Goal: Task Accomplishment & Management: Complete application form

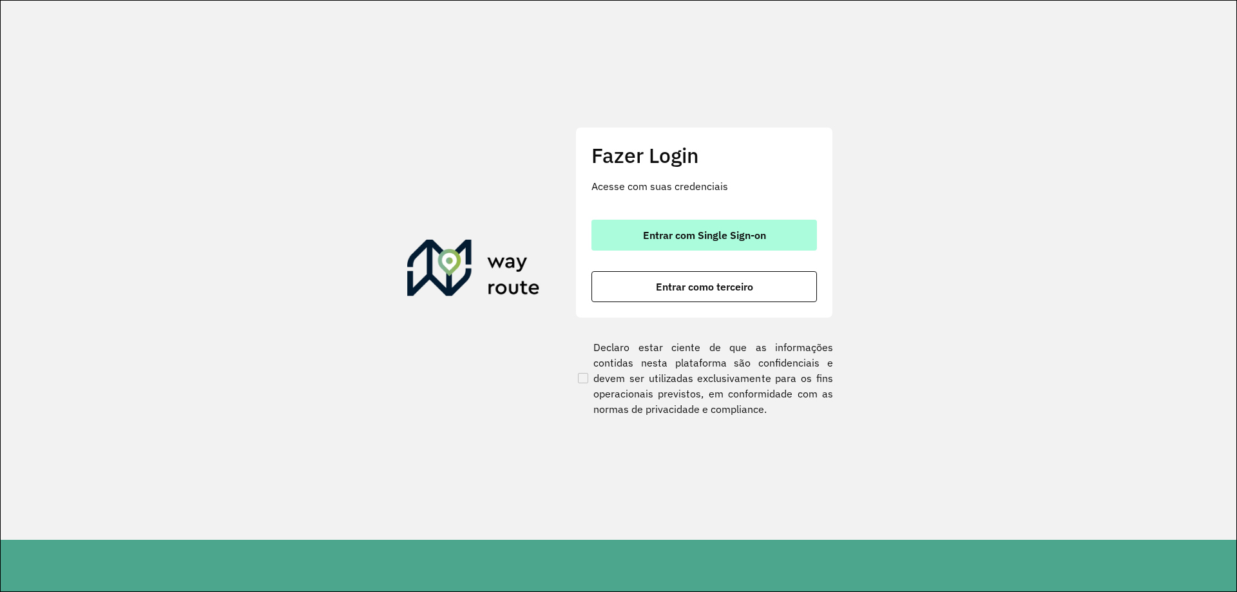
drag, startPoint x: 676, startPoint y: 234, endPoint x: 669, endPoint y: 278, distance: 44.9
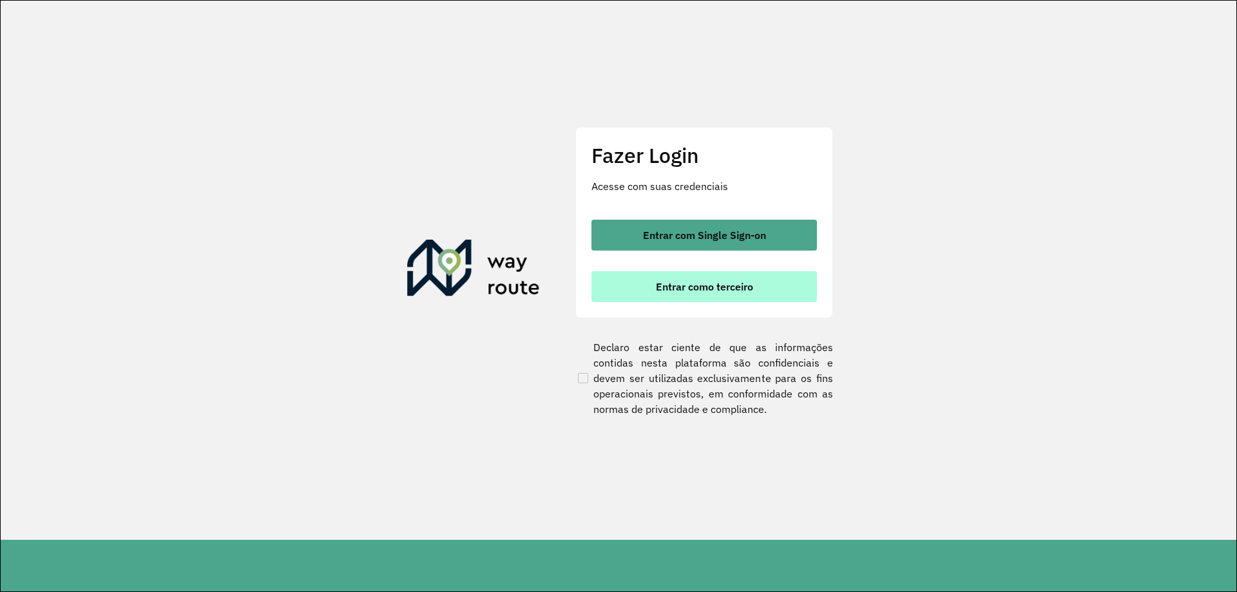
click at [676, 234] on span "Entrar com Single Sign-on" at bounding box center [704, 235] width 123 height 10
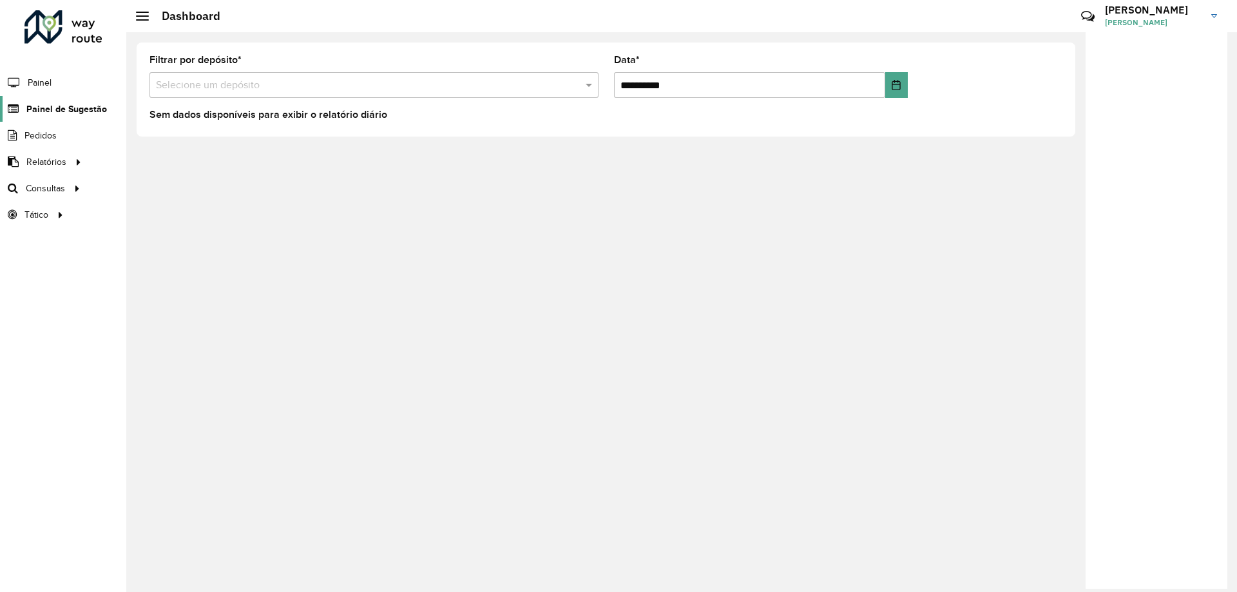
click at [95, 115] on span "Painel de Sugestão" at bounding box center [66, 109] width 81 height 14
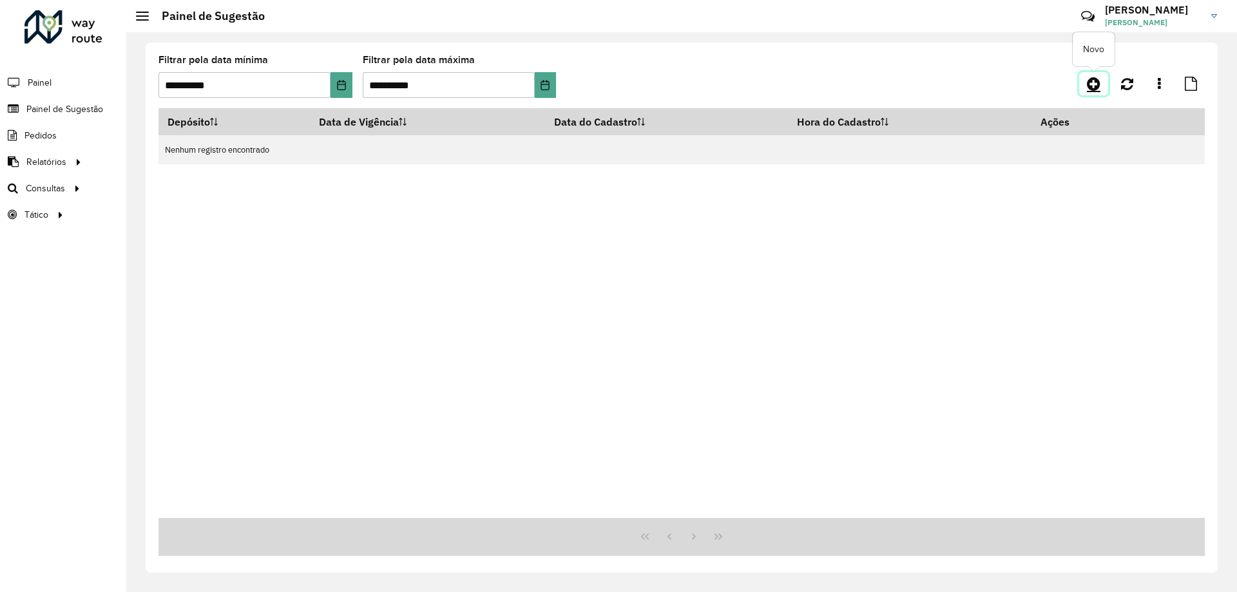
click at [1088, 86] on icon at bounding box center [1094, 83] width 14 height 15
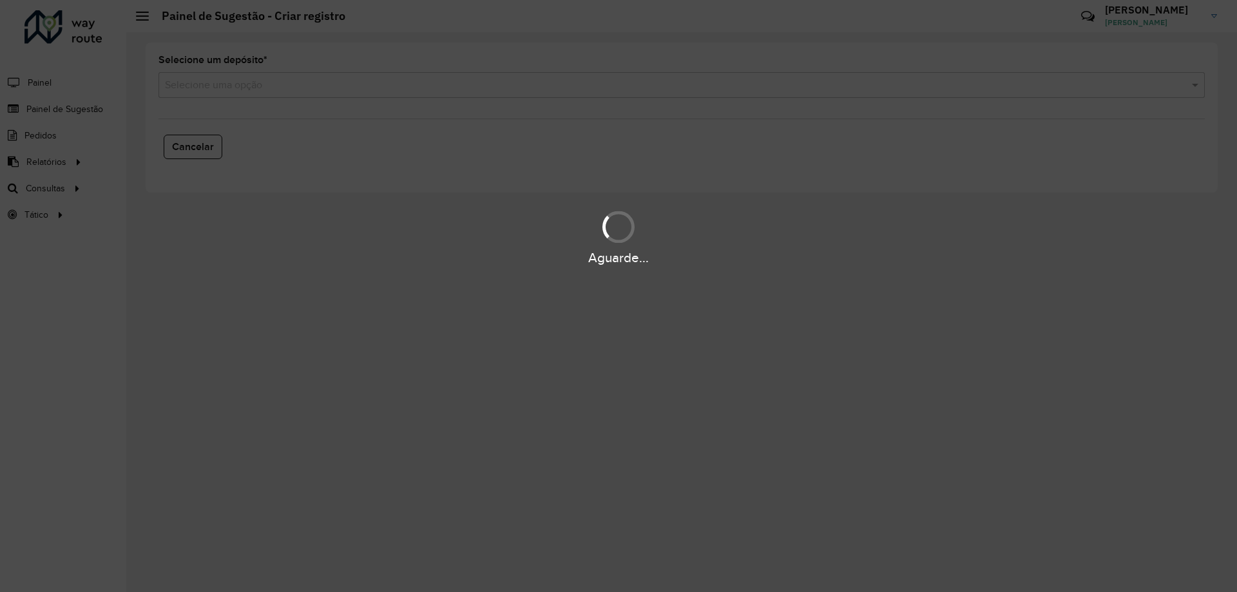
click at [515, 88] on div "Aguarde..." at bounding box center [618, 296] width 1237 height 592
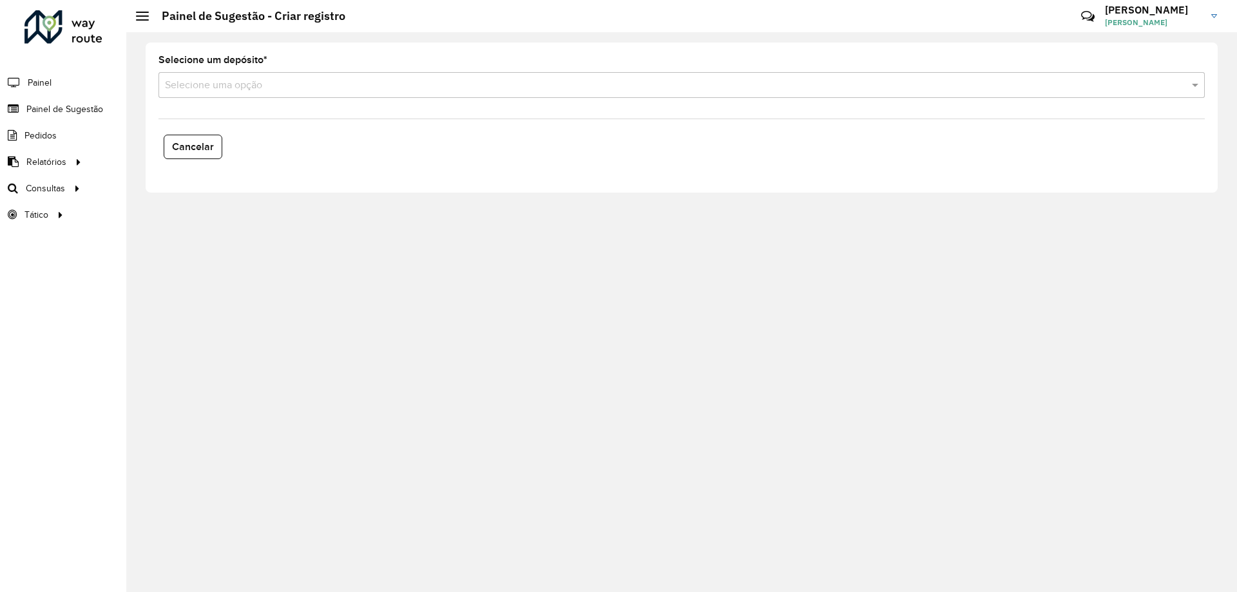
click at [359, 82] on input "text" at bounding box center [668, 85] width 1007 height 15
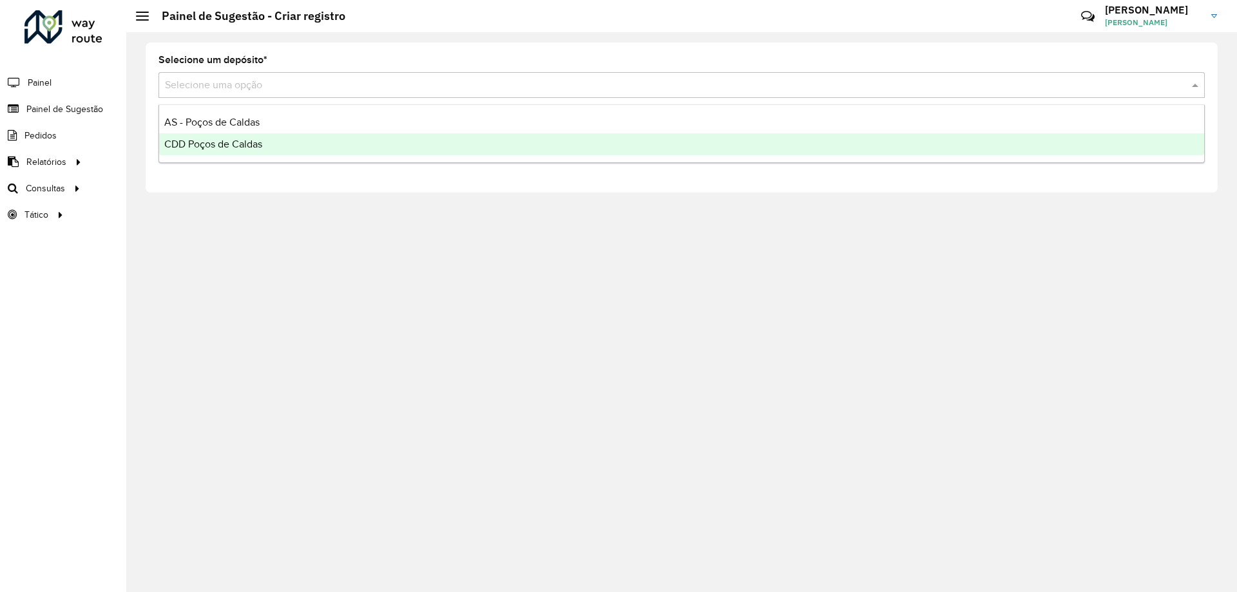
click at [307, 148] on div "CDD Poços de Caldas" at bounding box center [681, 144] width 1045 height 22
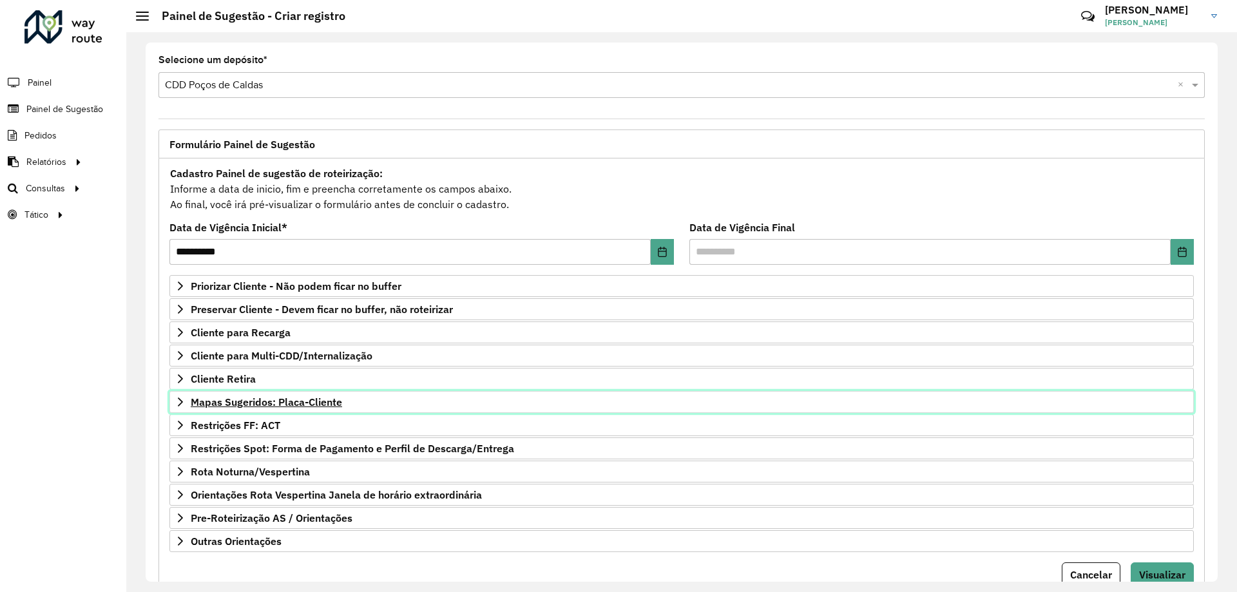
click at [312, 406] on span "Mapas Sugeridos: Placa-Cliente" at bounding box center [266, 402] width 151 height 10
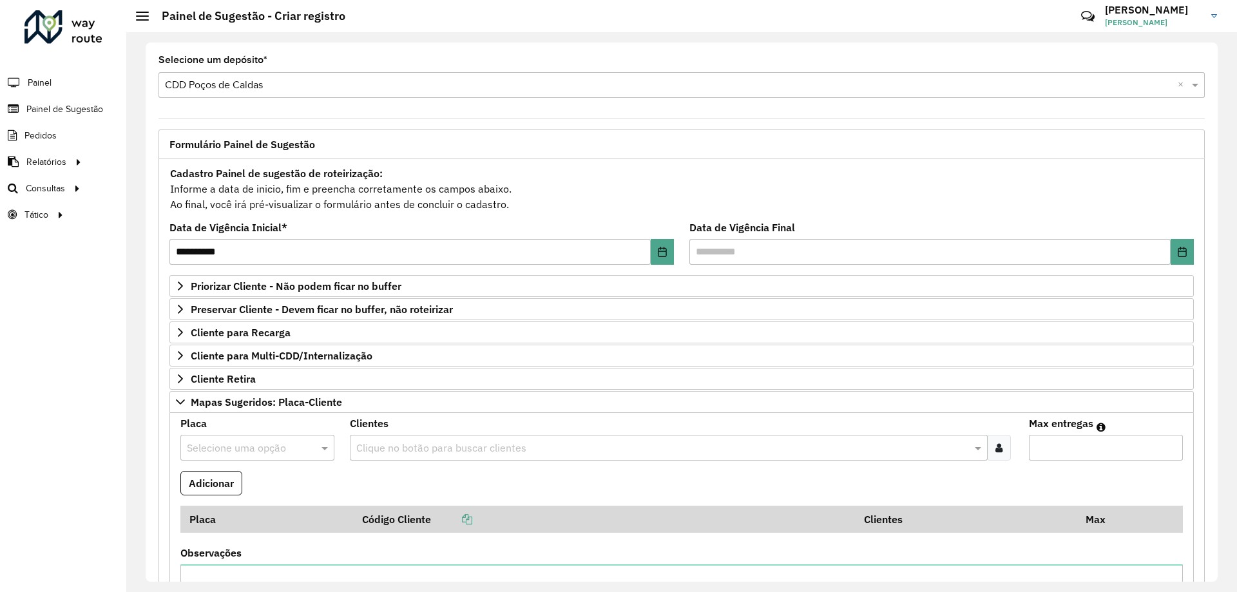
click at [259, 447] on input "text" at bounding box center [244, 448] width 115 height 15
type input "*******"
click at [243, 415] on div "RTE9B92" at bounding box center [257, 417] width 152 height 22
drag, startPoint x: 413, startPoint y: 434, endPoint x: 448, endPoint y: 441, distance: 36.0
click at [437, 438] on div "Clientes Clique no botão para buscar clientes" at bounding box center [681, 440] width 663 height 42
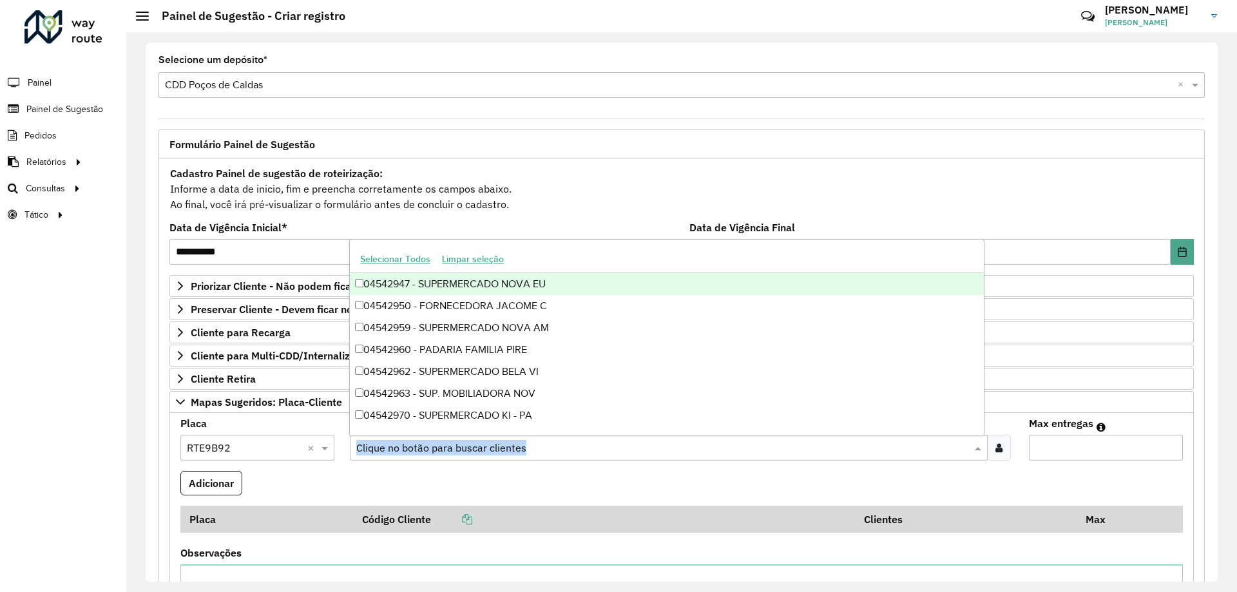
click at [455, 448] on input "text" at bounding box center [662, 448] width 618 height 15
paste input "********"
type input "********"
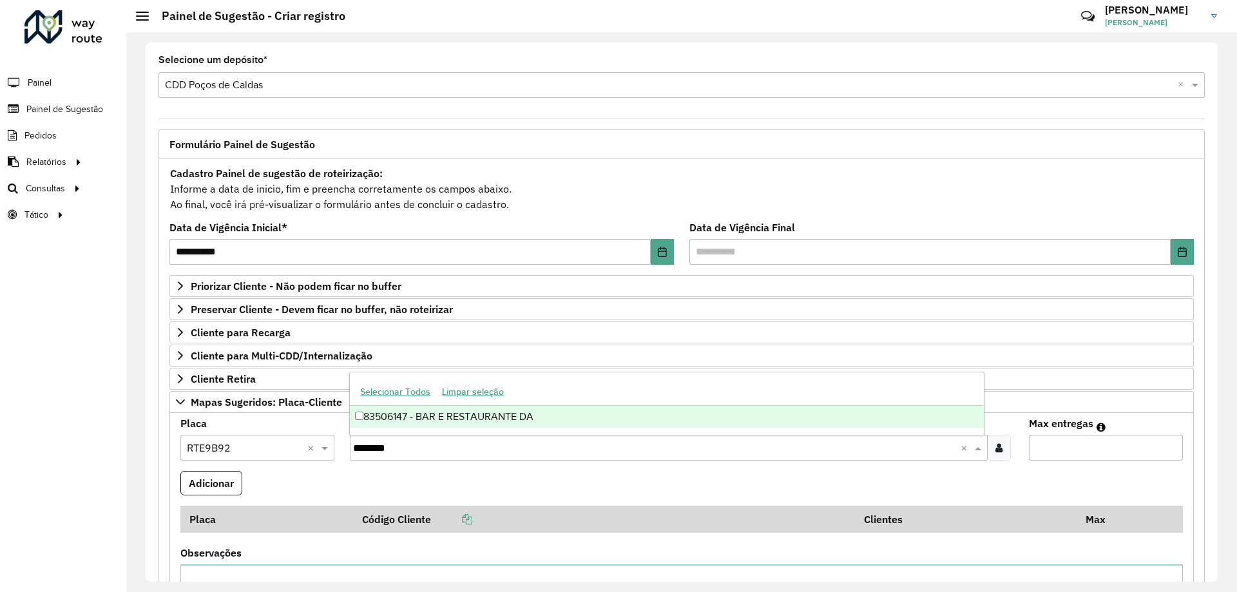
click at [501, 415] on div "83506147 - BAR E RESTAURANTE DA" at bounding box center [666, 417] width 633 height 22
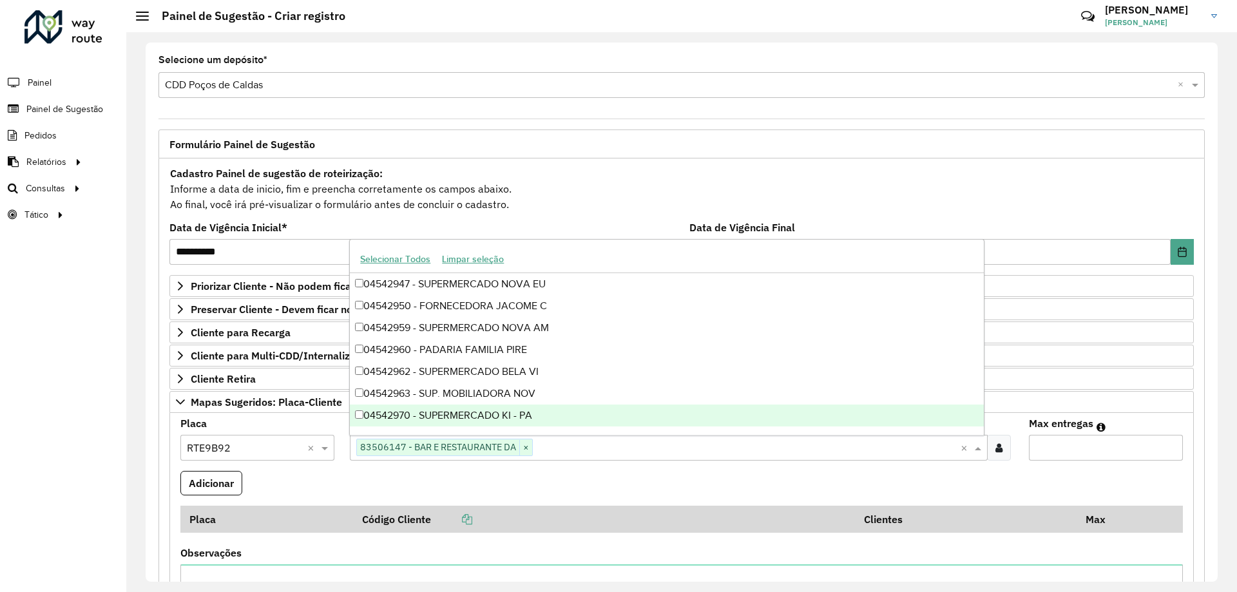
click at [1056, 444] on input "Max entregas" at bounding box center [1106, 448] width 154 height 26
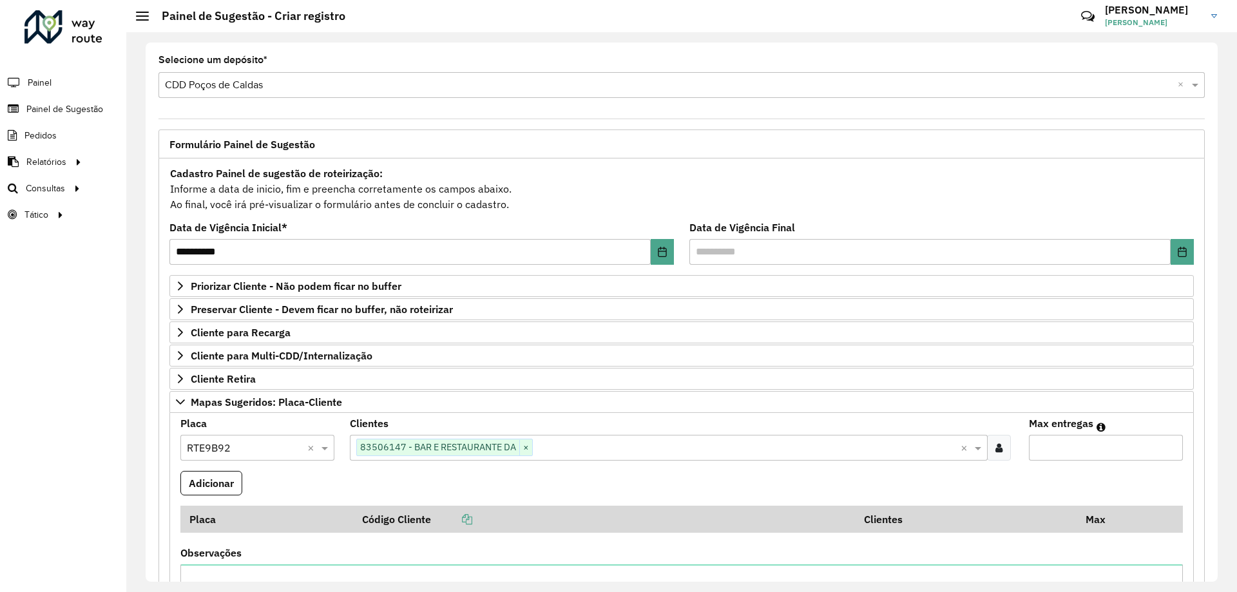
type input "*"
click at [236, 479] on button "Adicionar" at bounding box center [211, 483] width 62 height 24
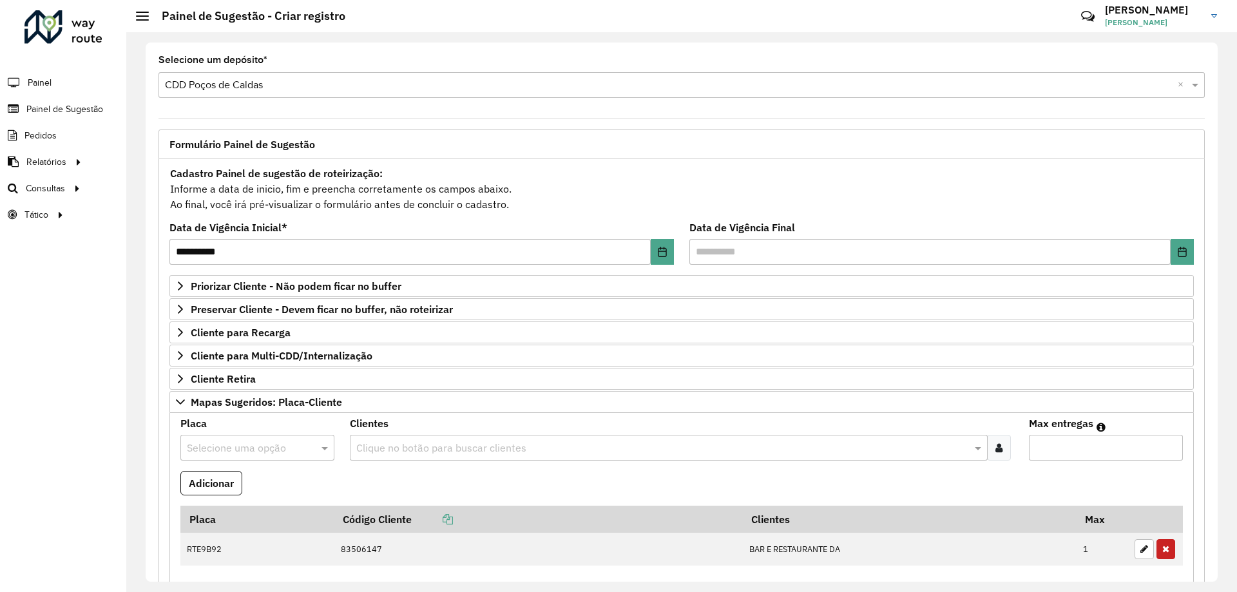
scroll to position [129, 0]
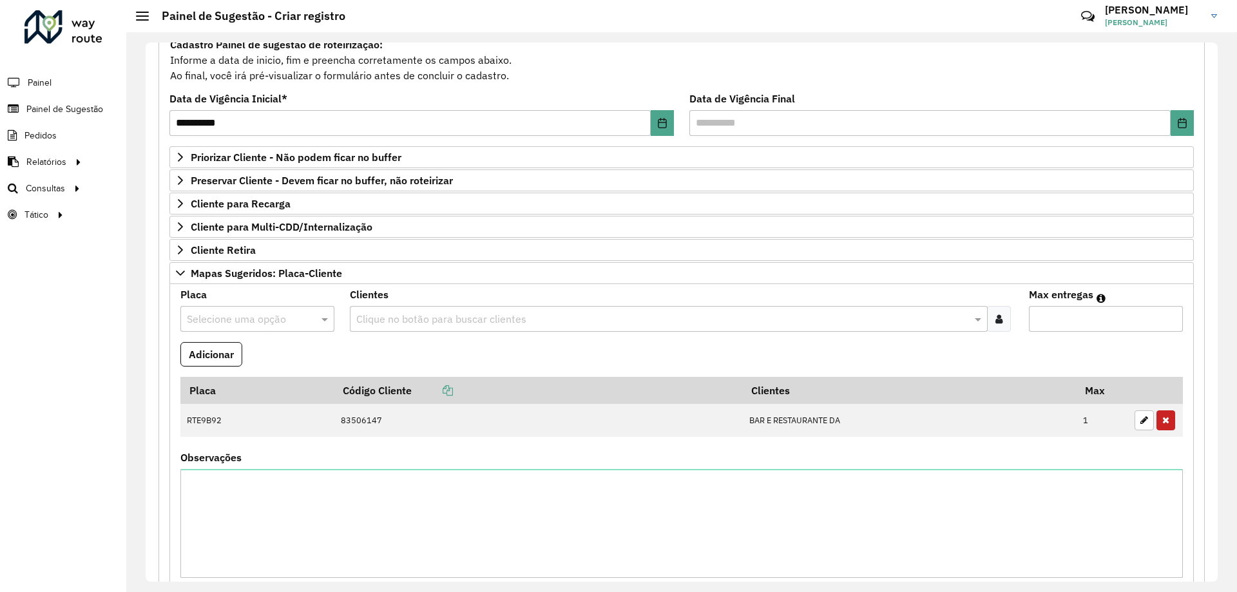
click at [277, 320] on input "text" at bounding box center [244, 319] width 115 height 15
type input "*"
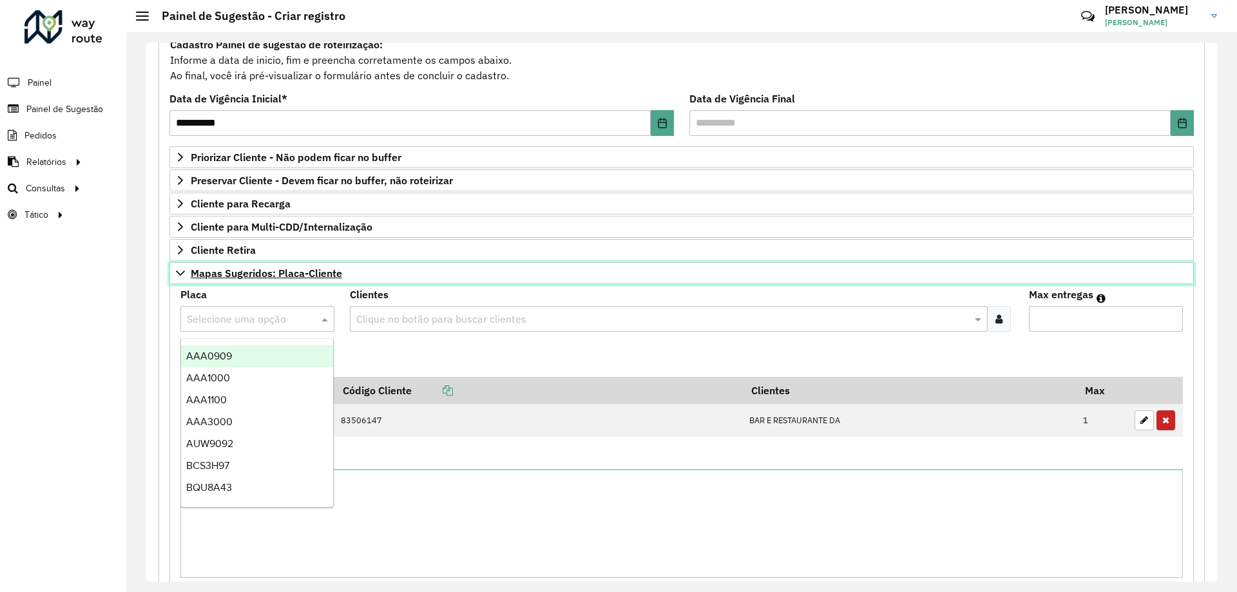
click at [271, 271] on span "Mapas Sugeridos: Placa-Cliente" at bounding box center [266, 273] width 151 height 10
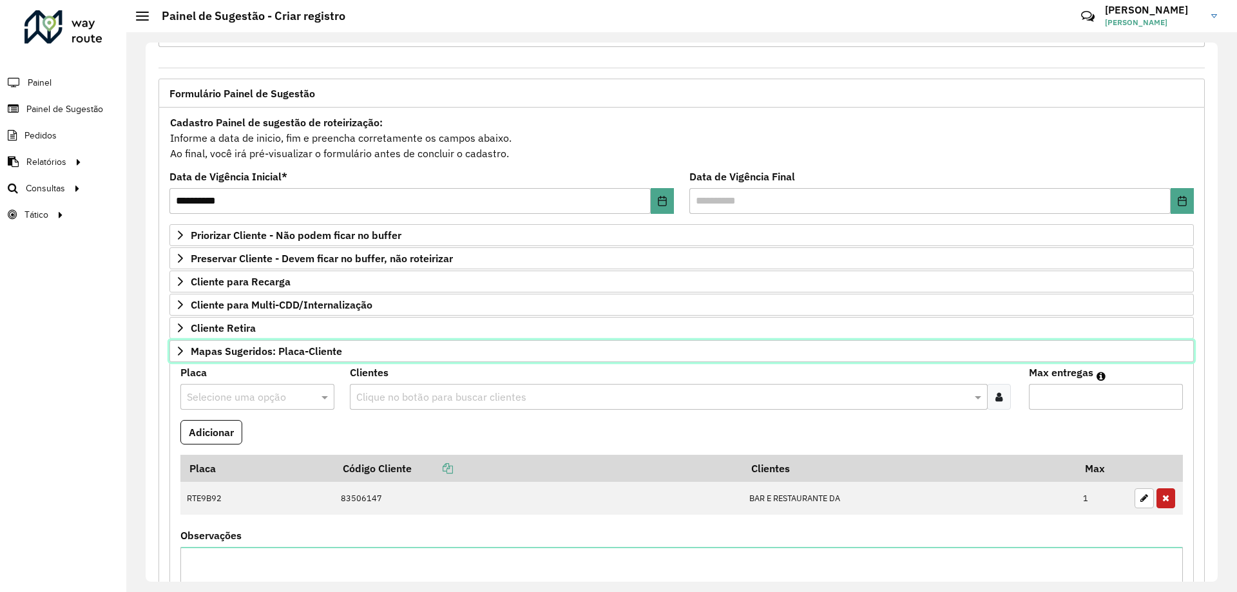
scroll to position [50, 0]
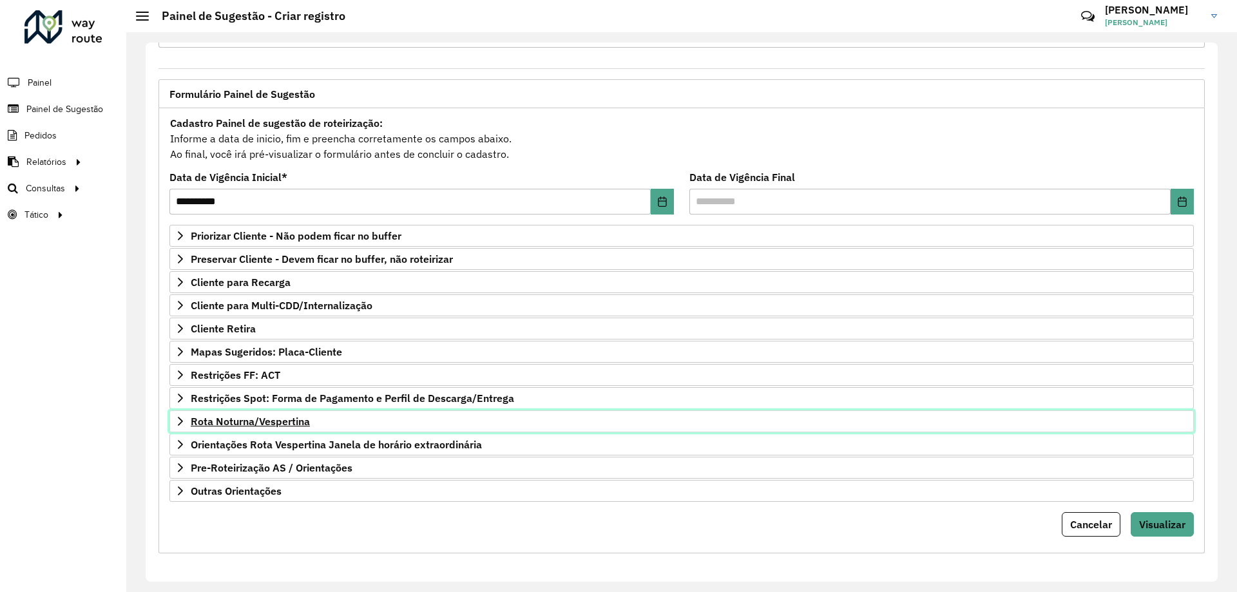
click at [276, 423] on span "Rota Noturna/Vespertina" at bounding box center [250, 421] width 119 height 10
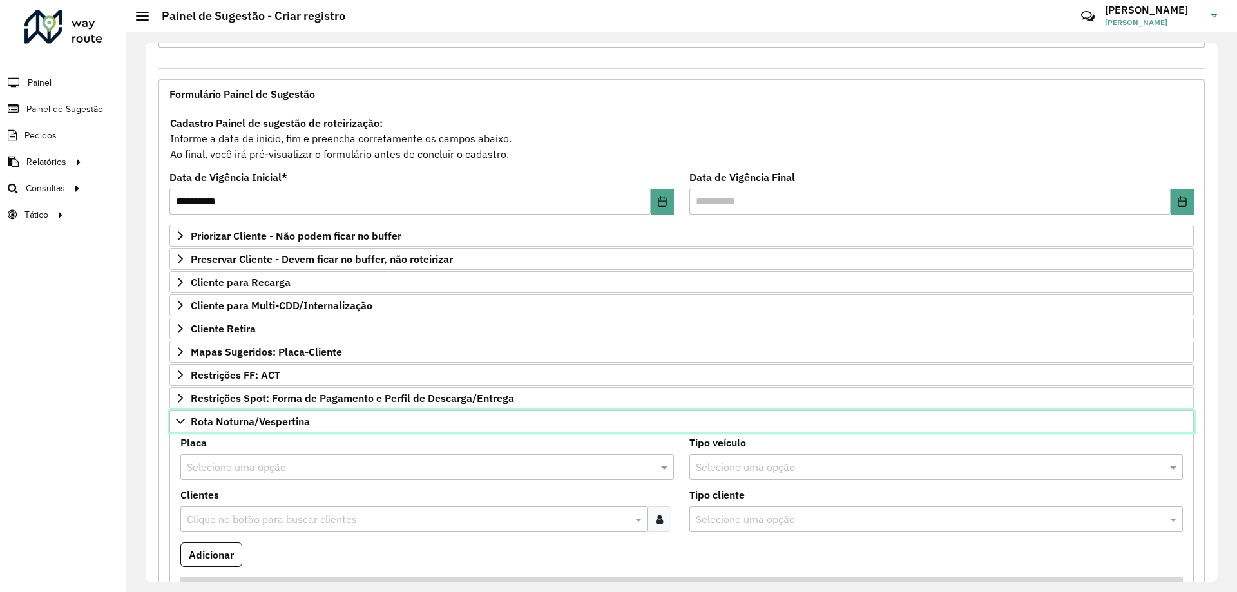
drag, startPoint x: 278, startPoint y: 420, endPoint x: 283, endPoint y: 427, distance: 8.4
click at [279, 420] on span "Rota Noturna/Vespertina" at bounding box center [250, 421] width 119 height 10
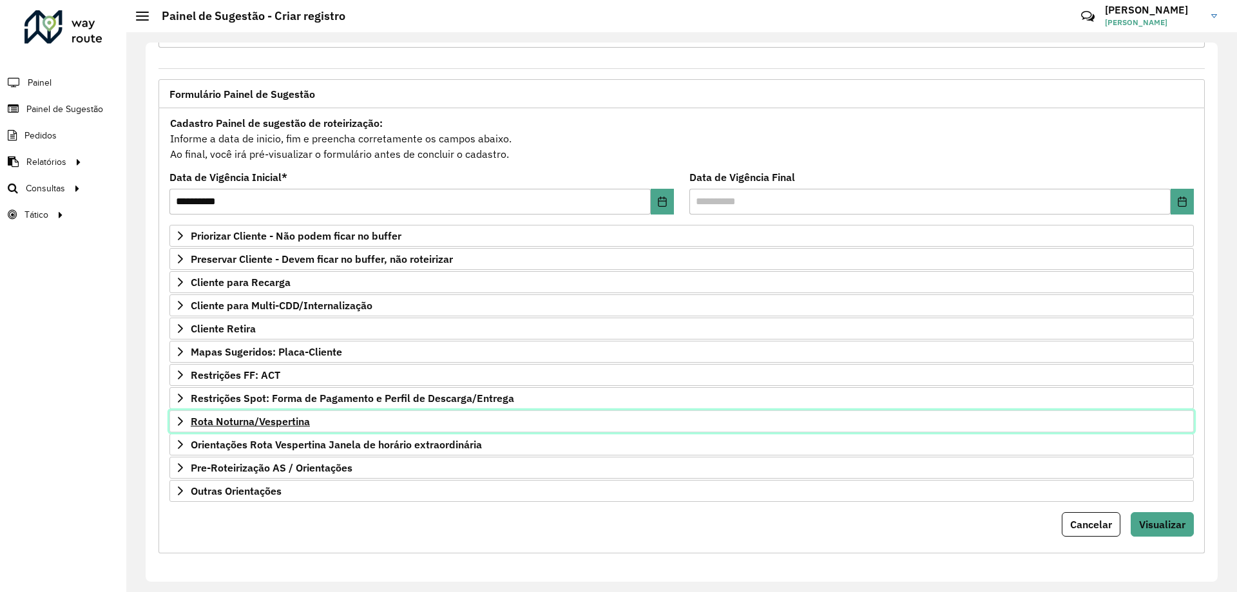
click at [298, 419] on span "Rota Noturna/Vespertina" at bounding box center [250, 421] width 119 height 10
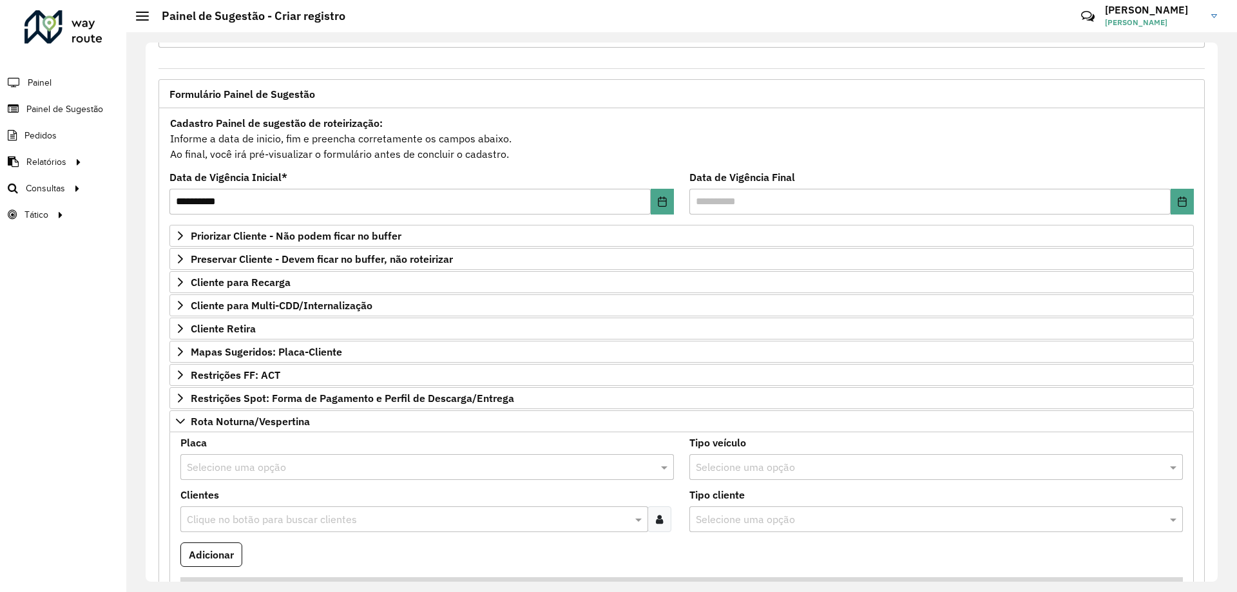
click at [240, 467] on input "text" at bounding box center [414, 467] width 455 height 15
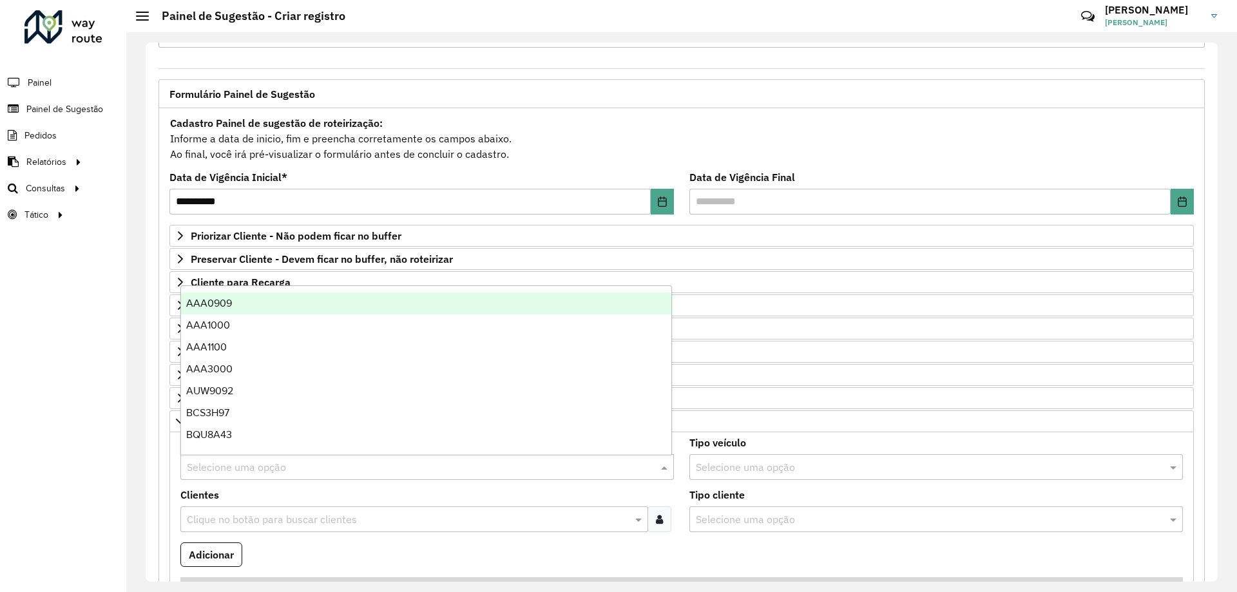
type input "*"
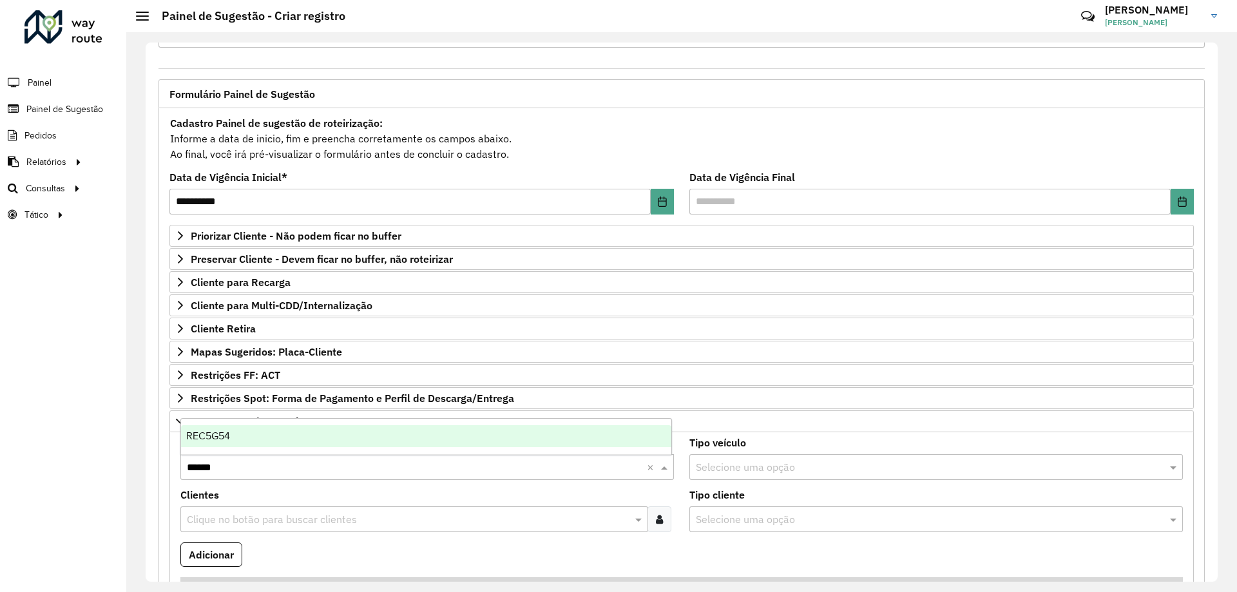
type input "*******"
click at [289, 422] on ng-dropdown-panel "REC5G54" at bounding box center [425, 436] width 491 height 37
click at [298, 433] on div "REC5G54" at bounding box center [426, 436] width 490 height 22
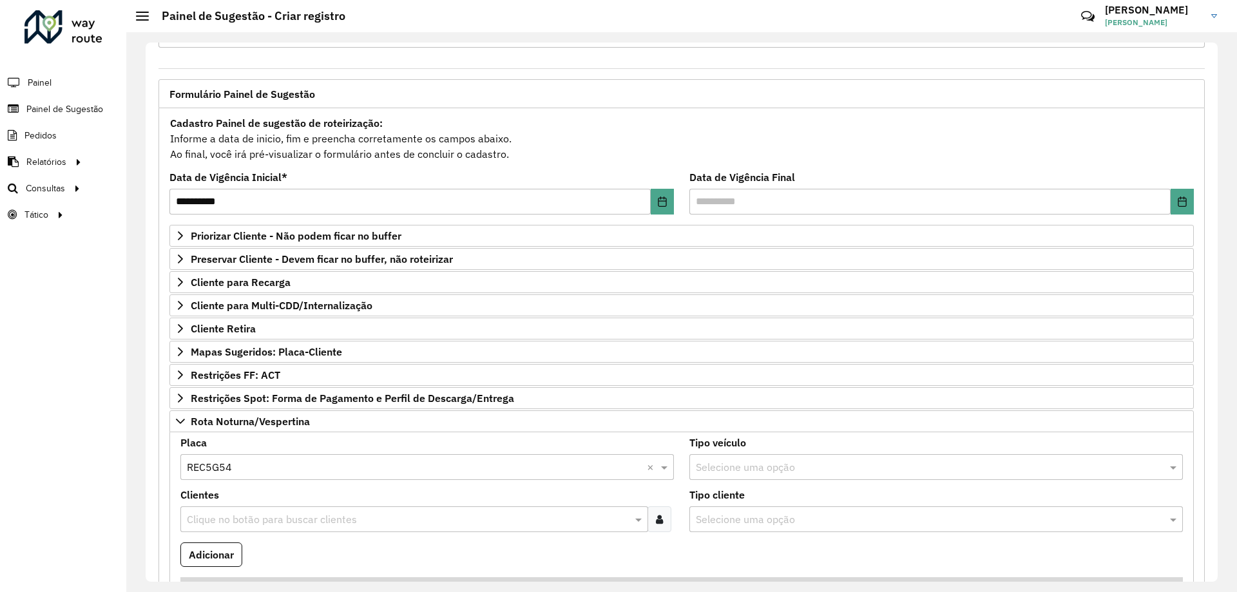
click at [325, 512] on input "text" at bounding box center [408, 519] width 448 height 15
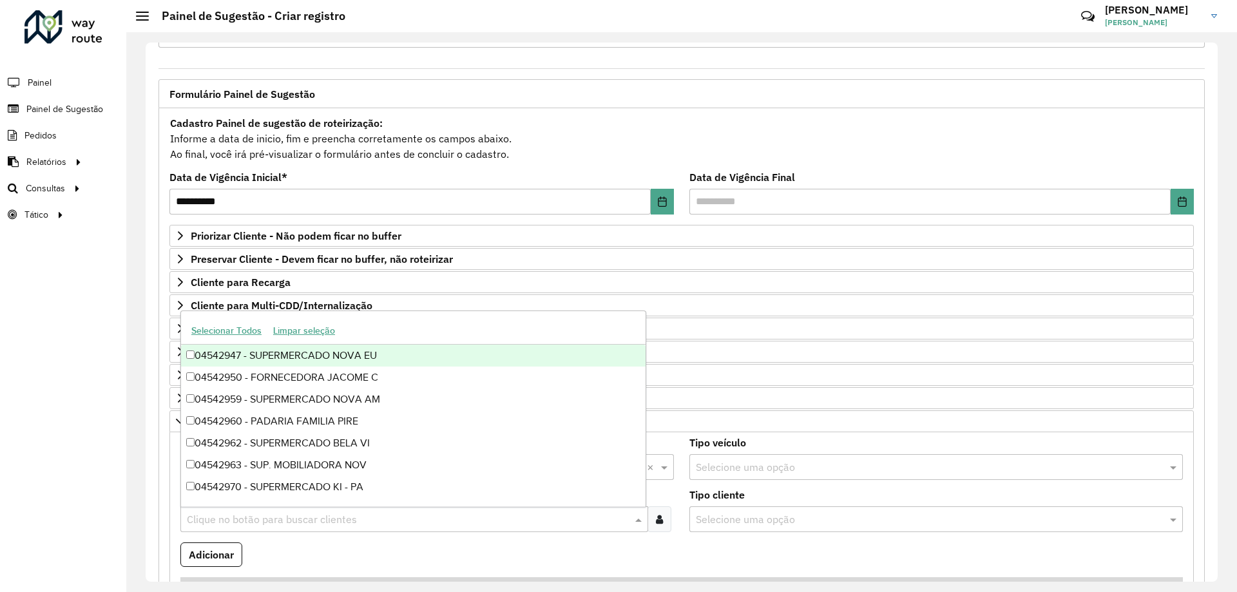
click at [651, 520] on div at bounding box center [659, 519] width 24 height 26
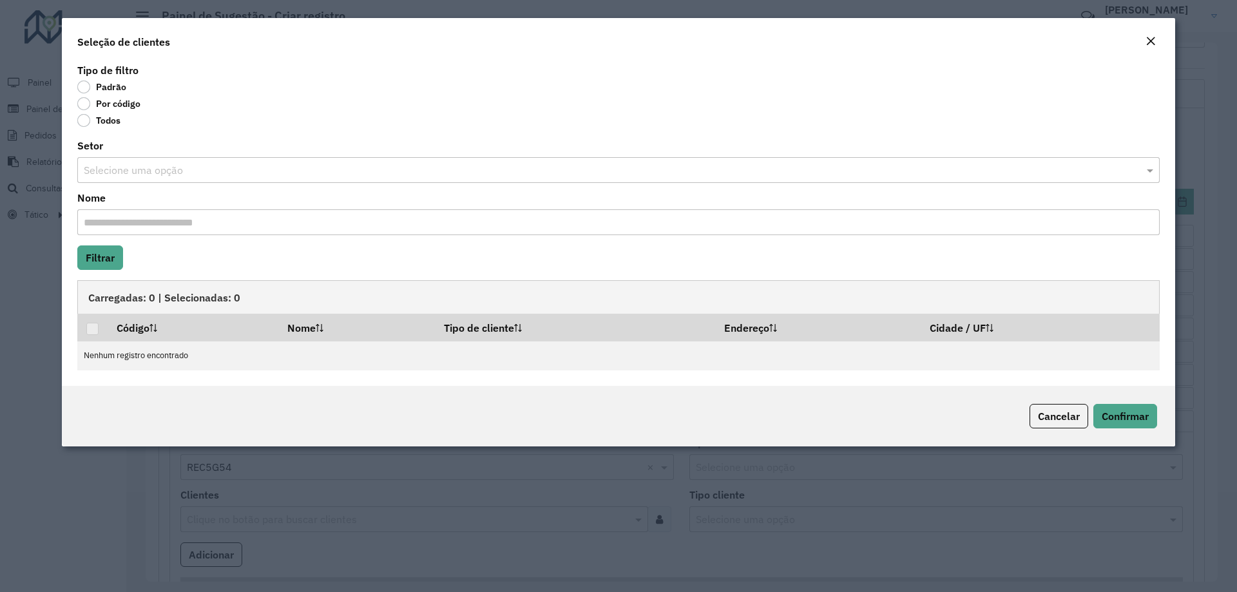
click at [126, 104] on label "Por código" at bounding box center [108, 103] width 63 height 13
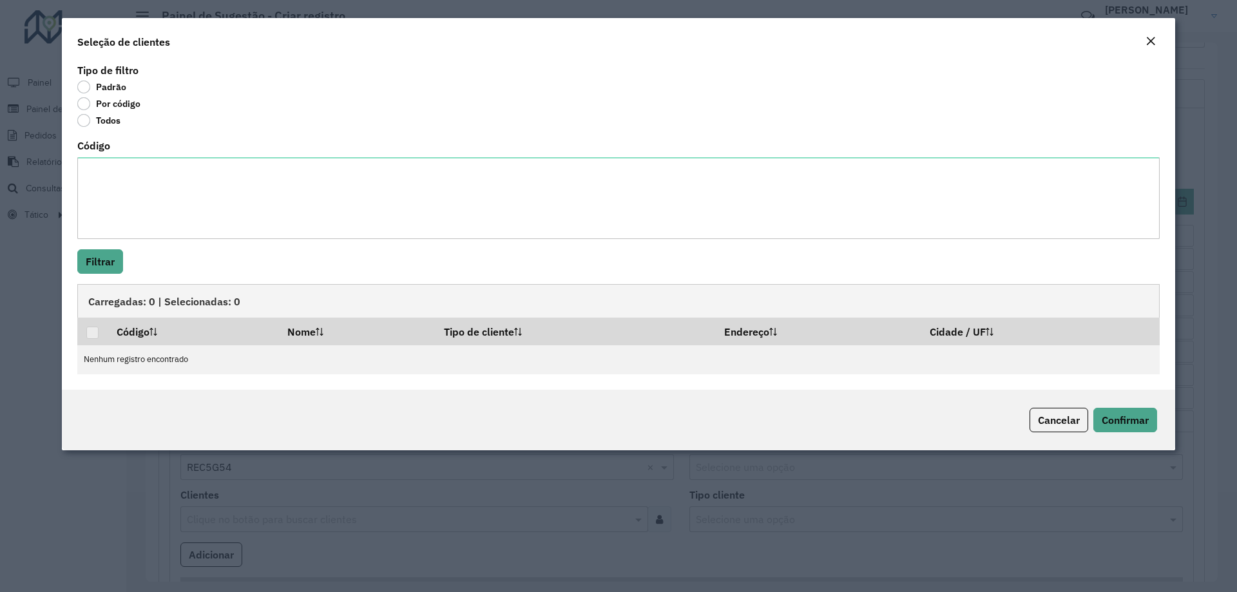
click at [128, 106] on label "Por código" at bounding box center [108, 103] width 63 height 13
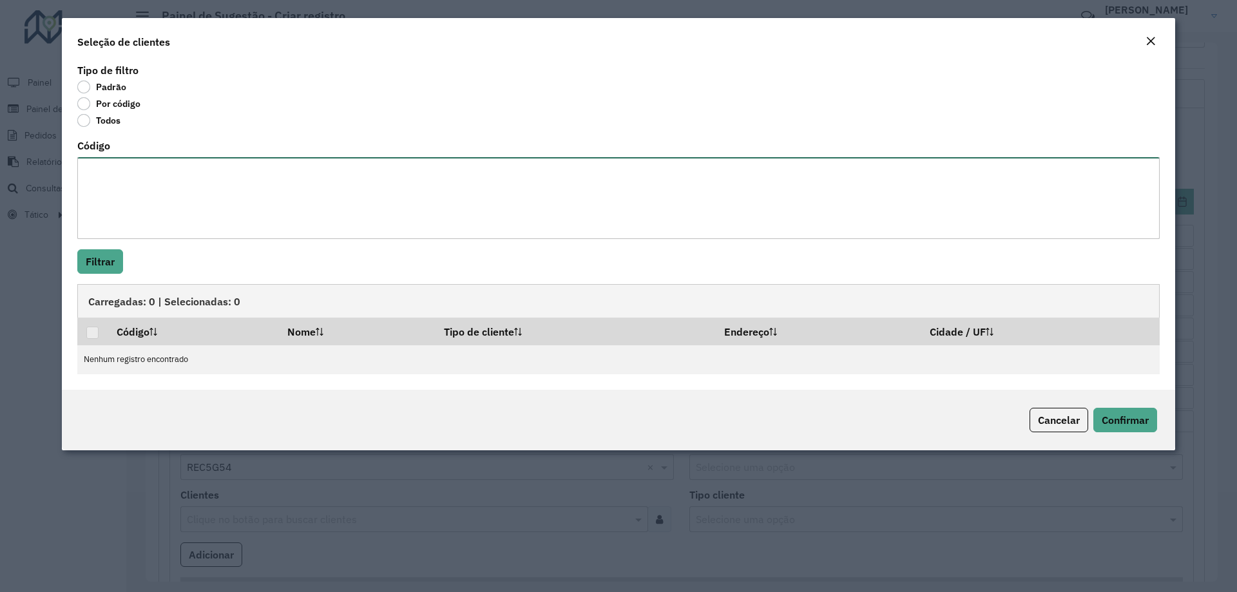
click at [179, 198] on textarea "Código" at bounding box center [618, 198] width 1082 height 82
paste textarea "******** ******** ******** ******** ******** ******** ******** ******** *******…"
type textarea "******** ******** ******** ******** ******** ******** ******** ******** *******…"
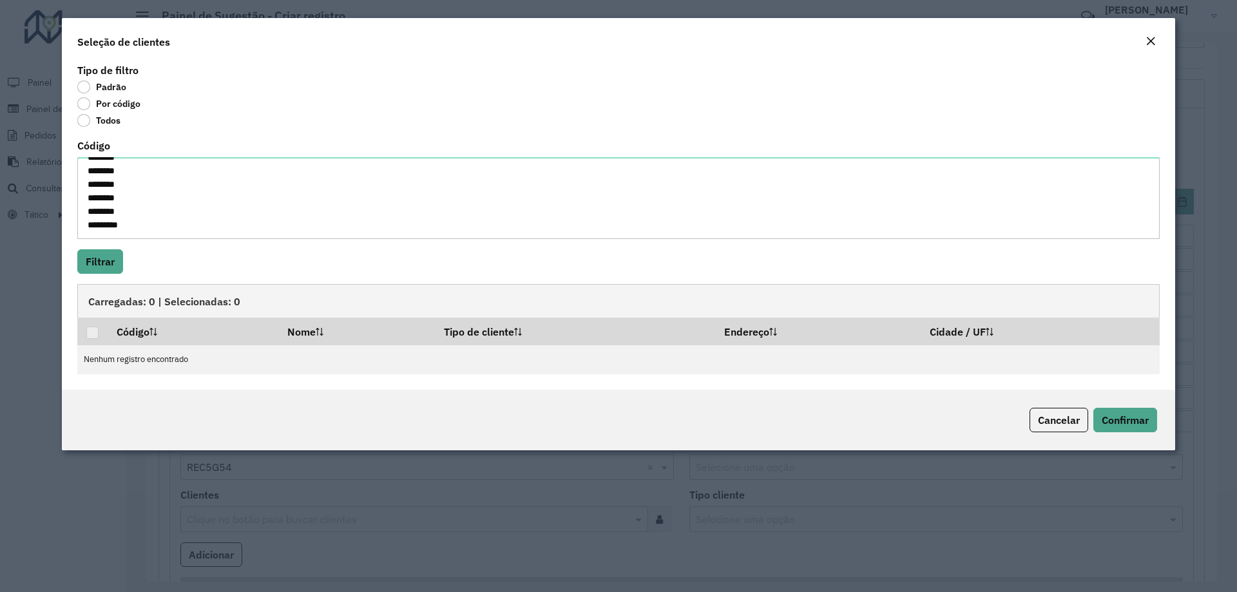
click at [124, 272] on hb-field-button "Filtrar" at bounding box center [618, 261] width 1082 height 24
click at [116, 270] on button "Filtrar" at bounding box center [100, 261] width 46 height 24
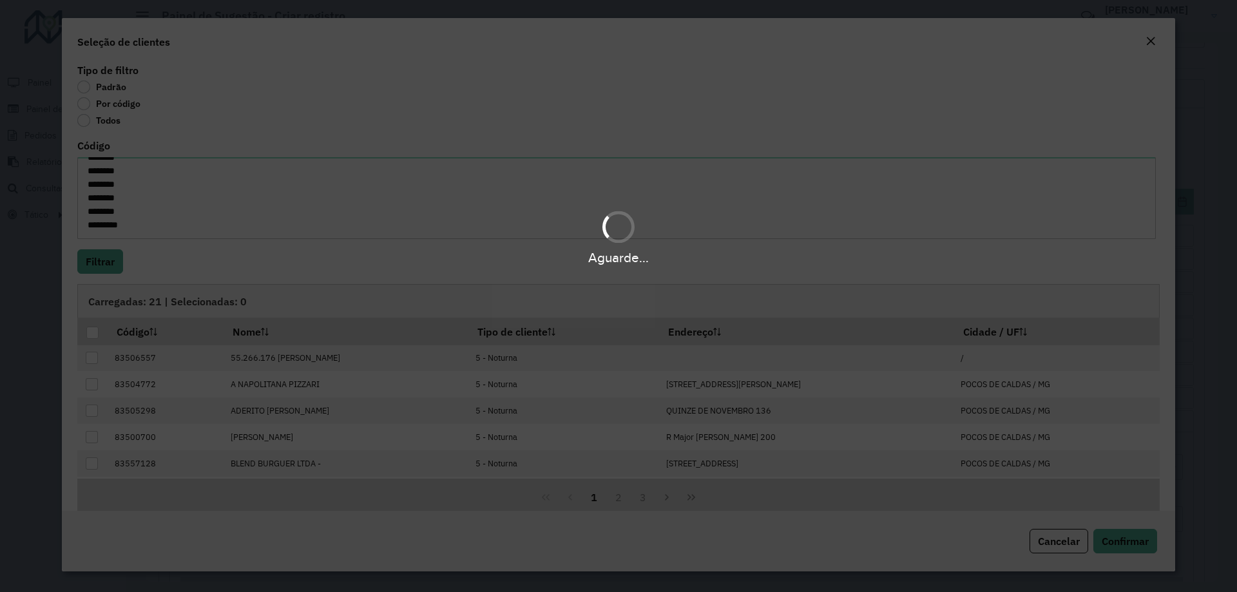
click at [90, 331] on div "Aguarde..." at bounding box center [618, 296] width 1237 height 592
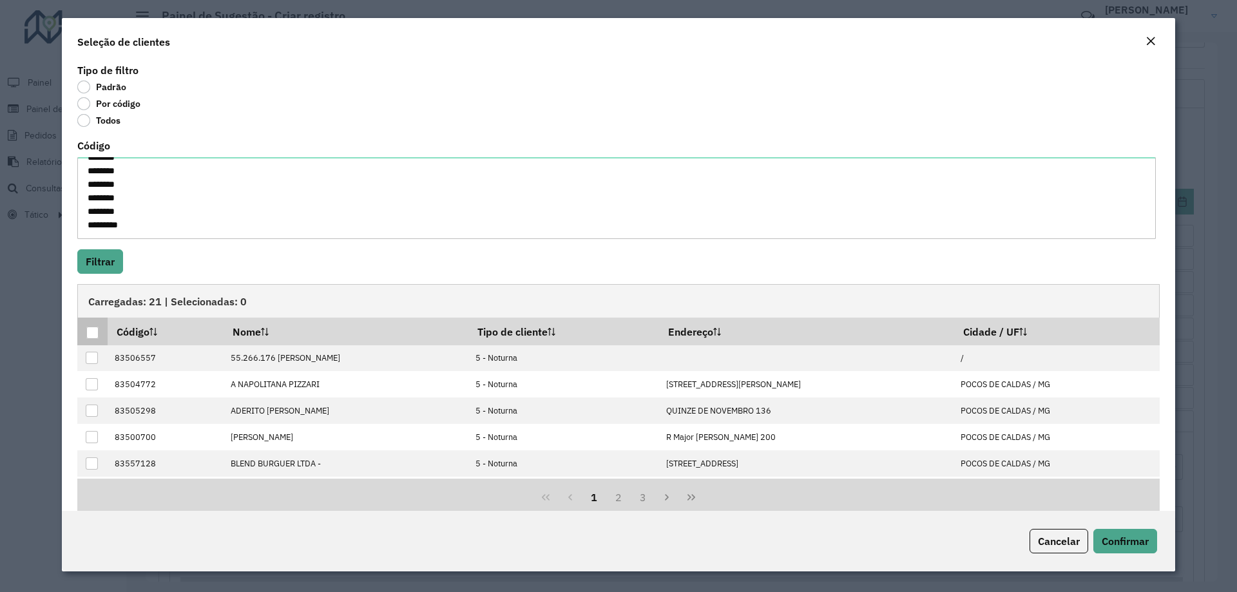
click at [93, 332] on div at bounding box center [92, 333] width 12 height 12
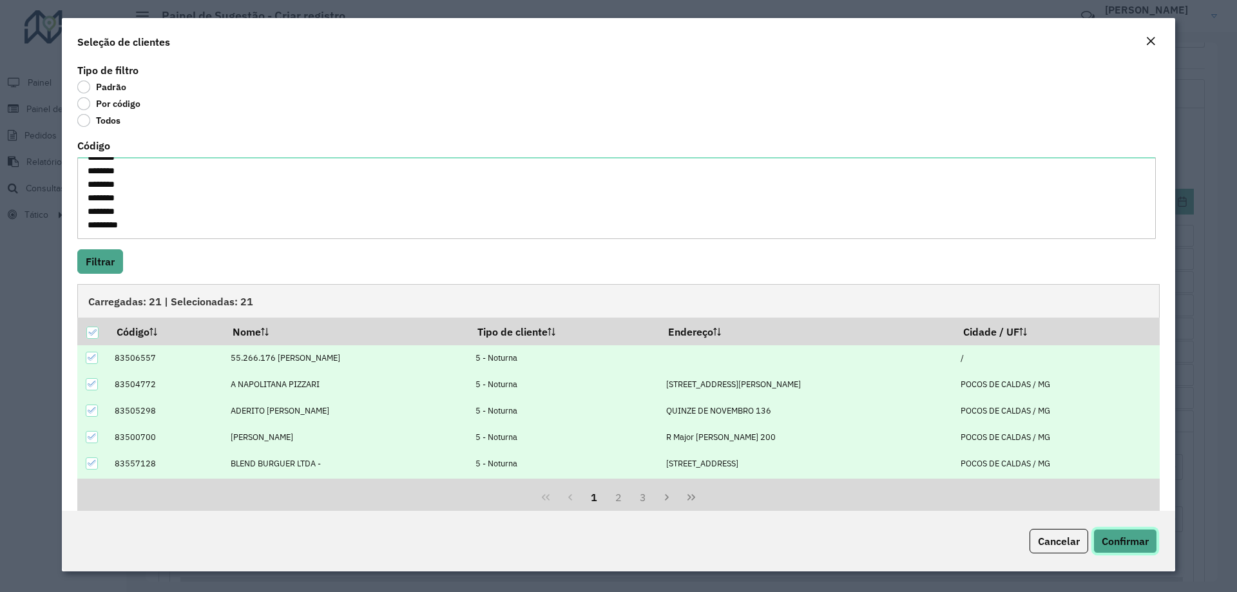
click at [1129, 541] on span "Confirmar" at bounding box center [1124, 541] width 47 height 13
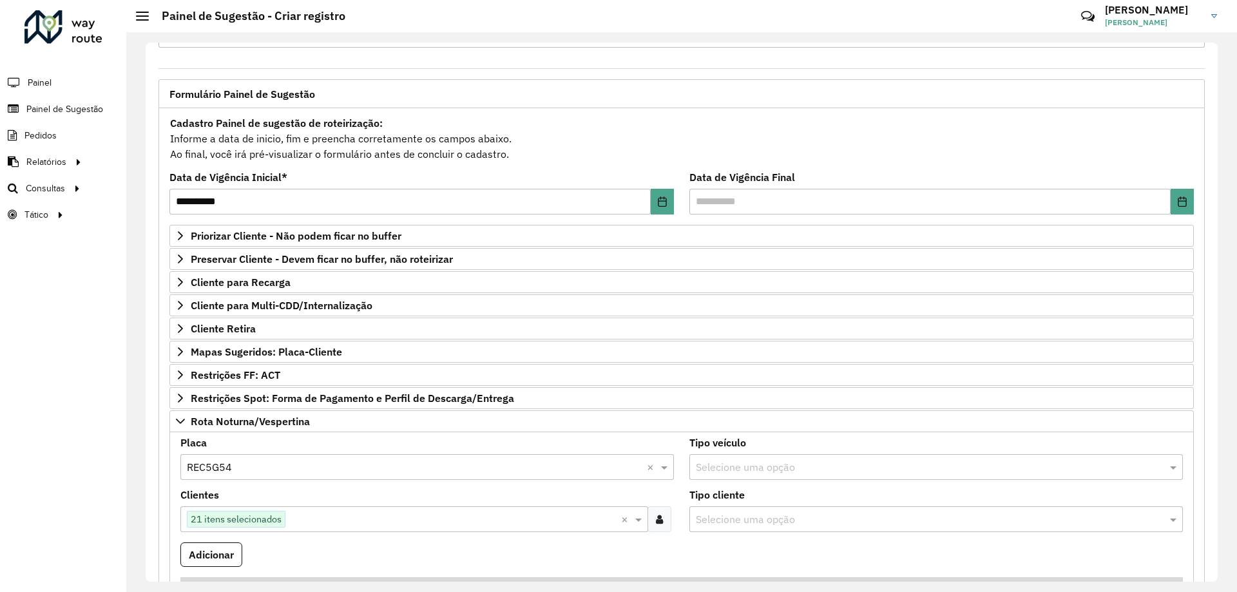
scroll to position [372, 0]
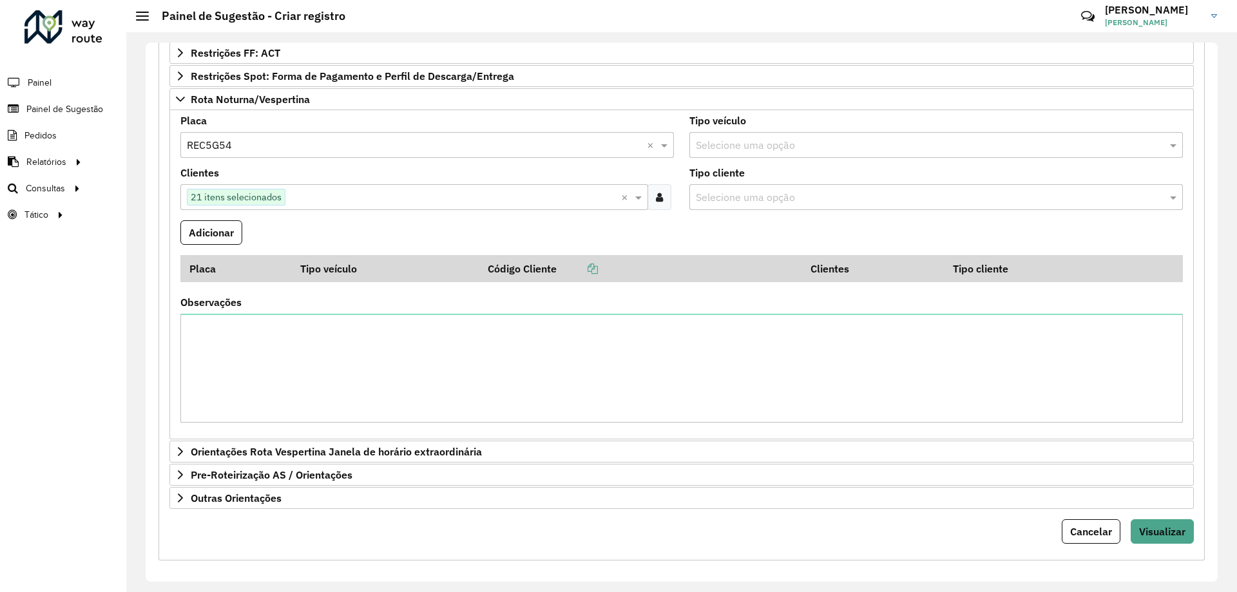
click at [217, 239] on button "Adicionar" at bounding box center [211, 232] width 62 height 24
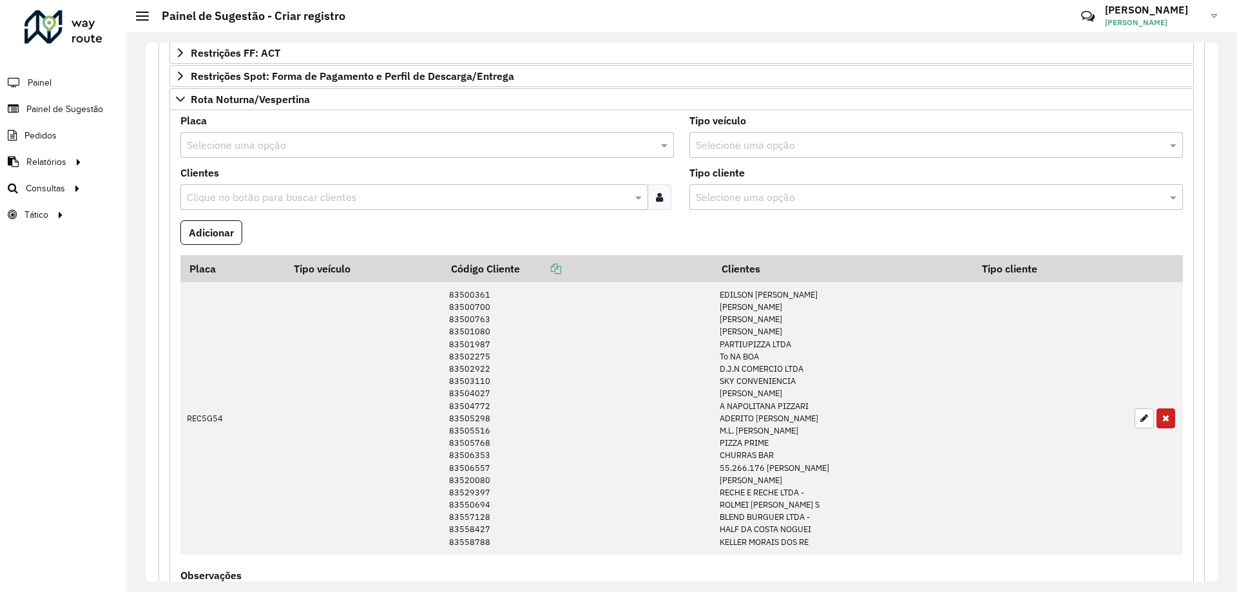
click at [280, 144] on input "text" at bounding box center [414, 145] width 455 height 15
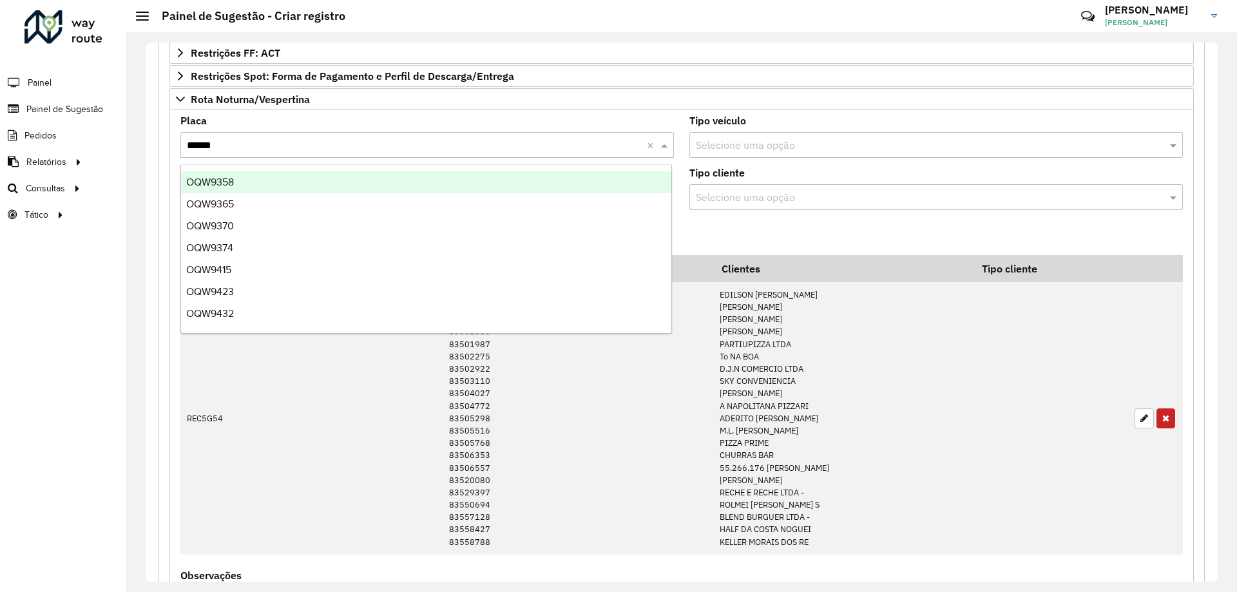
type input "*******"
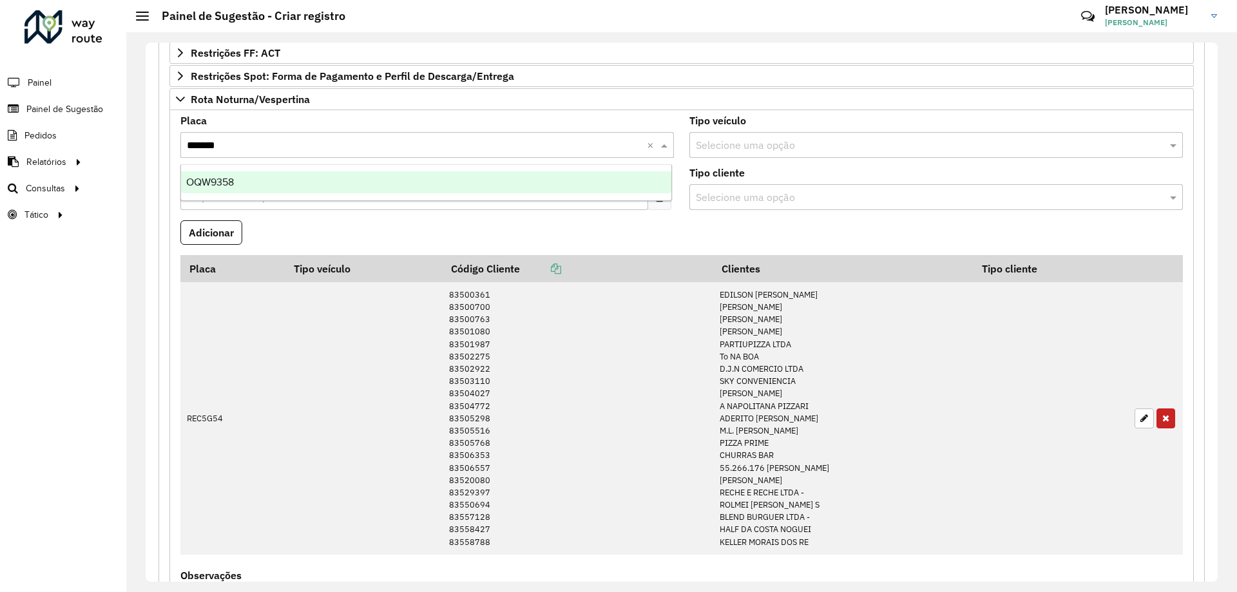
click at [296, 178] on div "OQW9358" at bounding box center [426, 182] width 490 height 22
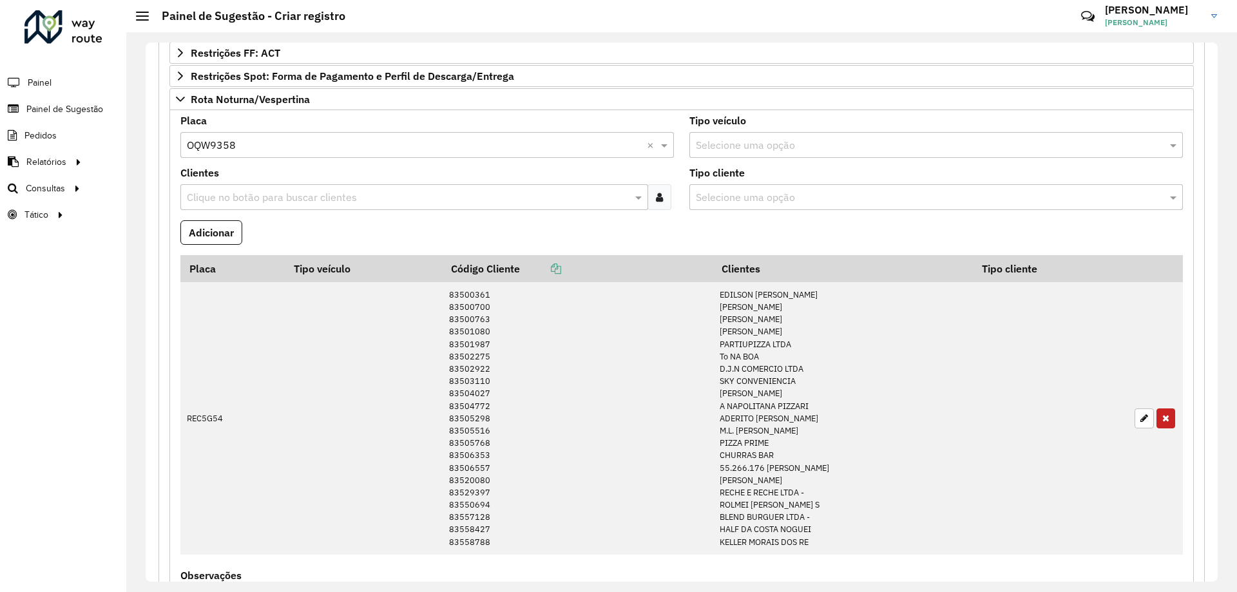
click at [651, 198] on div at bounding box center [659, 197] width 24 height 26
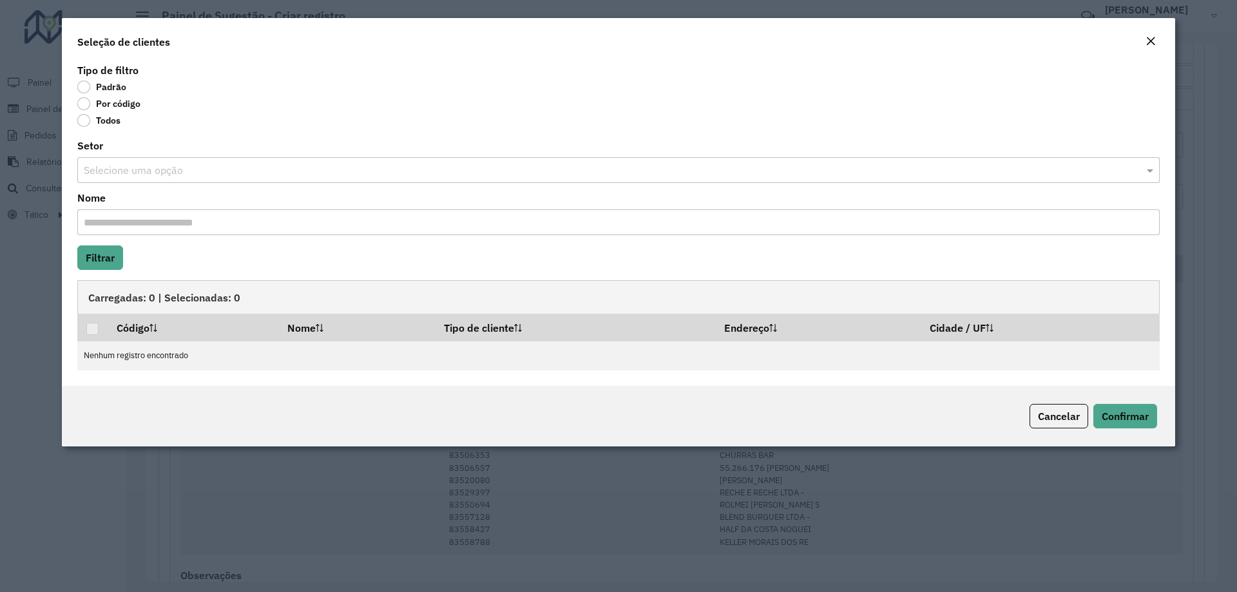
click at [128, 103] on label "Por código" at bounding box center [108, 103] width 63 height 13
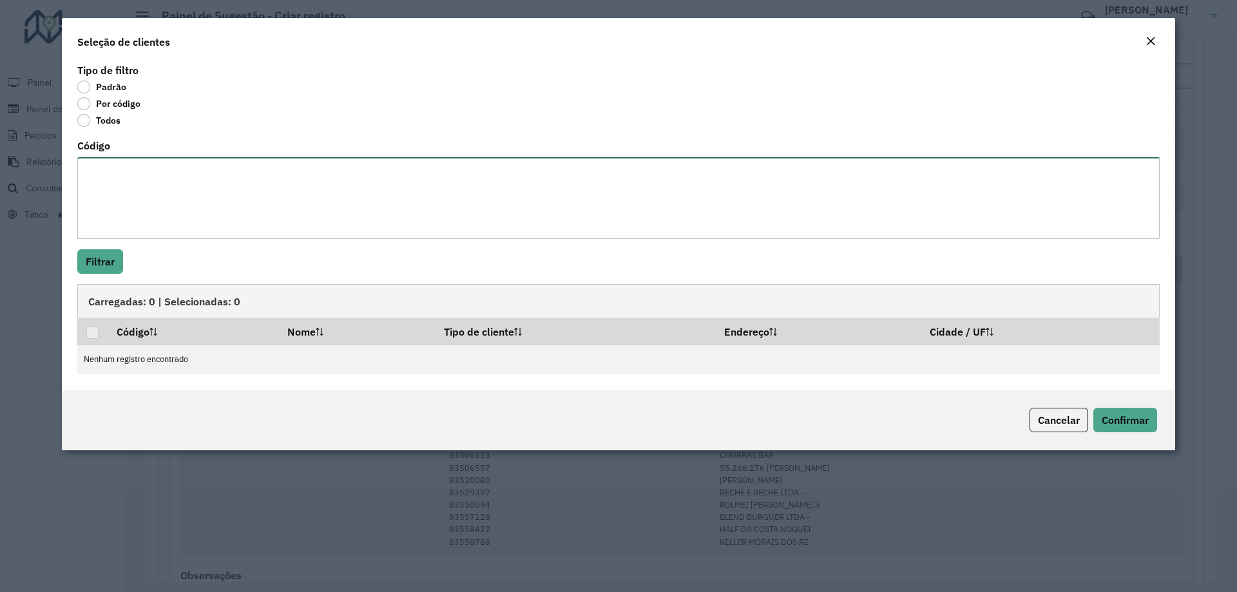
click at [149, 178] on textarea "Código" at bounding box center [618, 198] width 1082 height 82
paste textarea "******** ******** ********"
click at [106, 238] on textarea "******** ******** ********" at bounding box center [618, 198] width 1082 height 82
type textarea "******** ******** ********"
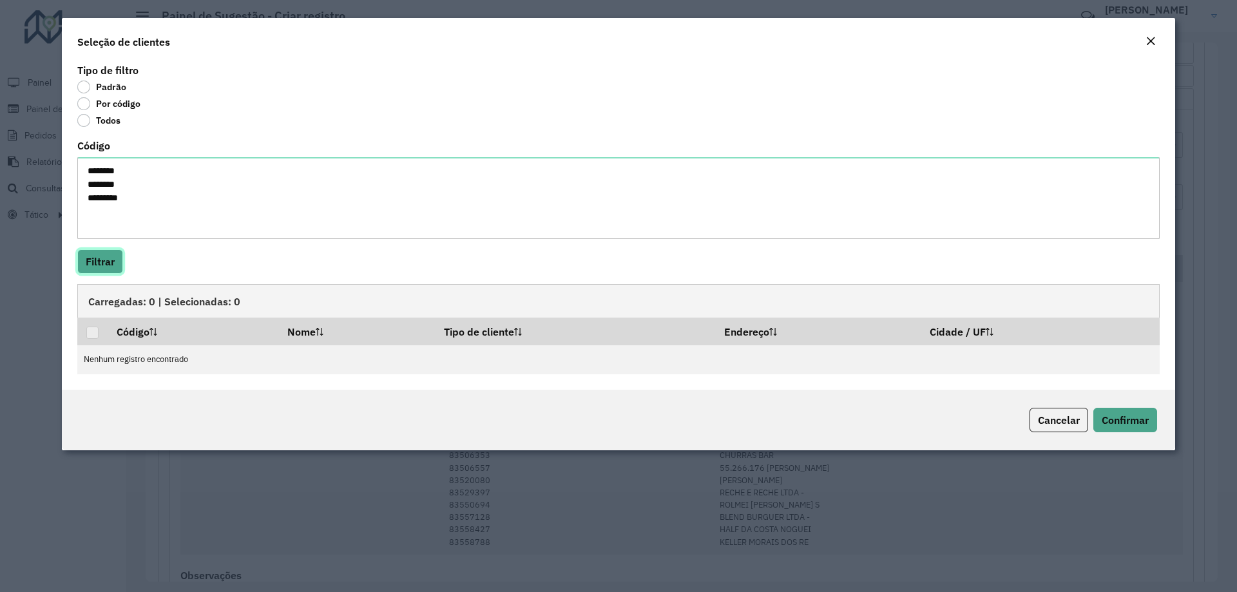
click at [106, 249] on button "Filtrar" at bounding box center [100, 261] width 46 height 24
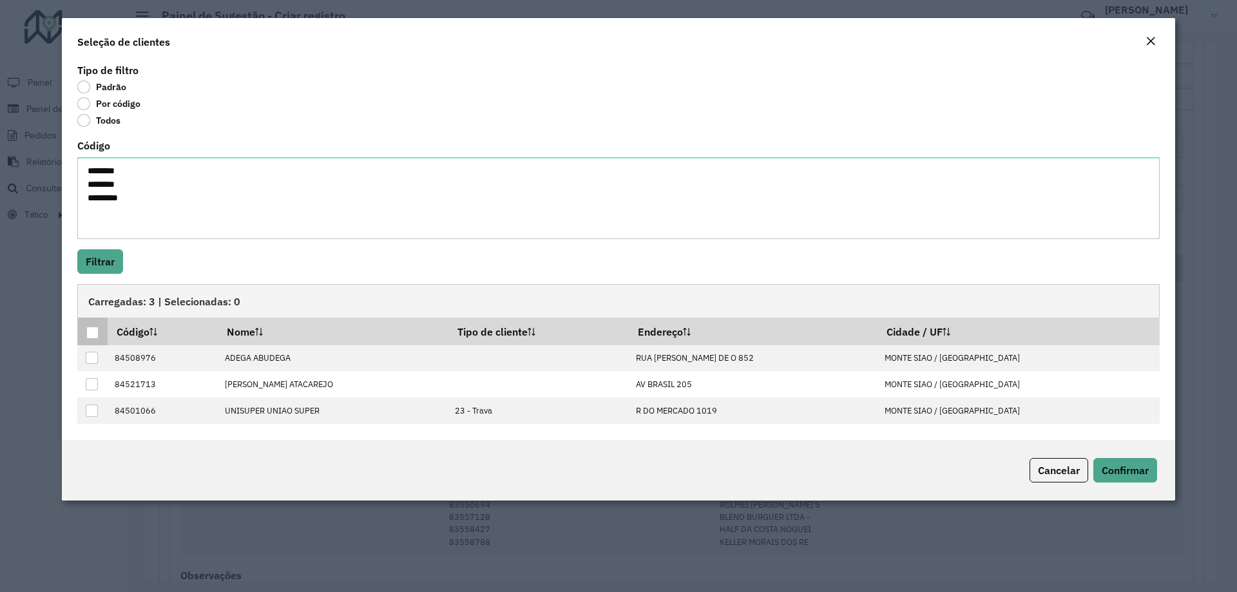
click at [94, 330] on div at bounding box center [92, 333] width 12 height 12
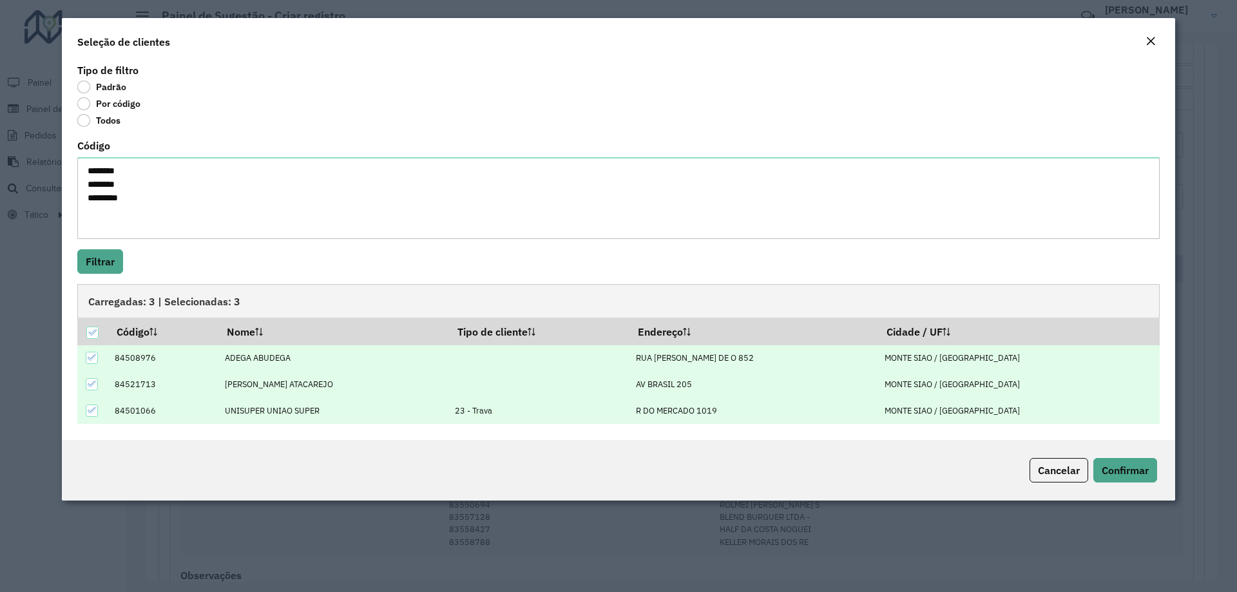
click at [1123, 482] on div "Cancelar Confirmar" at bounding box center [618, 470] width 1113 height 61
click at [1136, 464] on span "Confirmar" at bounding box center [1124, 470] width 47 height 13
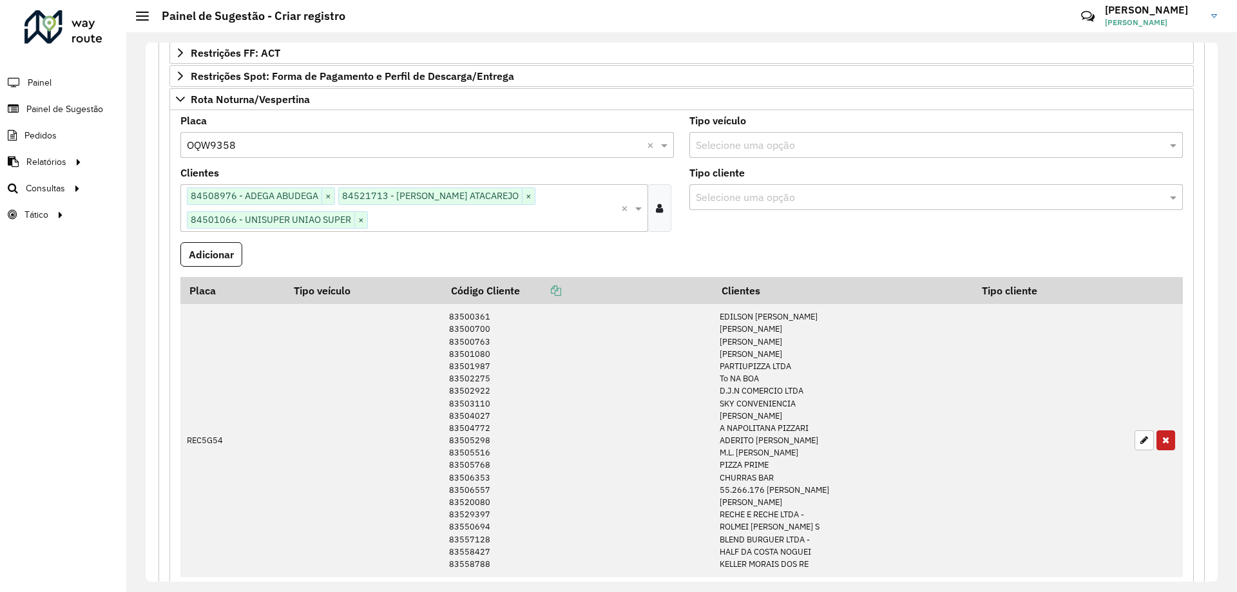
click at [781, 187] on div "Selecione uma opção" at bounding box center [935, 197] width 493 height 26
click at [200, 253] on button "Adicionar" at bounding box center [211, 254] width 62 height 24
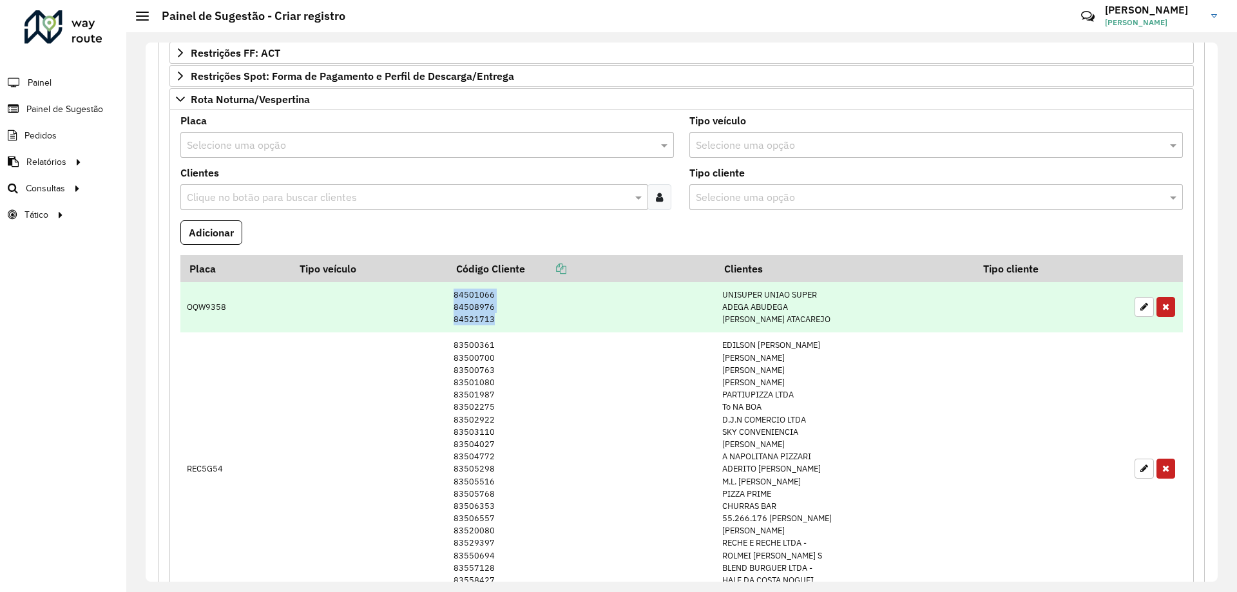
drag, startPoint x: 504, startPoint y: 319, endPoint x: 431, endPoint y: 296, distance: 77.0
click at [447, 296] on td "84501066 84508976 84521713" at bounding box center [581, 307] width 269 height 50
copy td "84501066 84508976 84521713"
click at [1170, 303] on button "button" at bounding box center [1165, 307] width 19 height 20
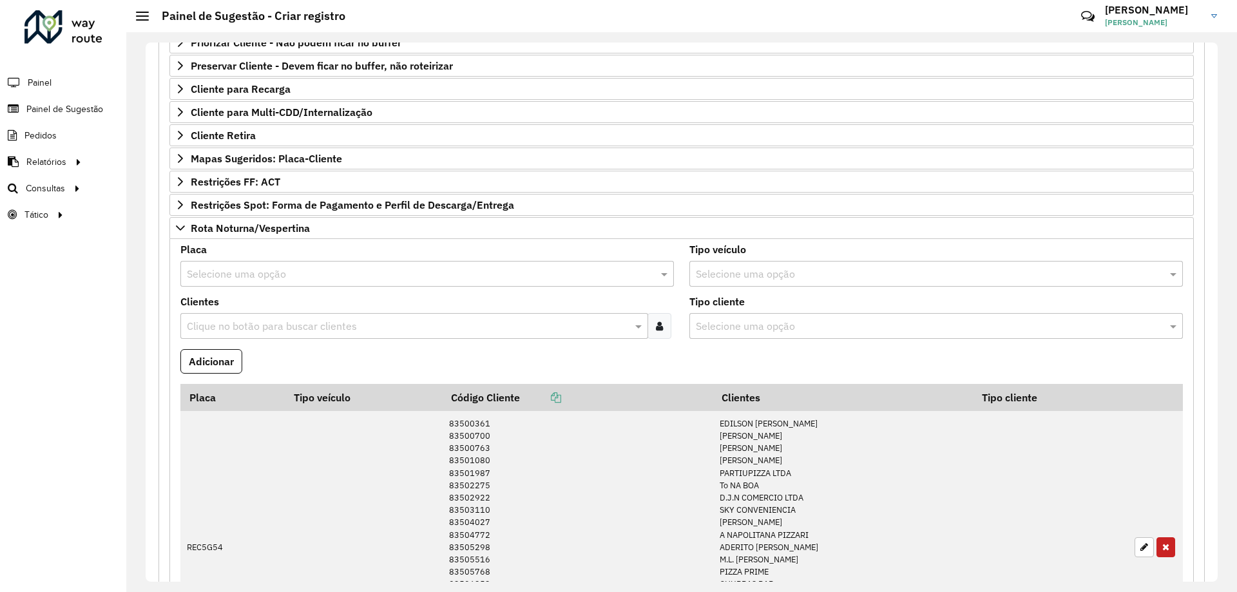
scroll to position [115, 0]
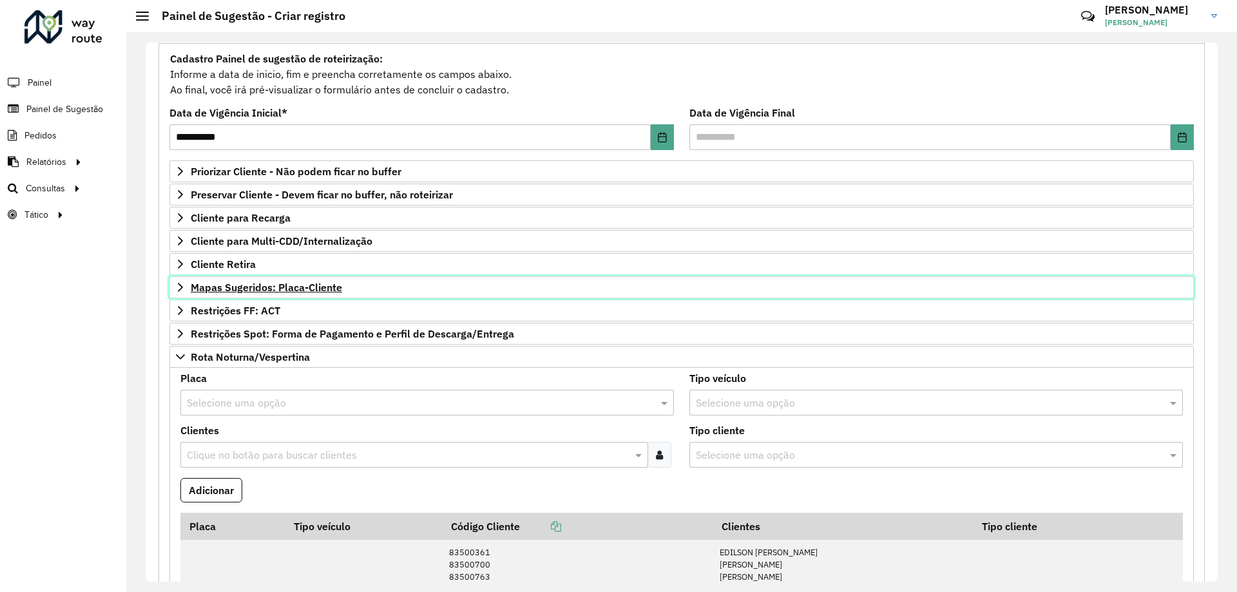
click at [299, 290] on span "Mapas Sugeridos: Placa-Cliente" at bounding box center [266, 287] width 151 height 10
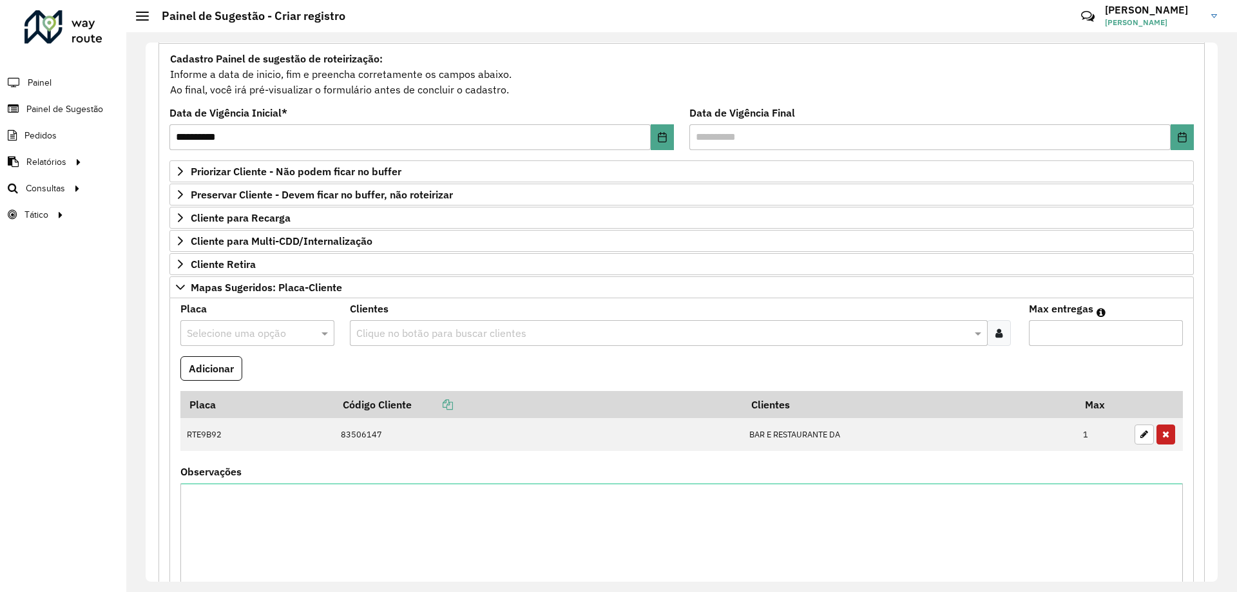
click at [242, 337] on input "text" at bounding box center [244, 333] width 115 height 15
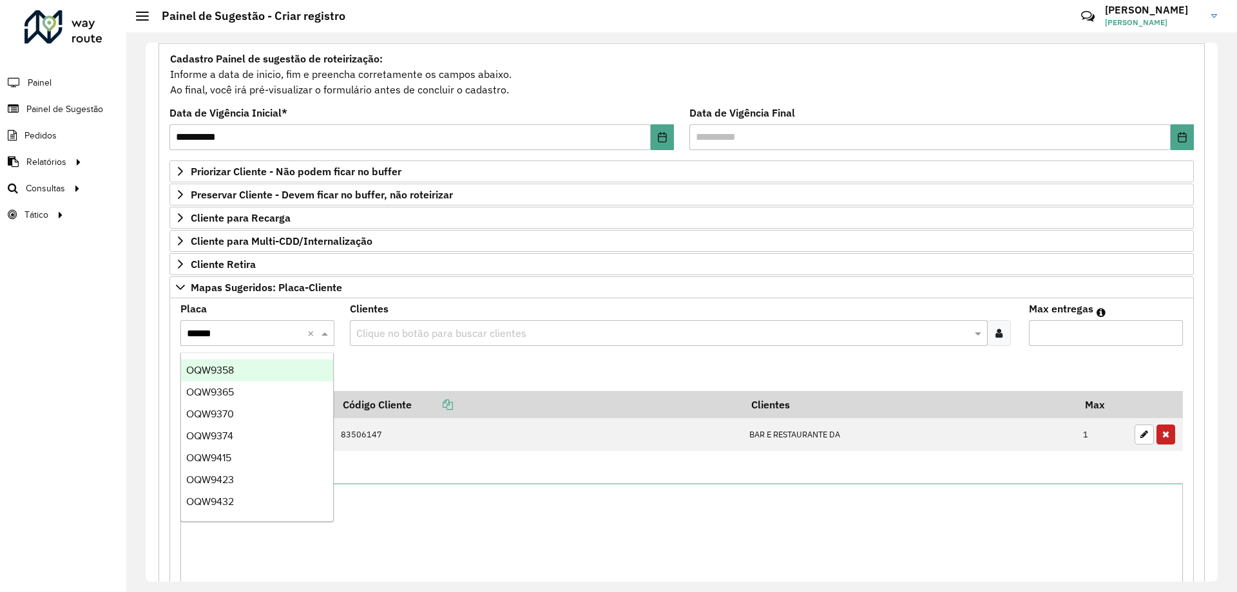
type input "*******"
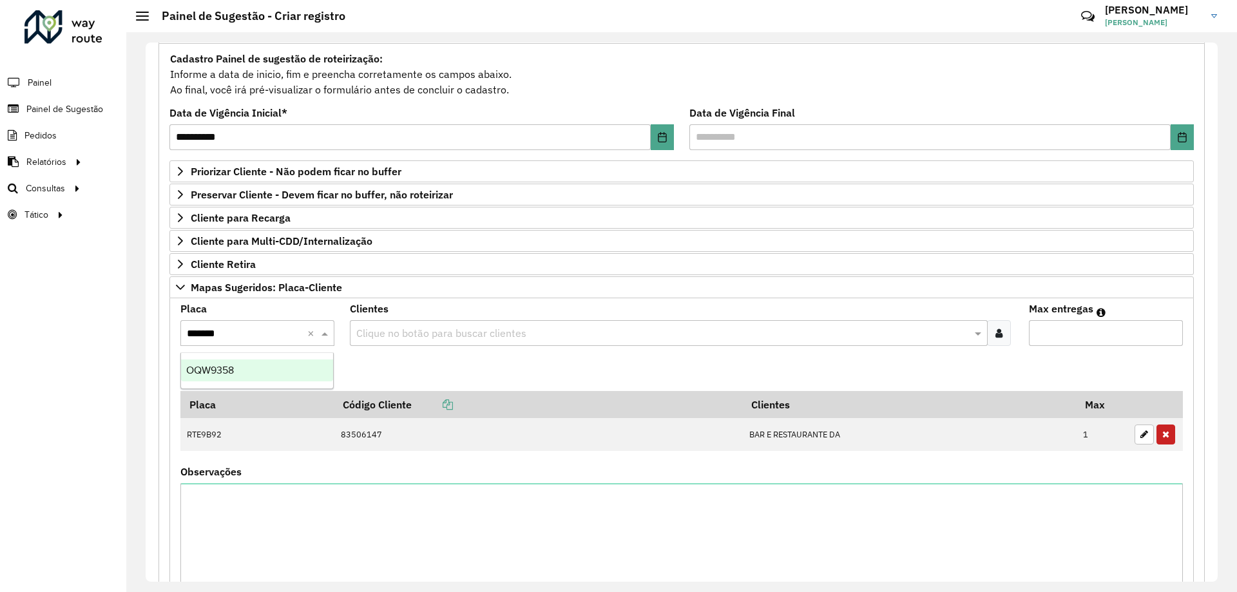
click at [234, 374] on span "OQW9358" at bounding box center [210, 370] width 48 height 11
click at [499, 342] on div "Clique no botão para buscar clientes" at bounding box center [668, 333] width 637 height 26
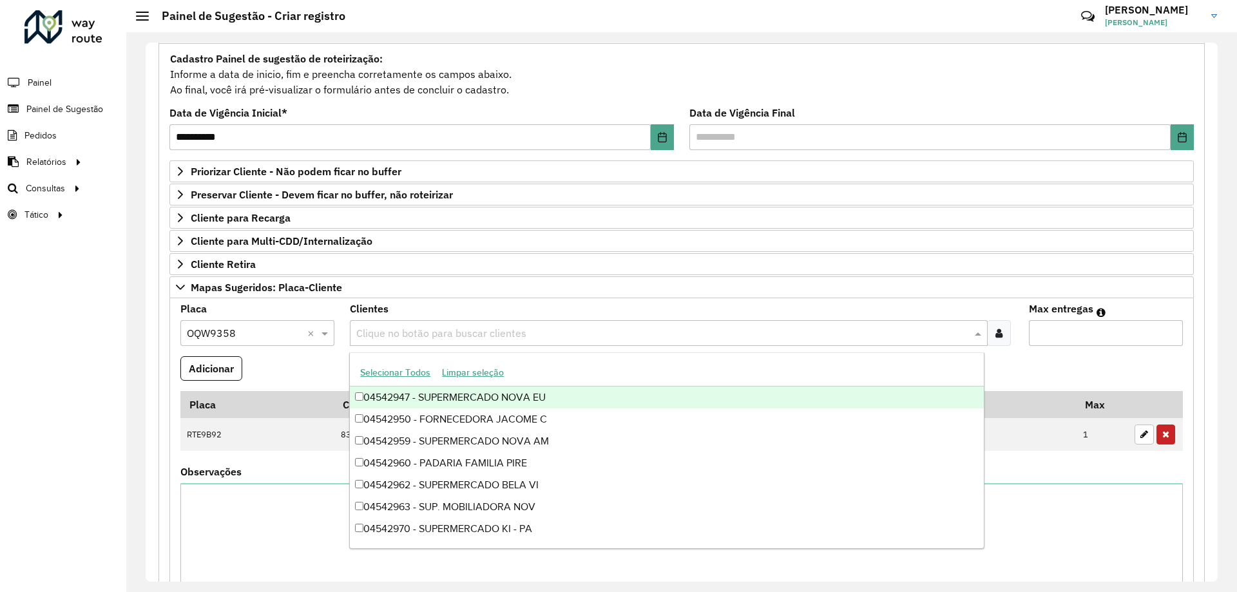
click at [999, 335] on div at bounding box center [999, 333] width 24 height 26
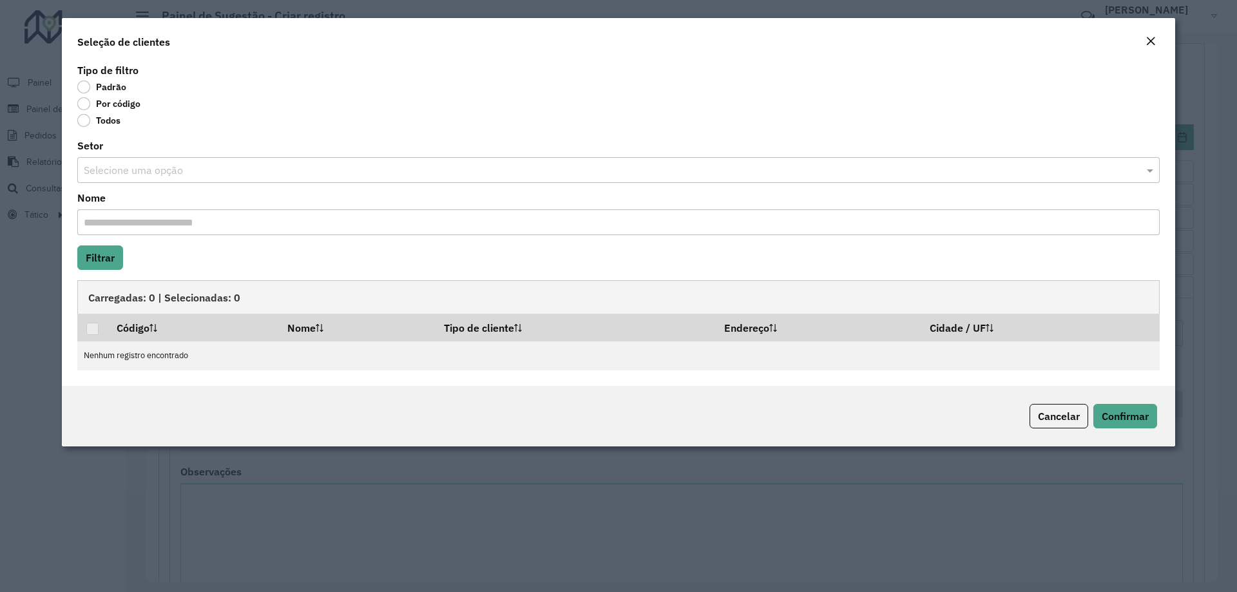
click at [120, 104] on label "Por código" at bounding box center [108, 103] width 63 height 13
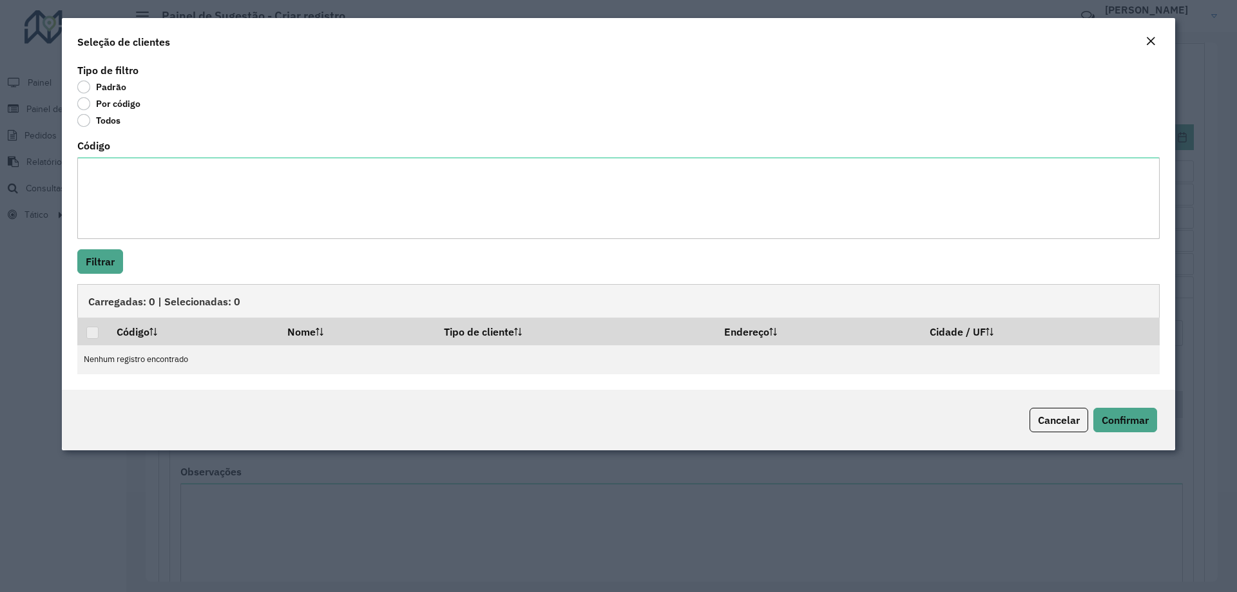
click at [181, 180] on textarea "Código" at bounding box center [618, 198] width 1082 height 82
type textarea "******** ******** ********"
click at [100, 267] on button "Filtrar" at bounding box center [100, 261] width 46 height 24
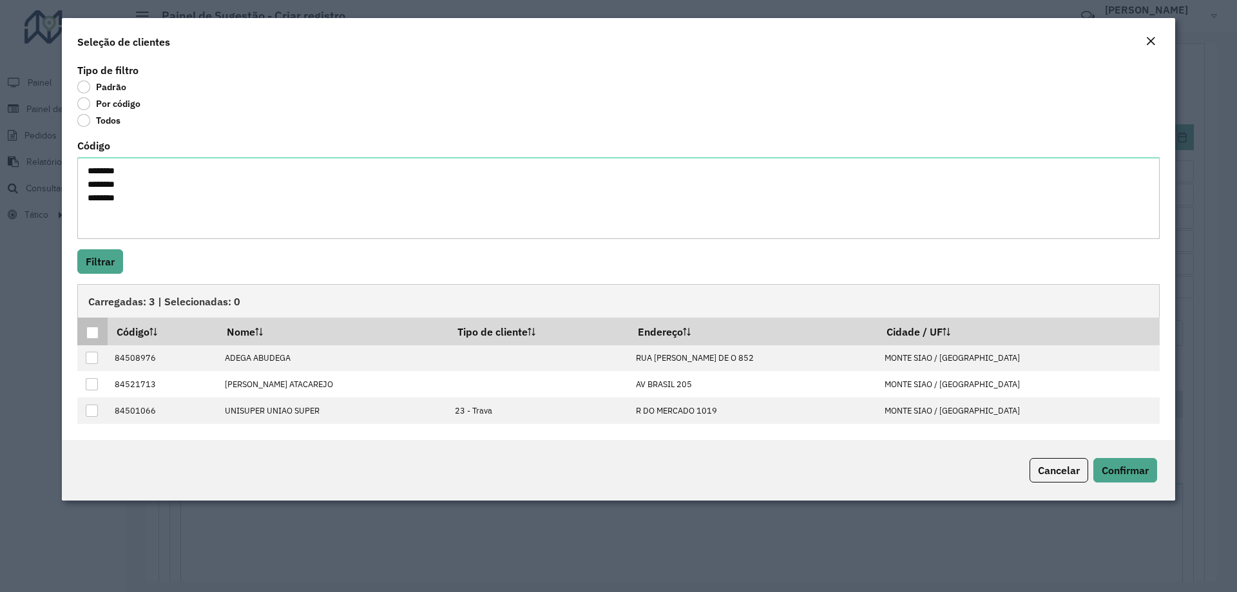
click at [95, 330] on div at bounding box center [92, 333] width 12 height 12
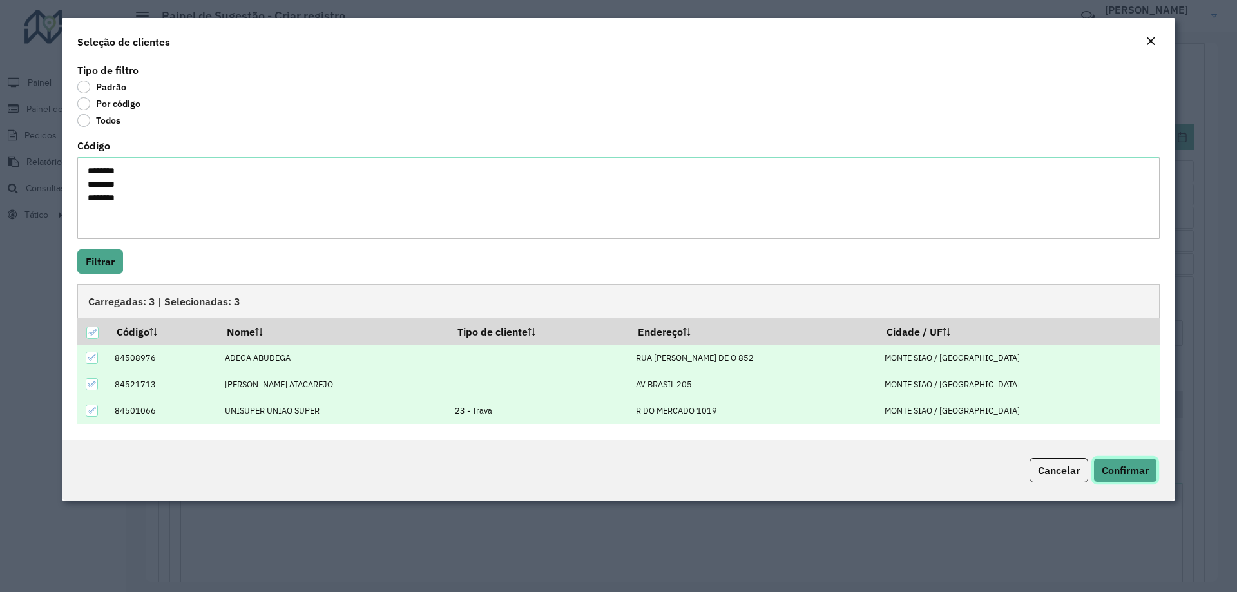
click at [1134, 470] on span "Confirmar" at bounding box center [1124, 470] width 47 height 13
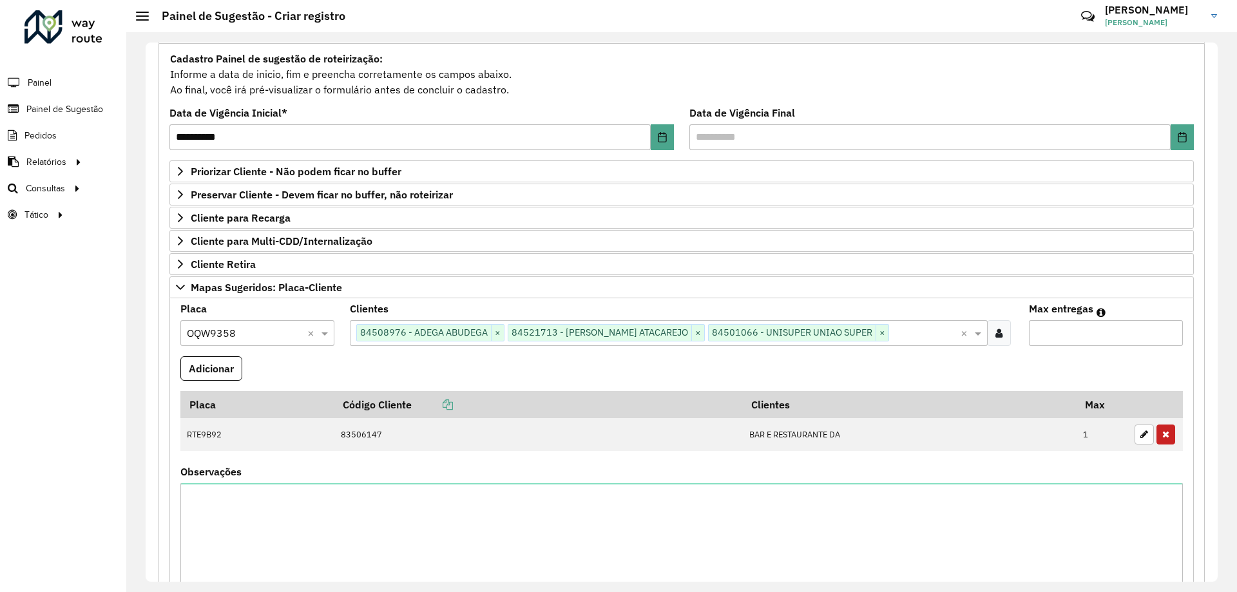
click at [1088, 345] on formly-field "Max entregas" at bounding box center [1105, 330] width 169 height 52
type input "*"
click at [207, 365] on button "Adicionar" at bounding box center [211, 368] width 62 height 24
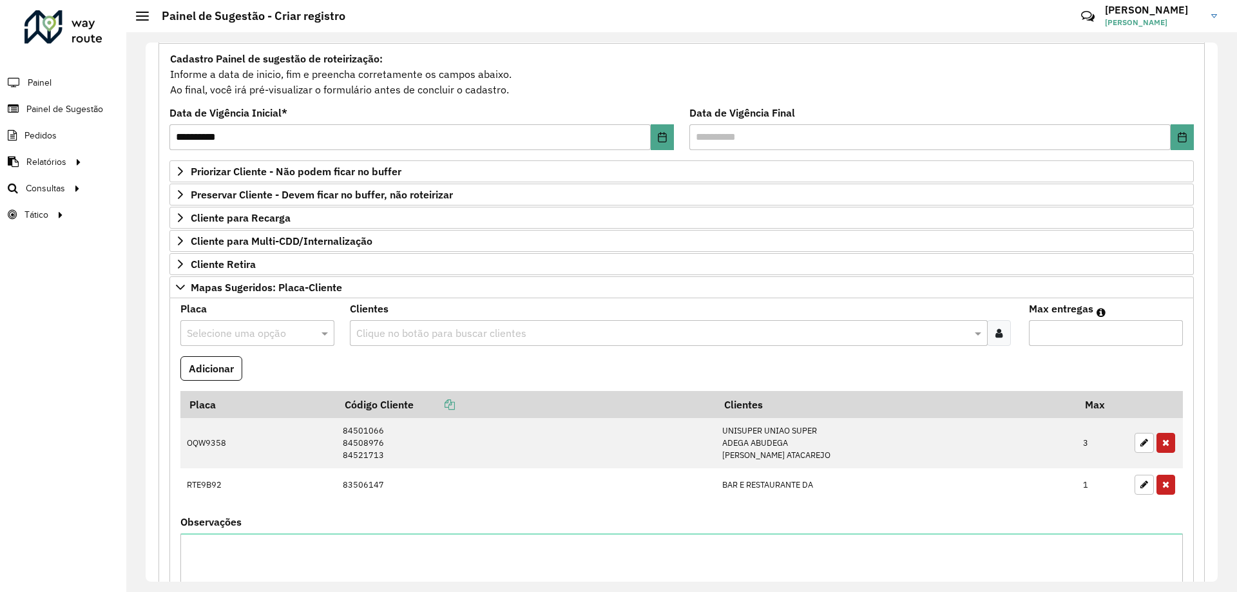
click at [259, 321] on div "Selecione uma opção" at bounding box center [257, 333] width 154 height 26
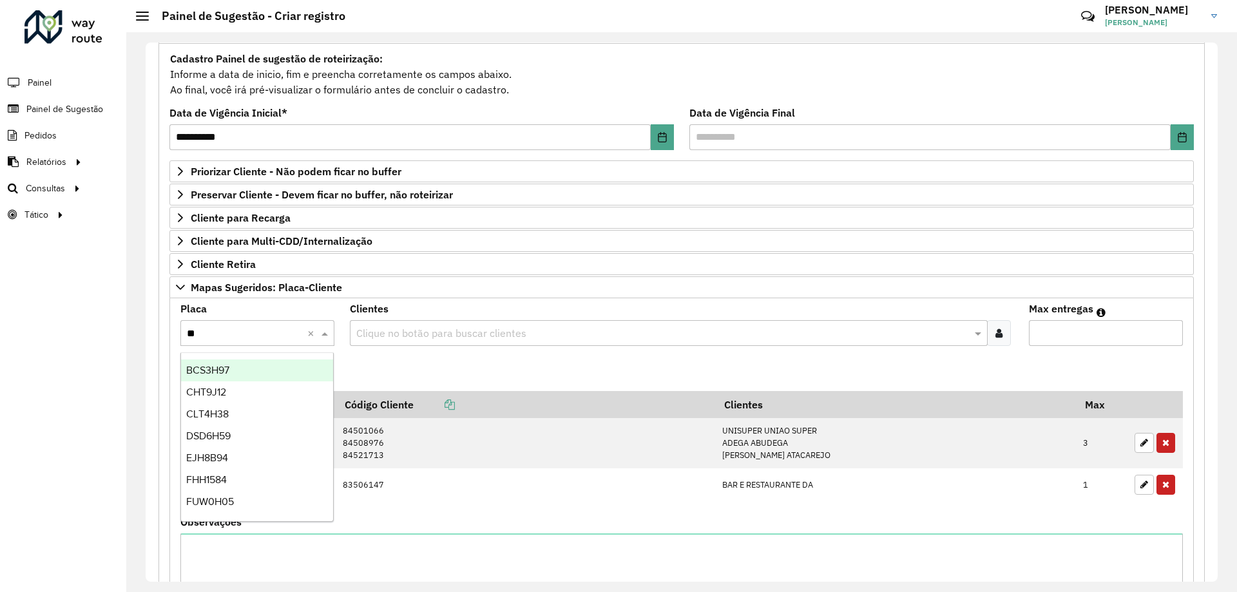
type input "***"
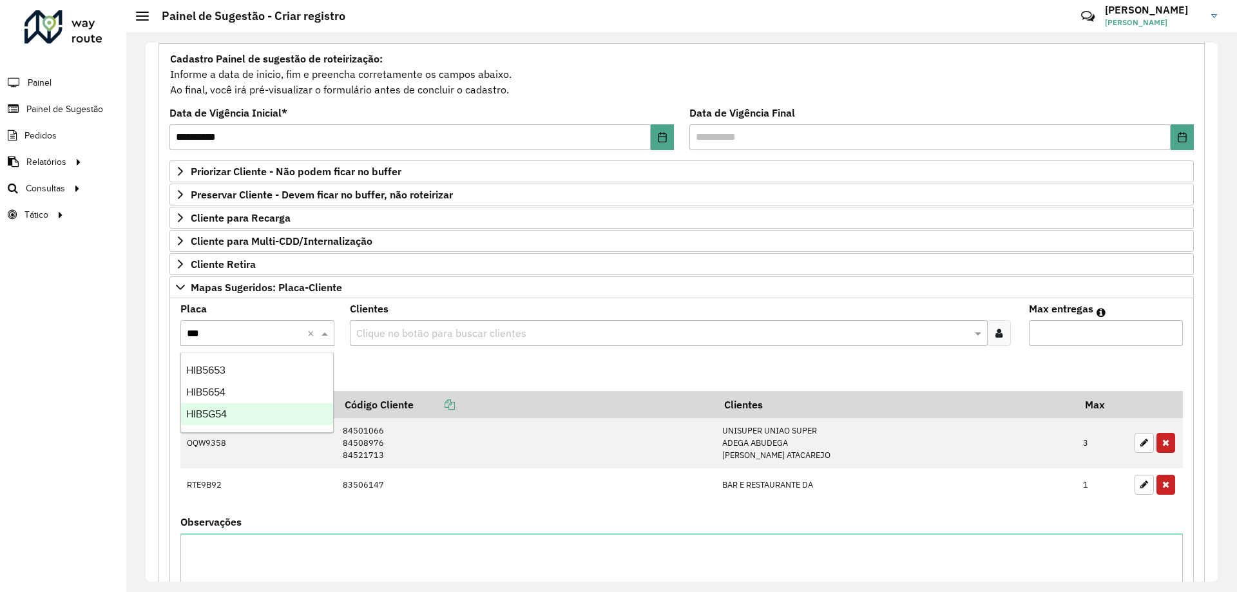
click at [256, 415] on div "HIB5G54" at bounding box center [257, 414] width 152 height 22
click at [428, 332] on input "text" at bounding box center [662, 333] width 618 height 15
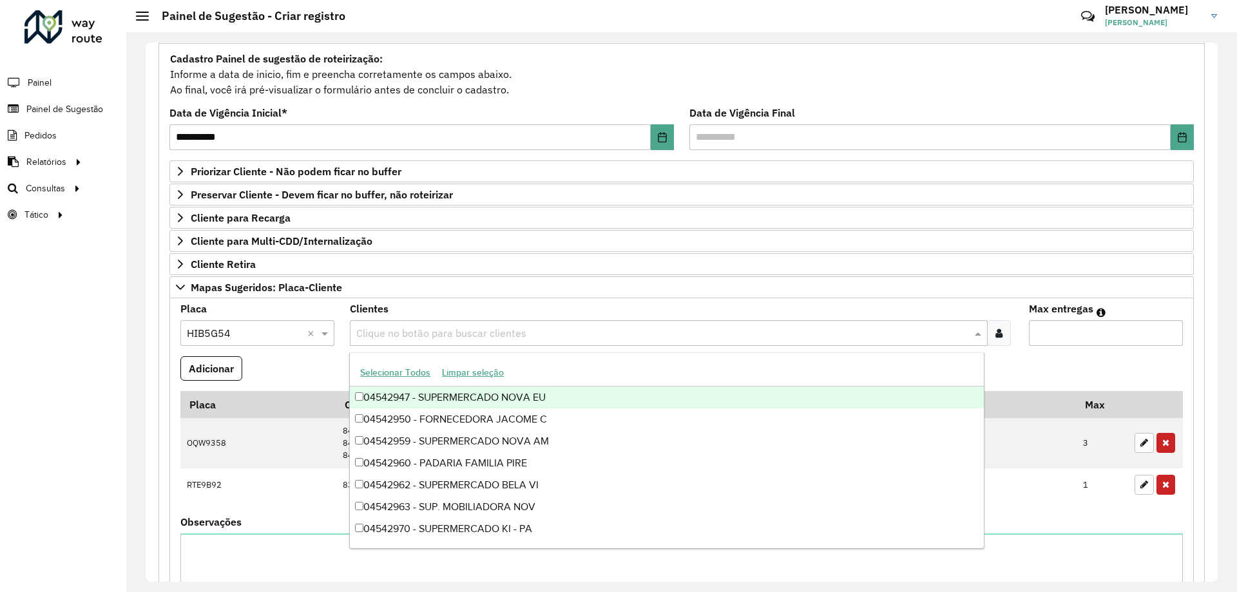
drag, startPoint x: 997, startPoint y: 338, endPoint x: 998, endPoint y: 351, distance: 12.9
click at [997, 337] on div at bounding box center [999, 333] width 24 height 26
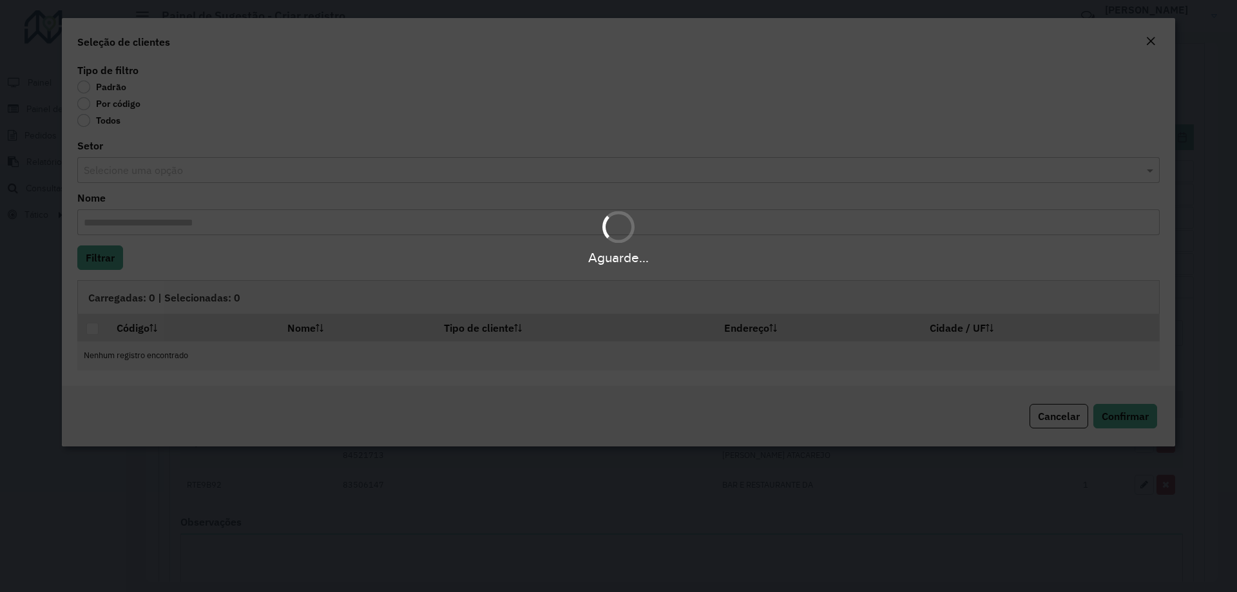
click at [120, 104] on div "Aguarde..." at bounding box center [618, 296] width 1237 height 592
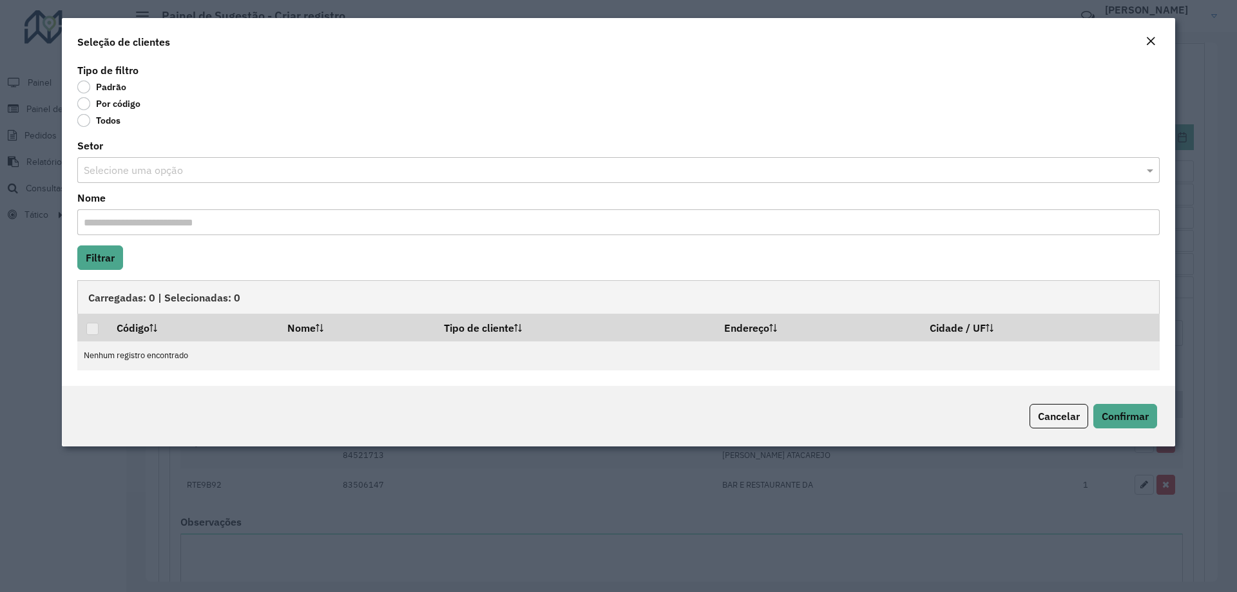
click at [128, 104] on label "Por código" at bounding box center [108, 103] width 63 height 13
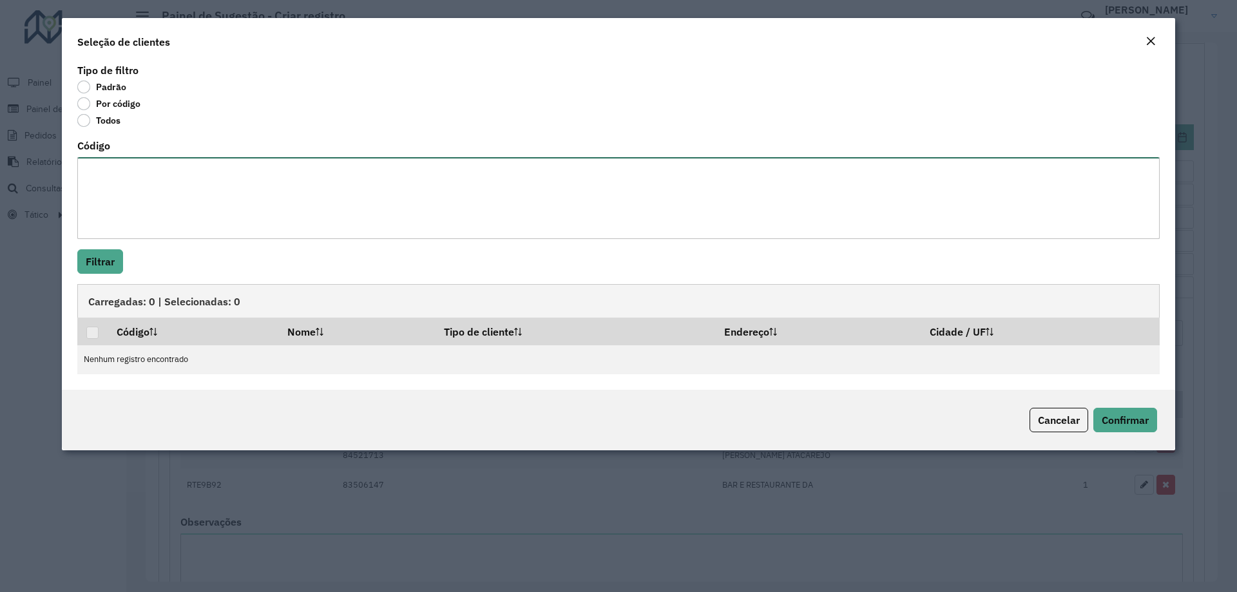
click at [171, 172] on textarea "Código" at bounding box center [618, 198] width 1082 height 82
paste textarea "******** ******** ********"
type textarea "******** ******** ********"
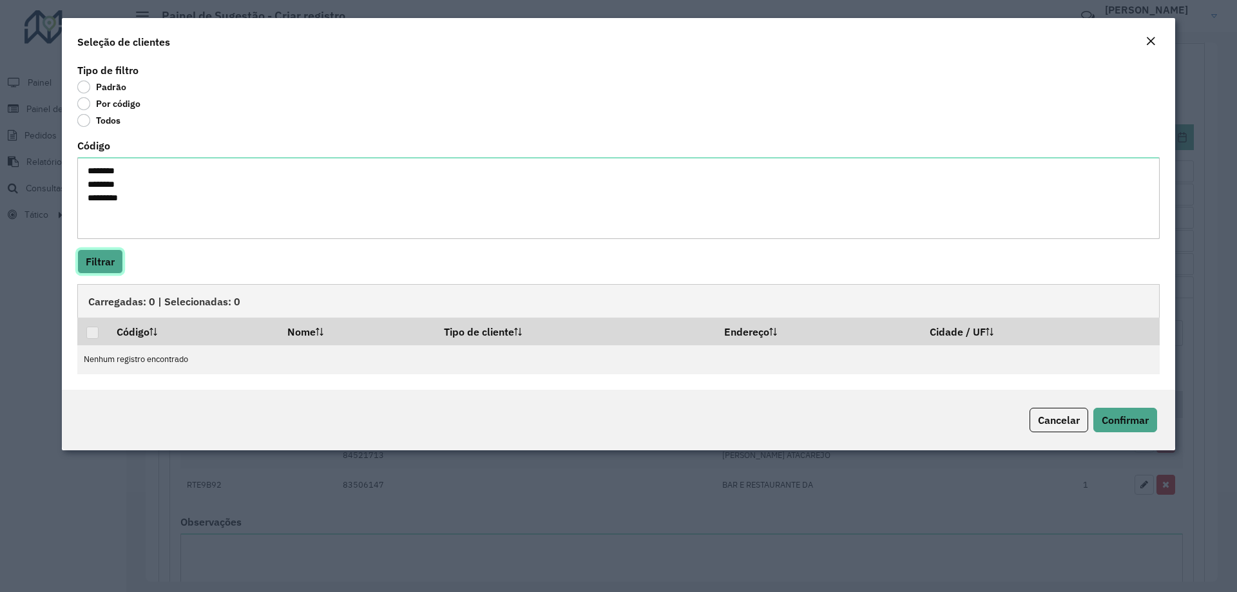
click at [109, 266] on button "Filtrar" at bounding box center [100, 261] width 46 height 24
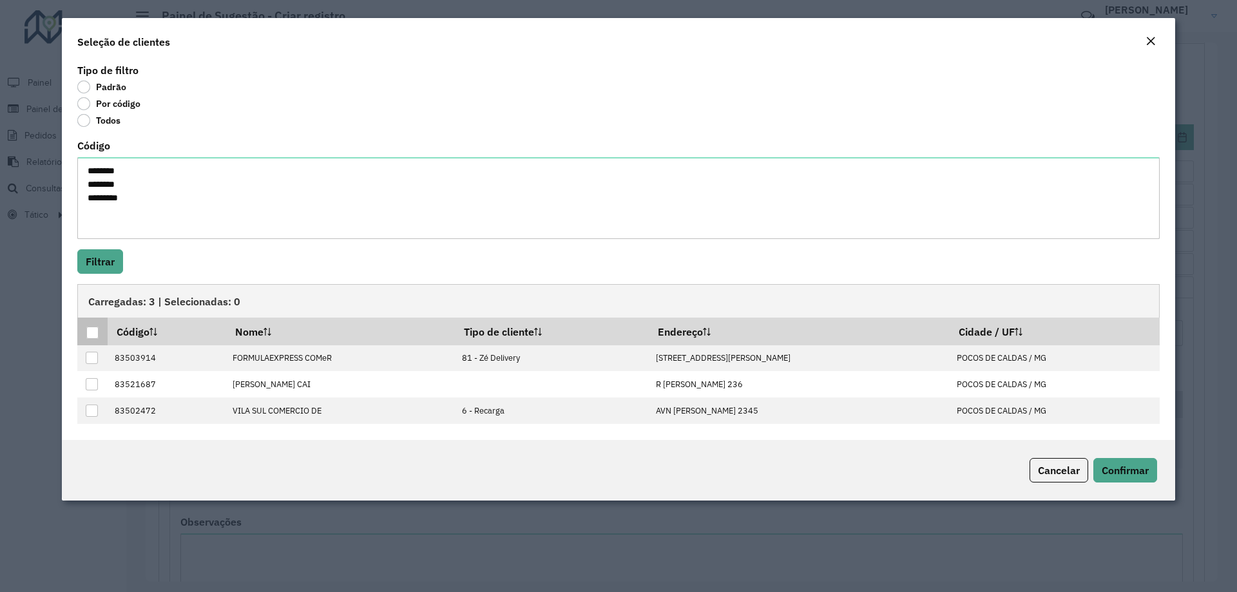
click at [93, 324] on th at bounding box center [92, 331] width 30 height 27
click at [95, 330] on div at bounding box center [92, 333] width 12 height 12
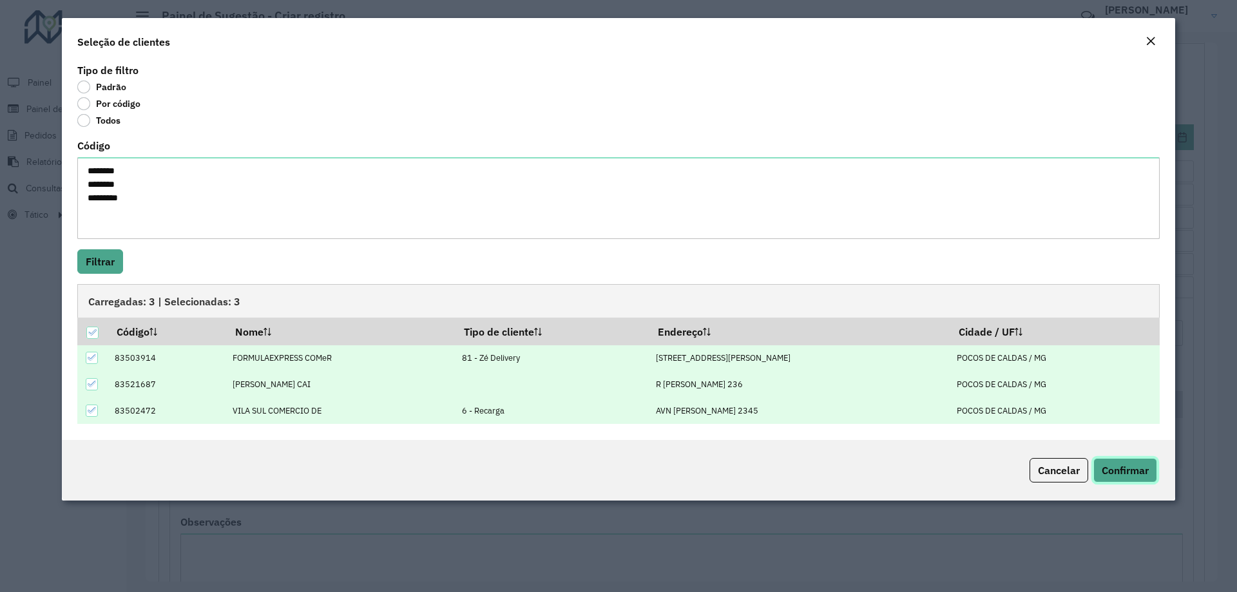
drag, startPoint x: 1126, startPoint y: 469, endPoint x: 1138, endPoint y: 485, distance: 19.8
click at [1127, 469] on span "Confirmar" at bounding box center [1124, 470] width 47 height 13
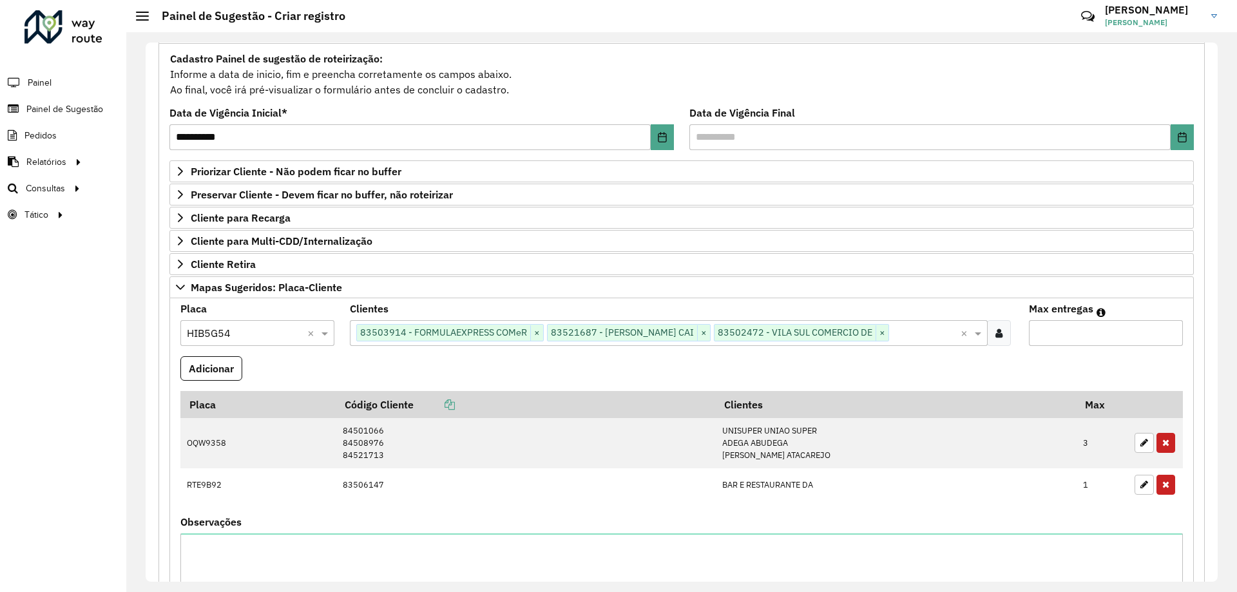
drag, startPoint x: 1043, startPoint y: 334, endPoint x: 1070, endPoint y: 343, distance: 27.9
click at [1045, 334] on input "Max entregas" at bounding box center [1106, 333] width 154 height 26
type input "*"
click at [231, 362] on button "Adicionar" at bounding box center [211, 368] width 62 height 24
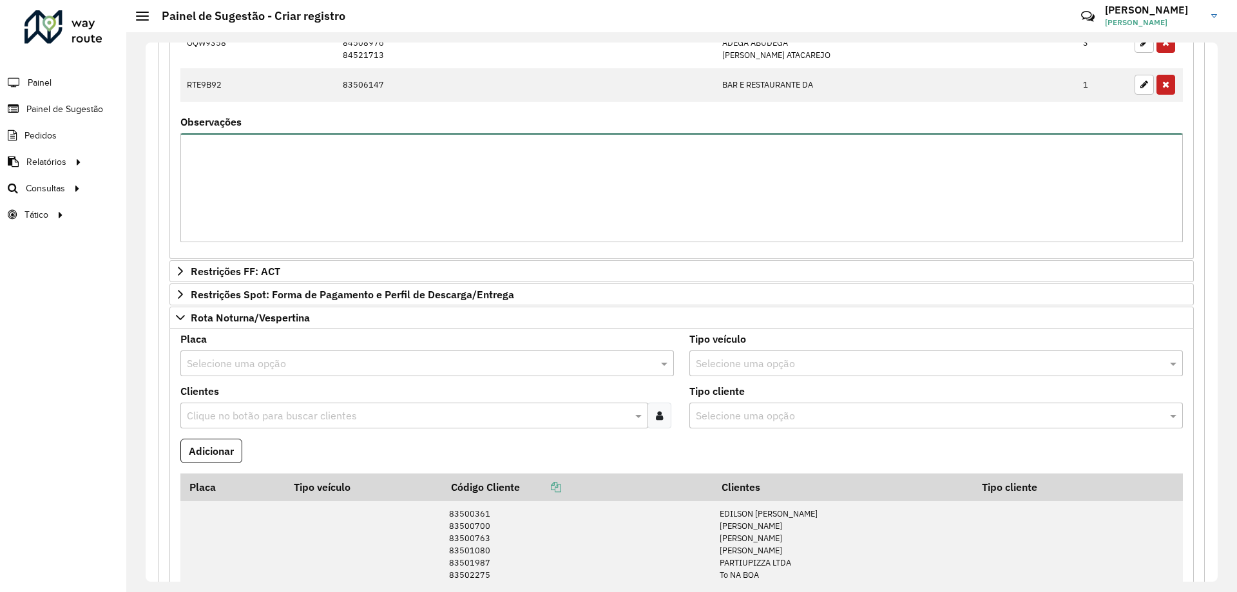
click at [359, 205] on textarea "Observações" at bounding box center [681, 187] width 1002 height 109
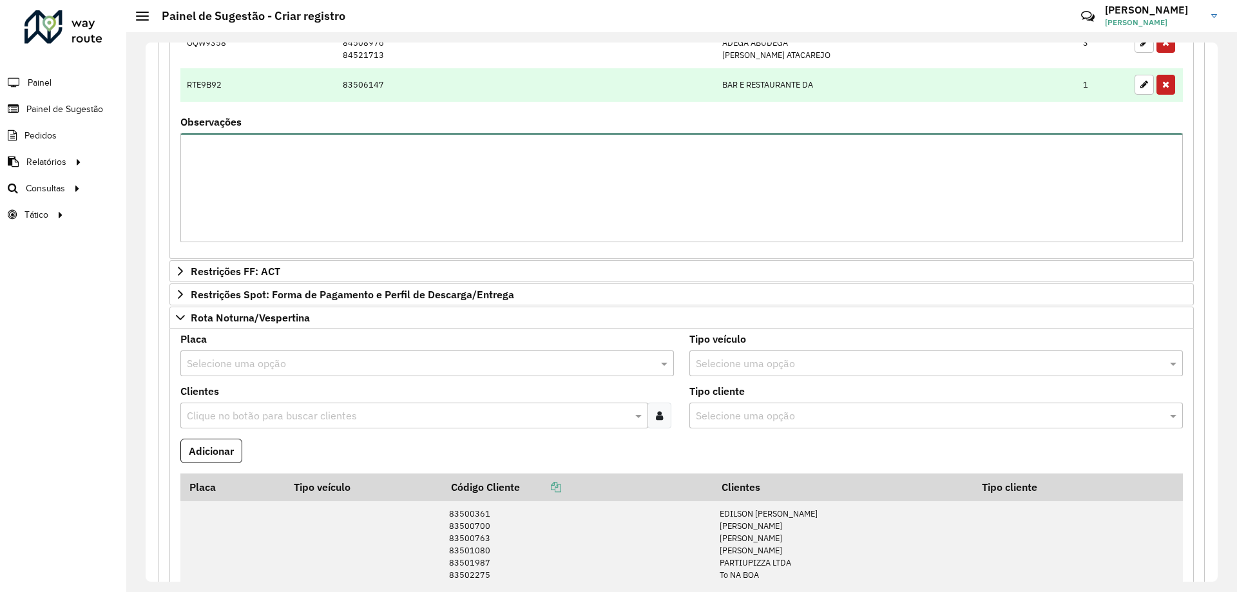
scroll to position [372, 0]
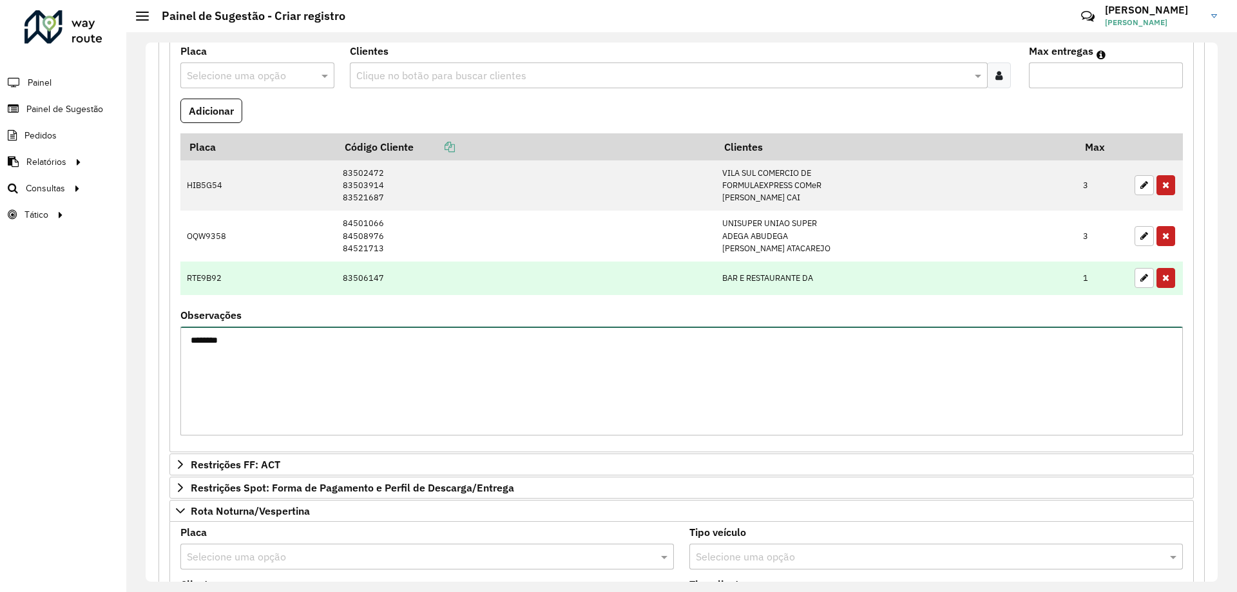
type textarea "*********"
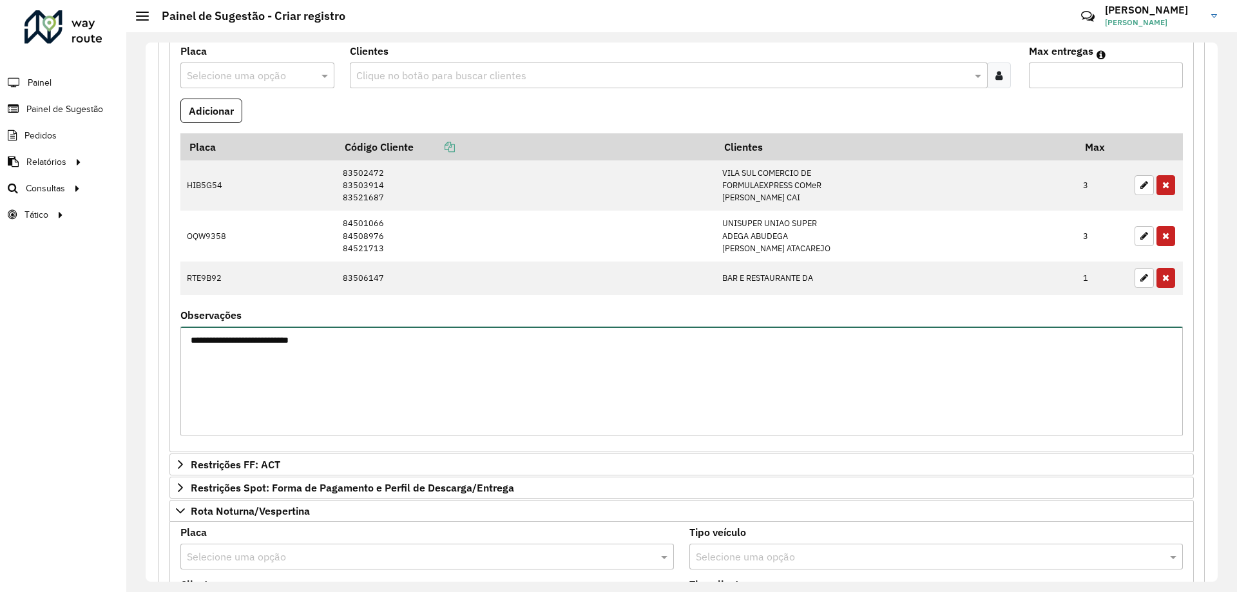
type textarea "**********"
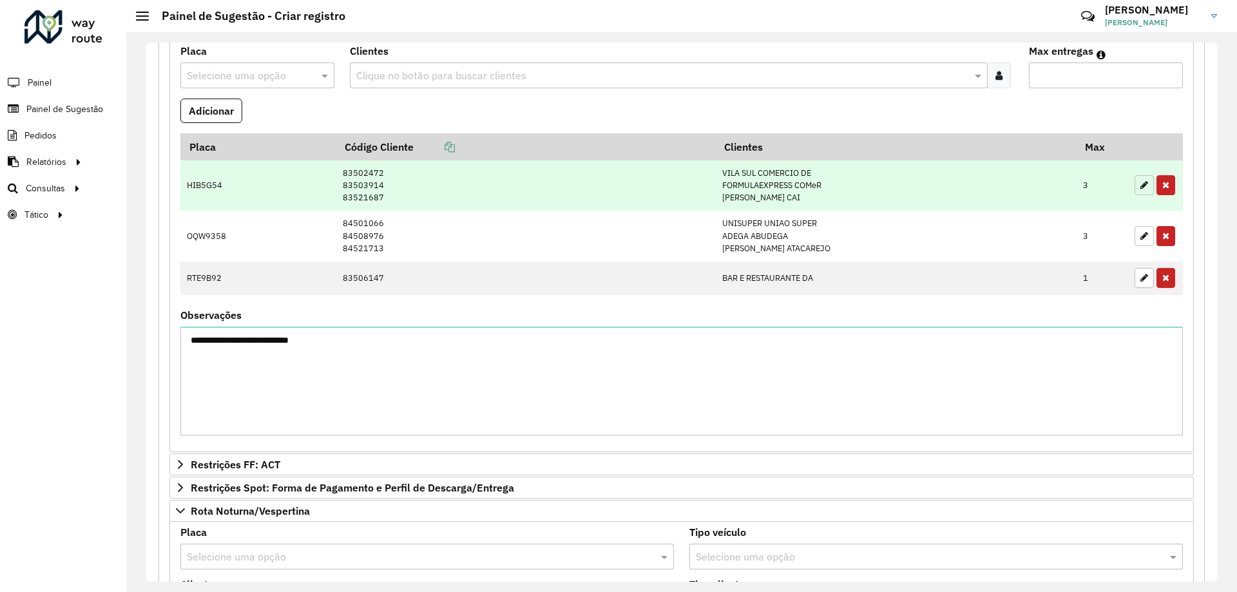
click at [1145, 184] on button "button" at bounding box center [1143, 185] width 19 height 20
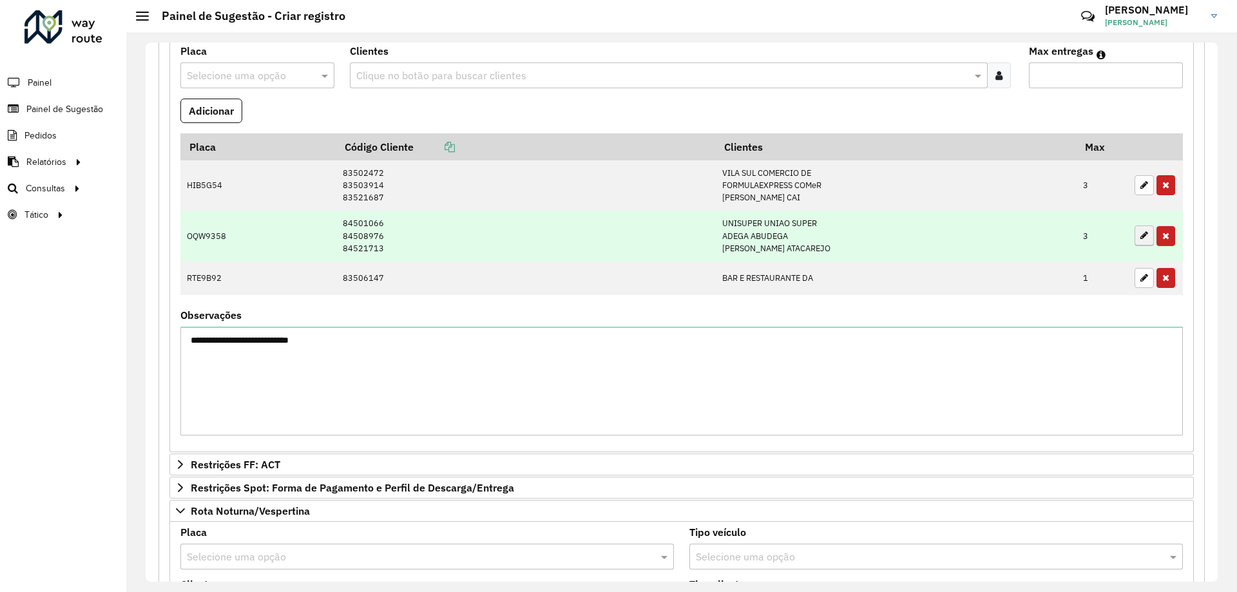
type input "*"
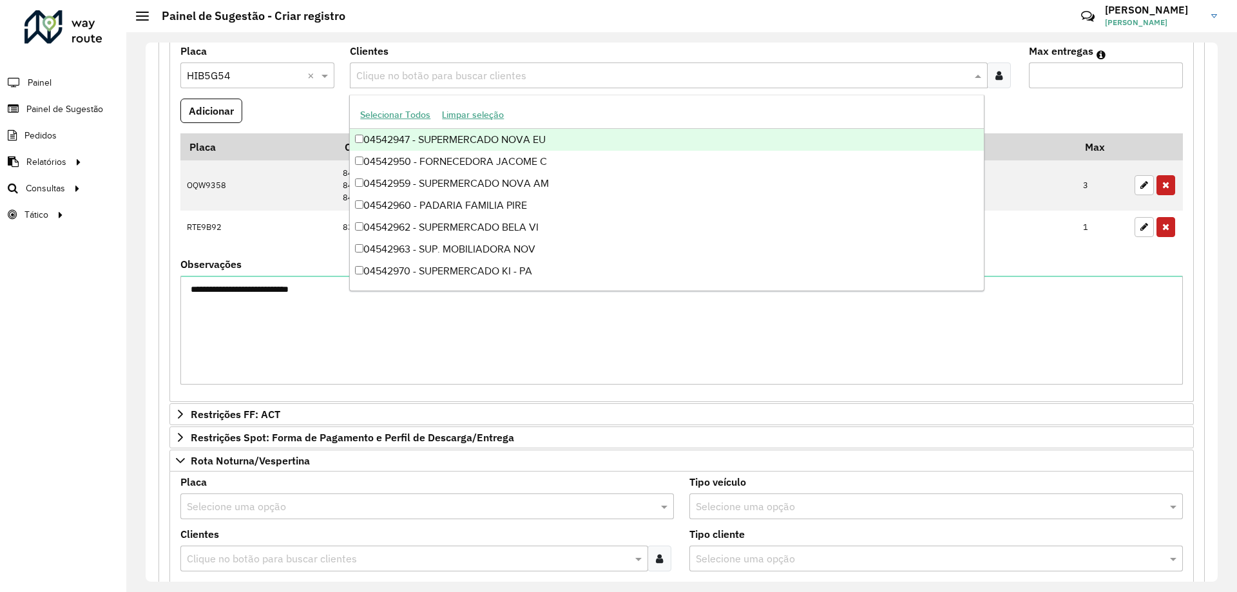
click at [873, 74] on input "text" at bounding box center [662, 75] width 618 height 15
click at [478, 75] on input "text" at bounding box center [662, 75] width 618 height 15
paste input "********"
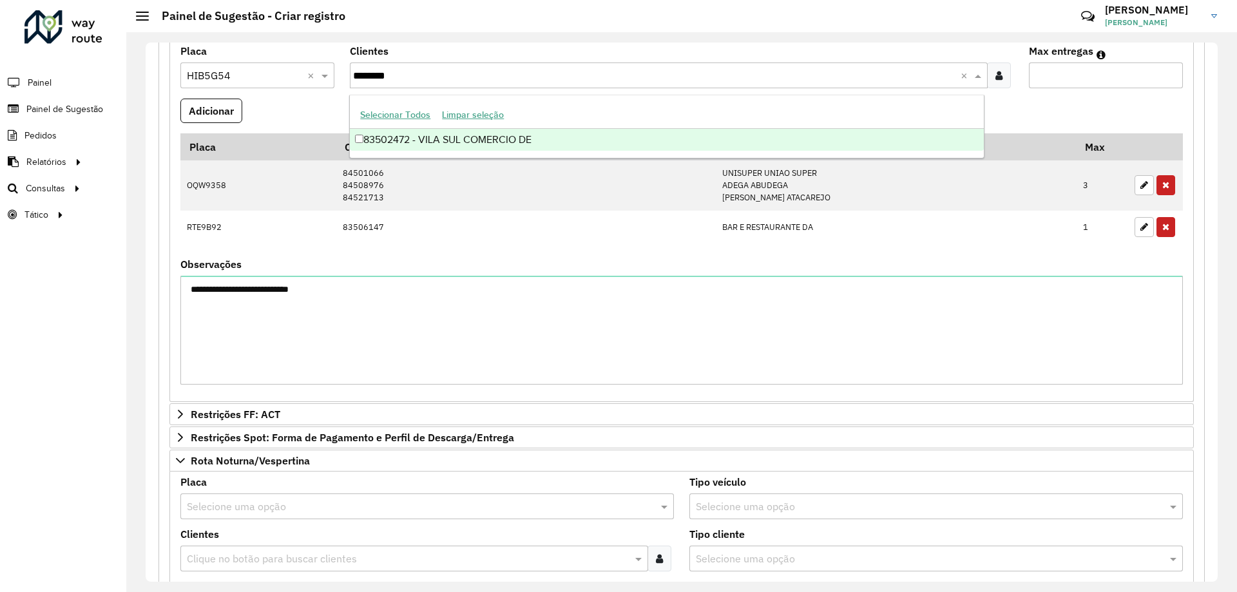
type input "********"
click at [489, 124] on button "Limpar seleção" at bounding box center [472, 115] width 73 height 20
click at [494, 139] on div "83502472 - VILA SUL COMERCIO DE" at bounding box center [666, 140] width 633 height 22
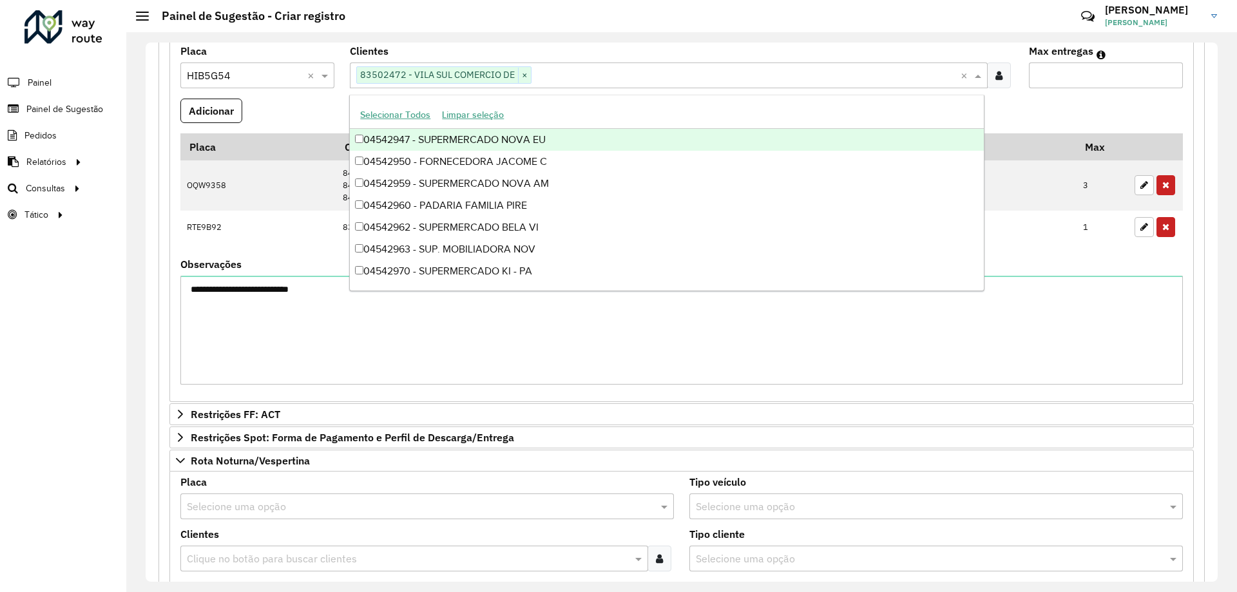
click at [571, 74] on input "text" at bounding box center [745, 75] width 428 height 15
paste input "********"
type input "********"
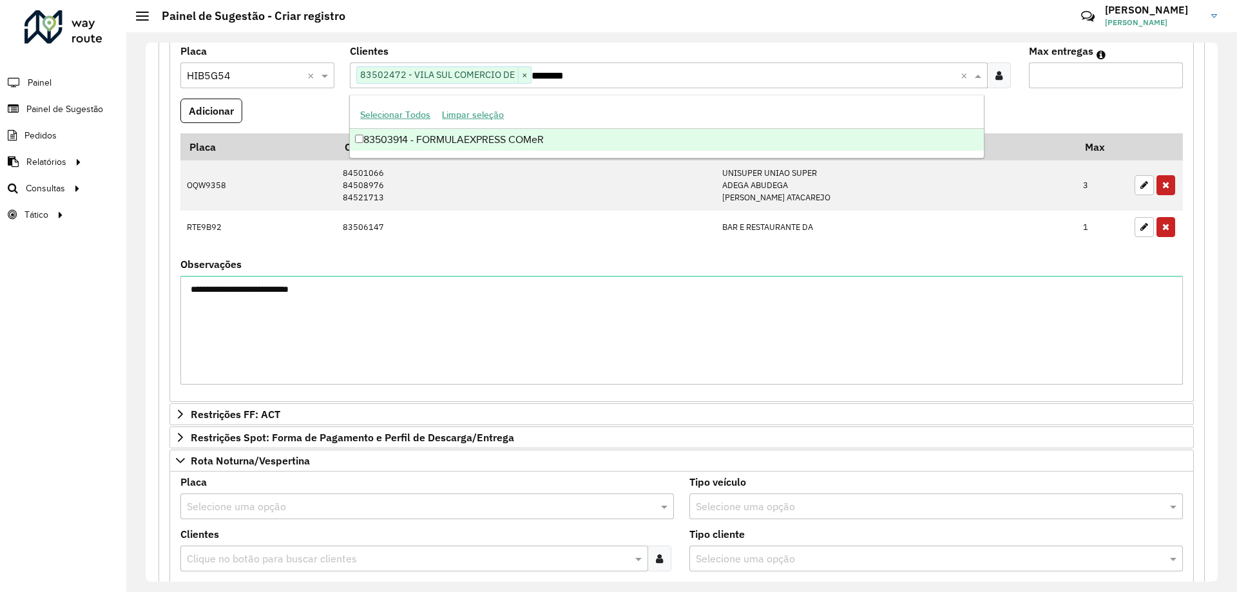
click at [556, 146] on div "83503914 - FORMULAEXPRESS COMeR" at bounding box center [666, 140] width 633 height 22
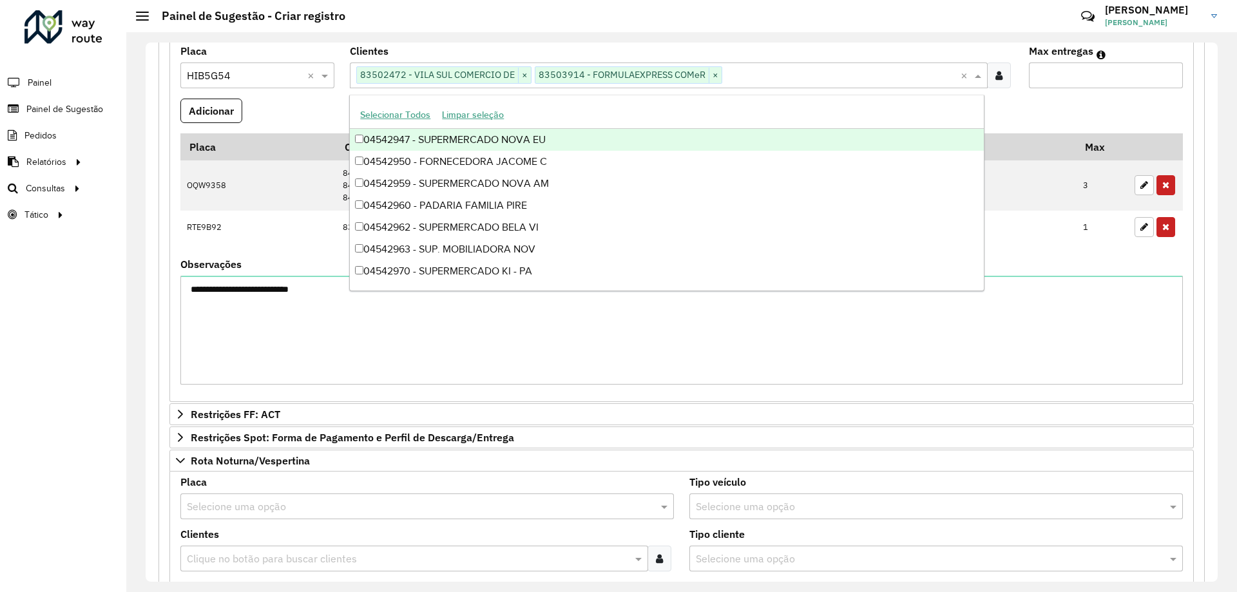
click at [763, 65] on div "Clique no botão para buscar clientes 83502472 - VILA SUL COMERCIO DE × 83503914…" at bounding box center [655, 75] width 610 height 24
click at [765, 70] on input "text" at bounding box center [841, 75] width 238 height 15
paste input "********"
type input "********"
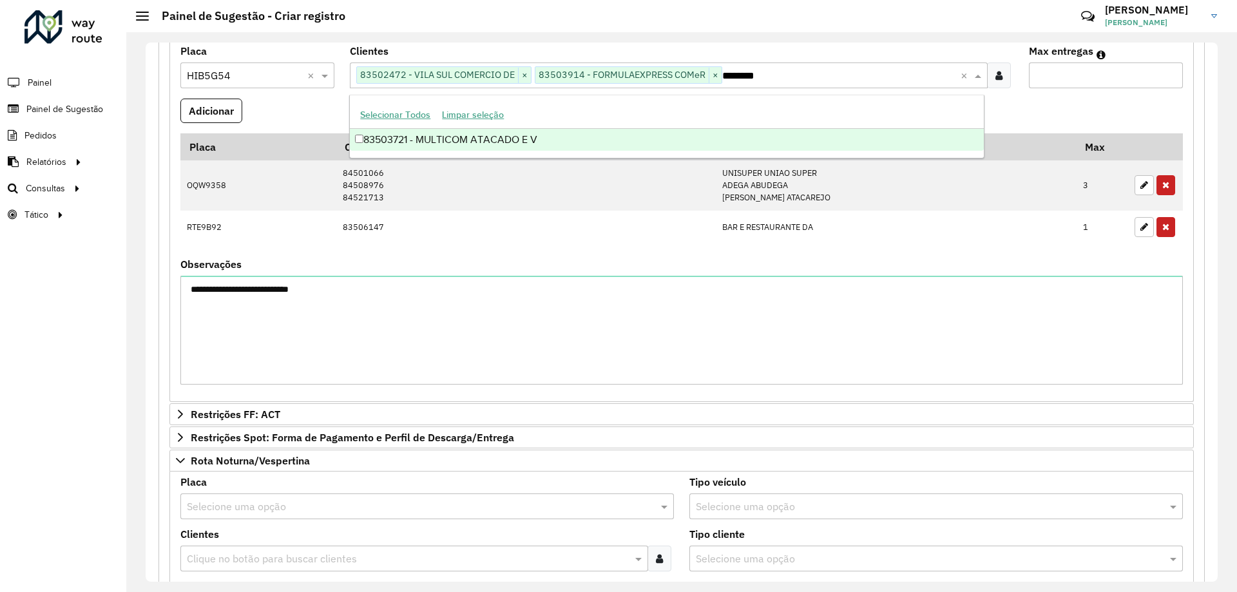
click at [660, 129] on div "83503721 - MULTICOM ATACADO E V" at bounding box center [666, 140] width 633 height 22
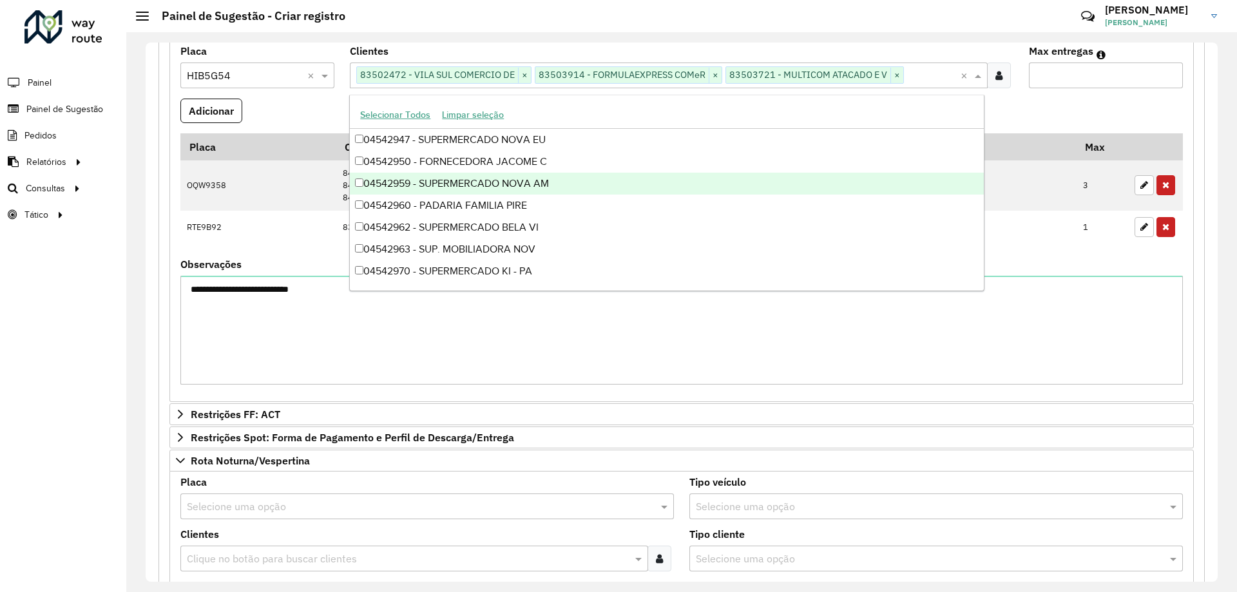
click at [1081, 104] on formly-field "Adicionar" at bounding box center [682, 116] width 1018 height 35
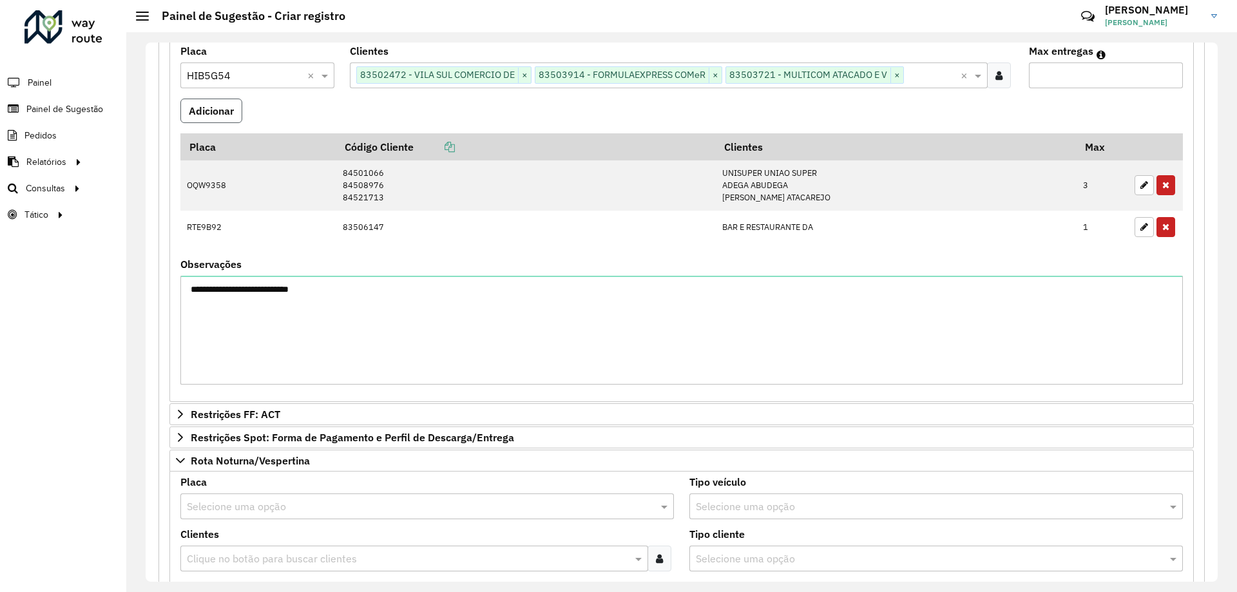
drag, startPoint x: 210, startPoint y: 111, endPoint x: 220, endPoint y: 147, distance: 38.1
click at [209, 111] on button "Adicionar" at bounding box center [211, 111] width 62 height 24
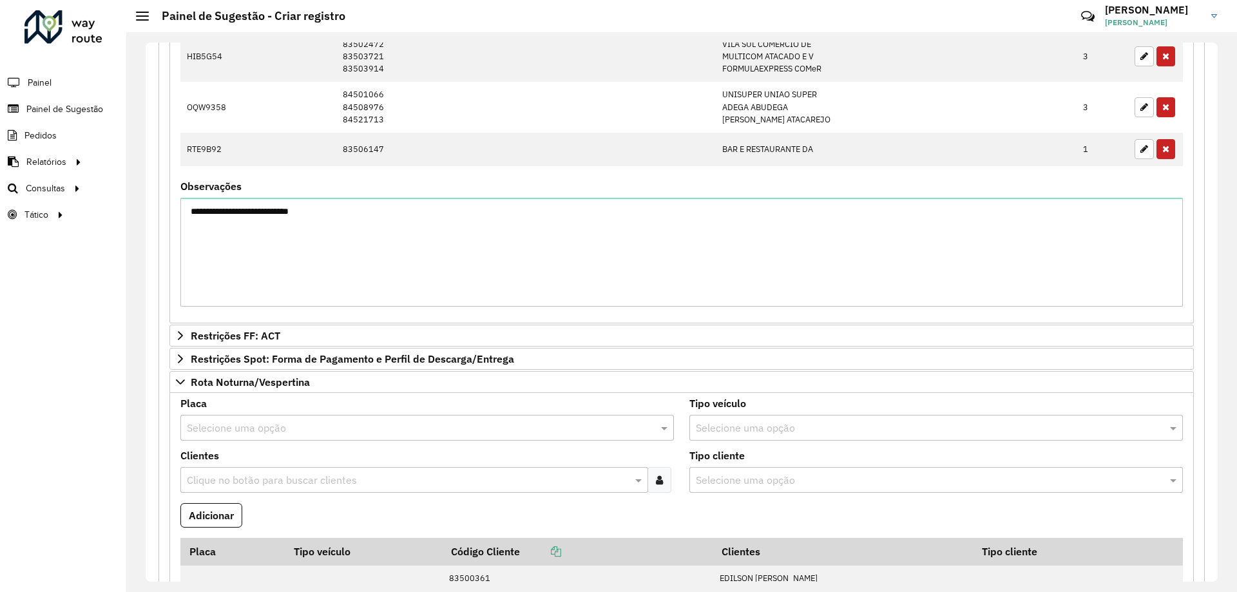
scroll to position [437, 0]
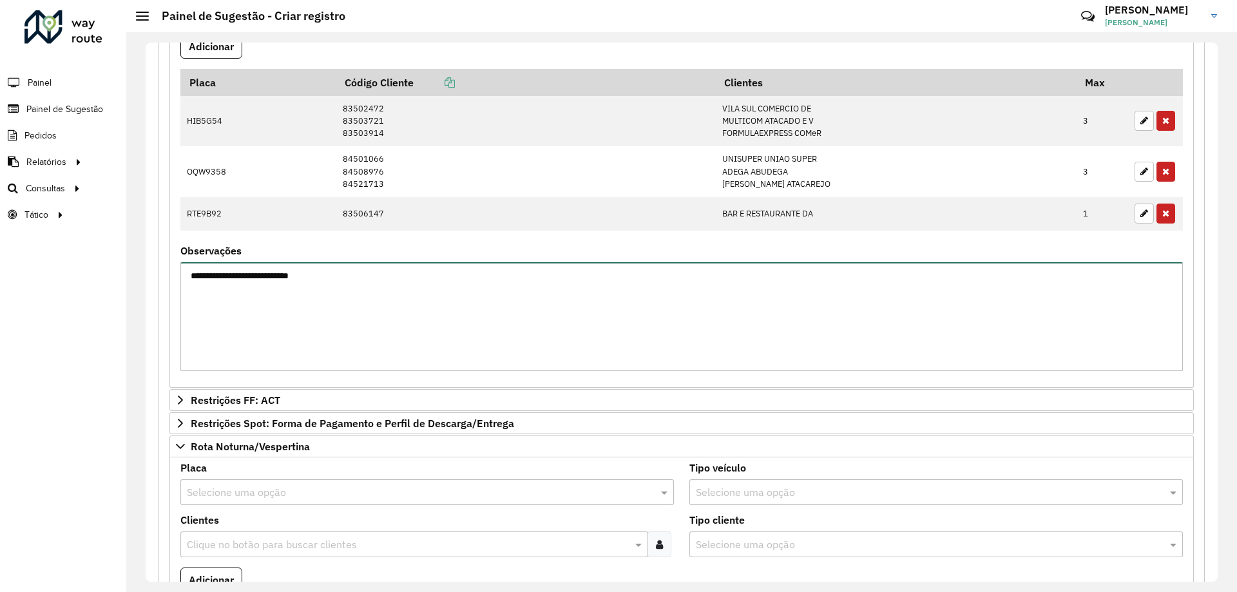
click at [383, 301] on textarea "**********" at bounding box center [681, 316] width 1002 height 109
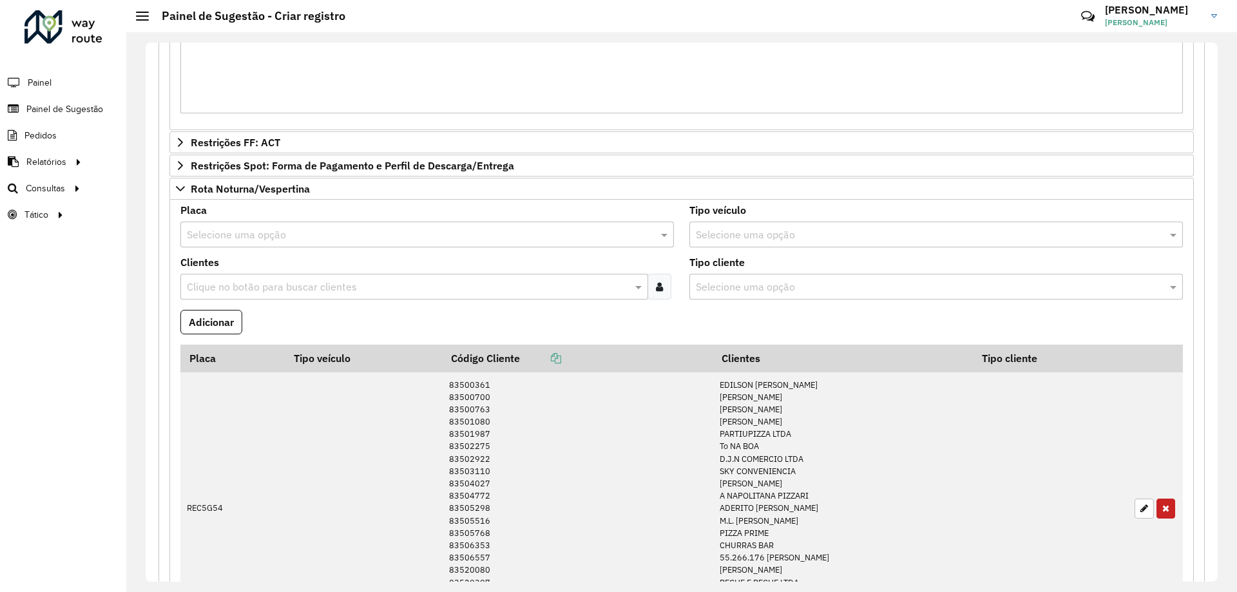
scroll to position [565, 0]
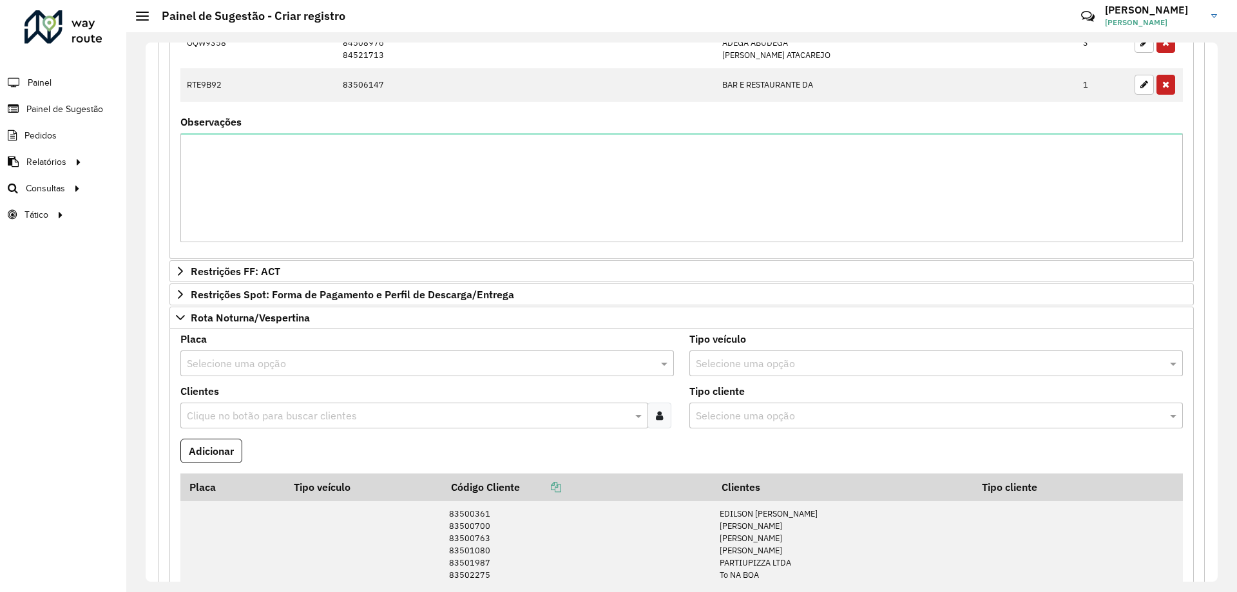
click at [251, 365] on input "text" at bounding box center [414, 363] width 455 height 15
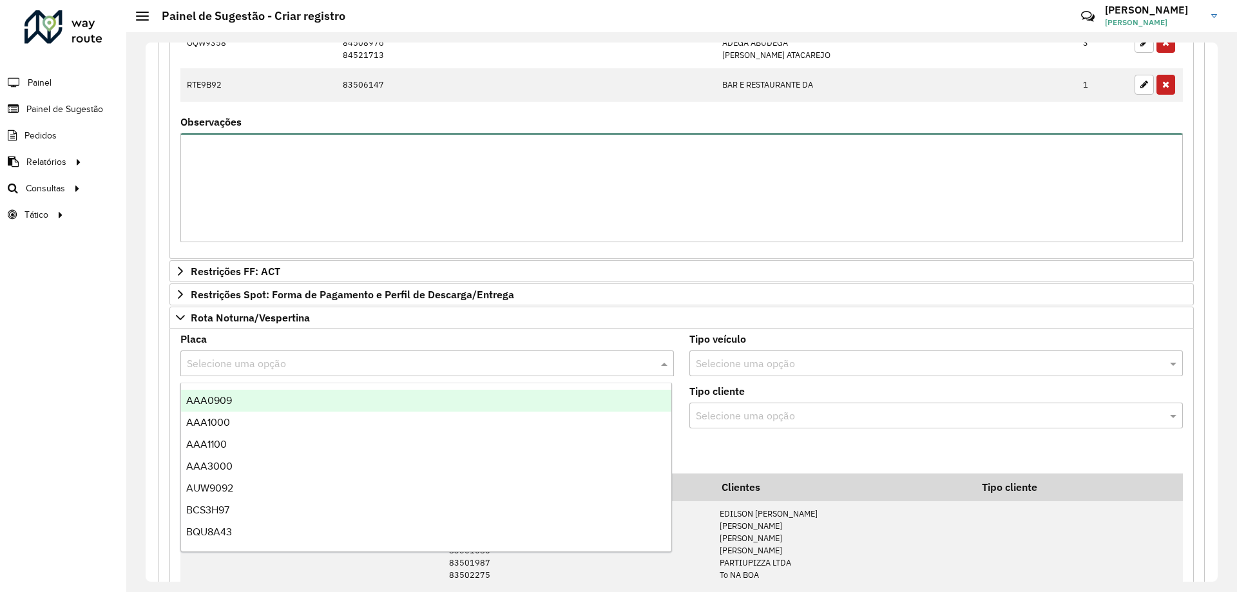
click at [341, 180] on textarea "Observações" at bounding box center [681, 187] width 1002 height 109
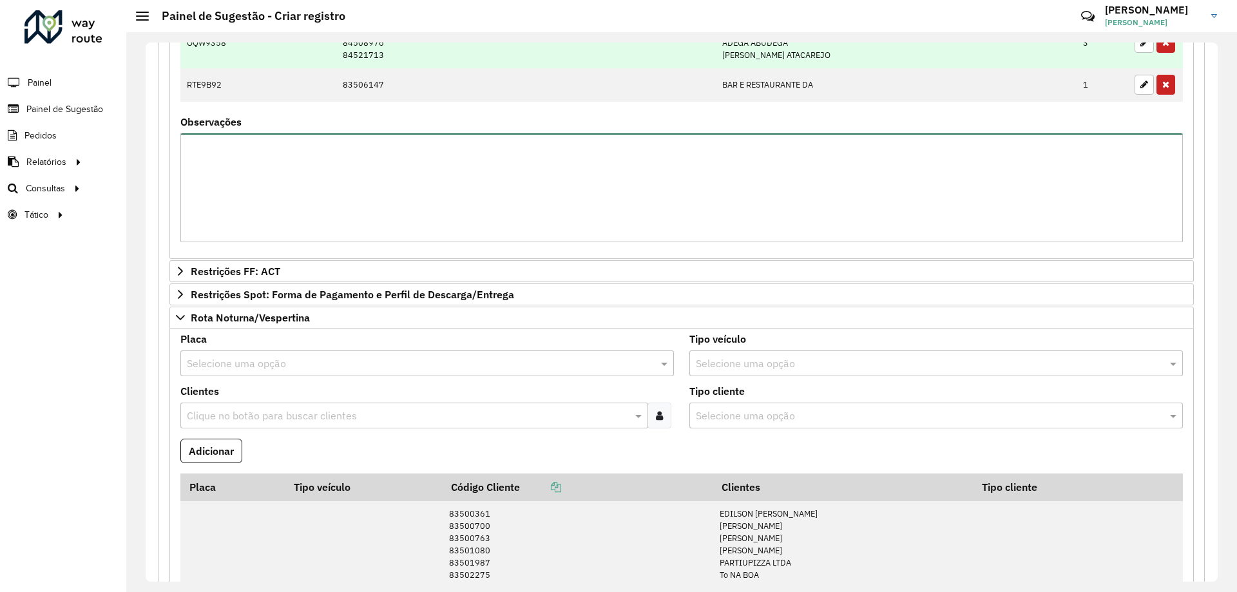
scroll to position [372, 0]
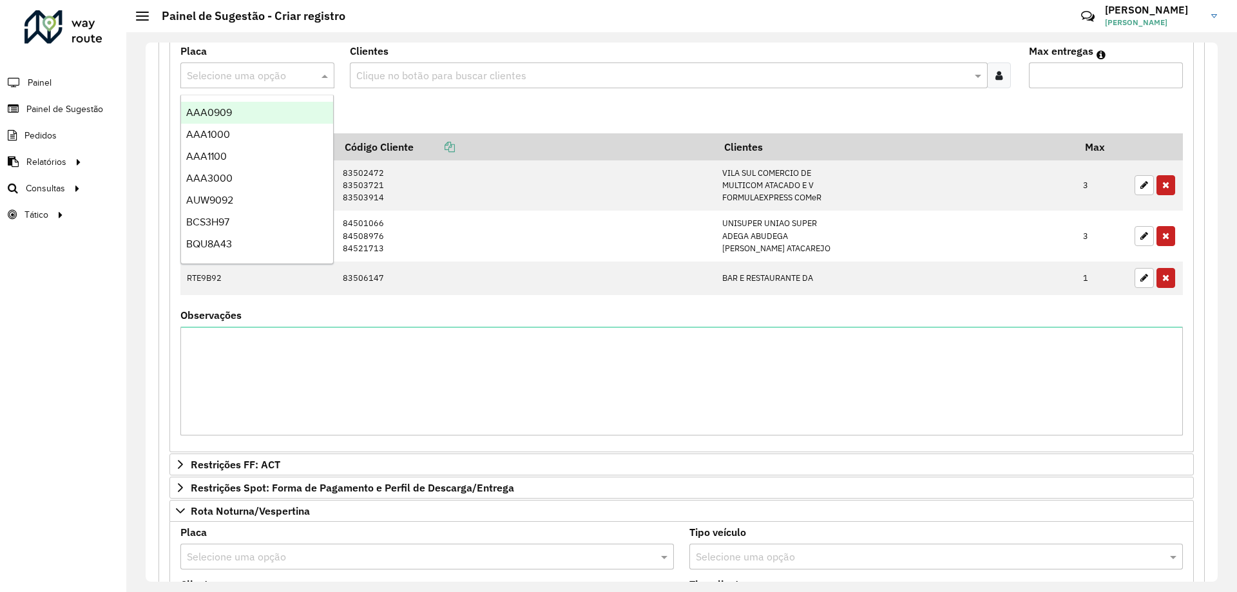
click at [269, 81] on input "text" at bounding box center [244, 75] width 115 height 15
type input "***"
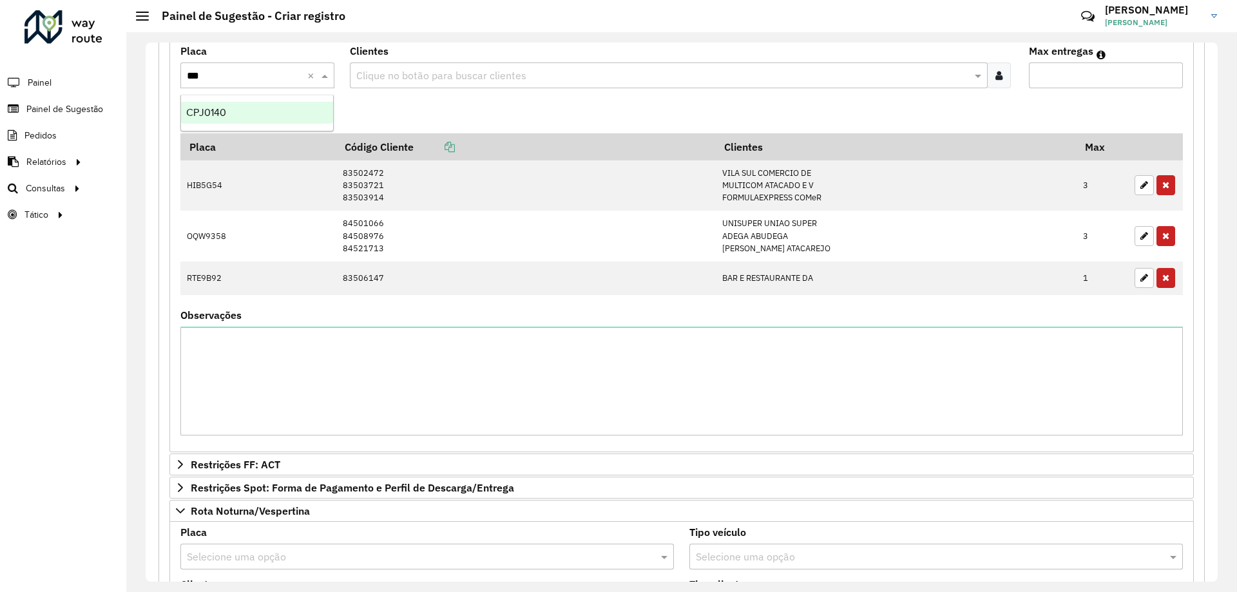
click at [258, 118] on div "CPJ0140" at bounding box center [257, 113] width 152 height 22
click at [450, 62] on div "Clique no botão para buscar clientes" at bounding box center [668, 75] width 637 height 26
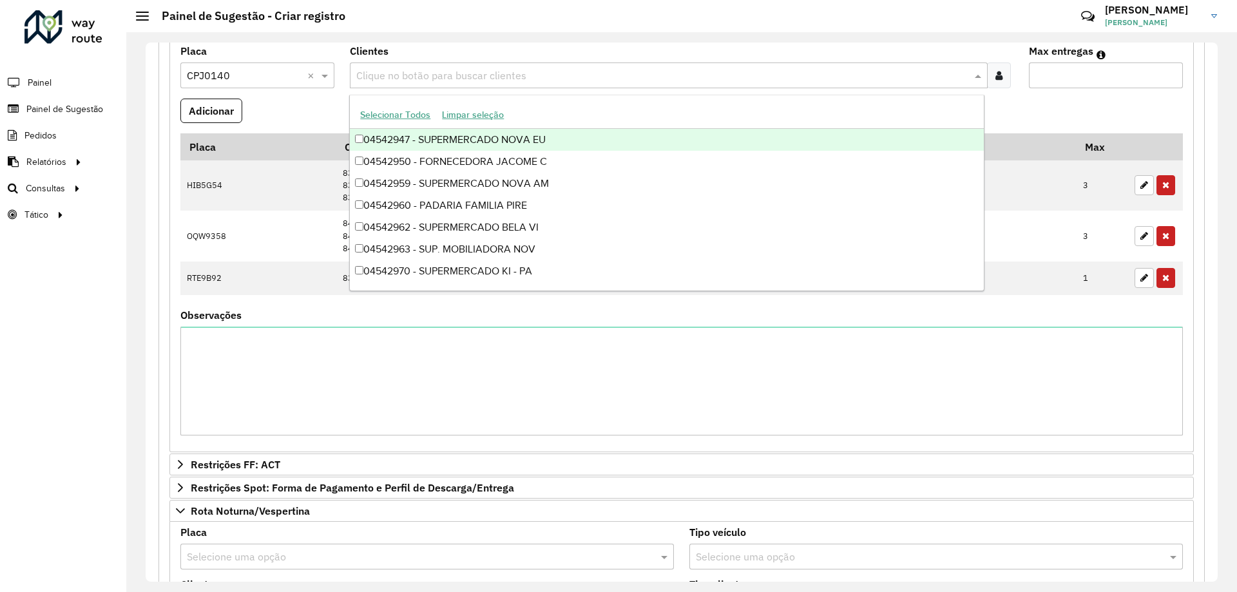
paste input "********"
type input "********"
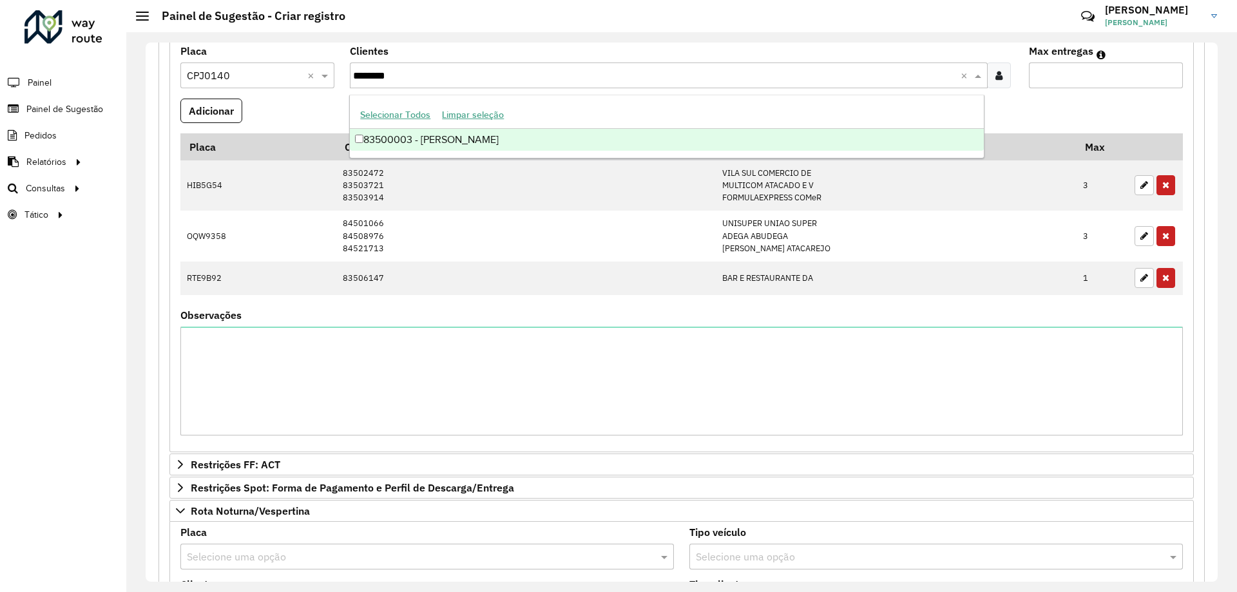
click at [464, 132] on div "83500003 - [PERSON_NAME]" at bounding box center [666, 140] width 633 height 22
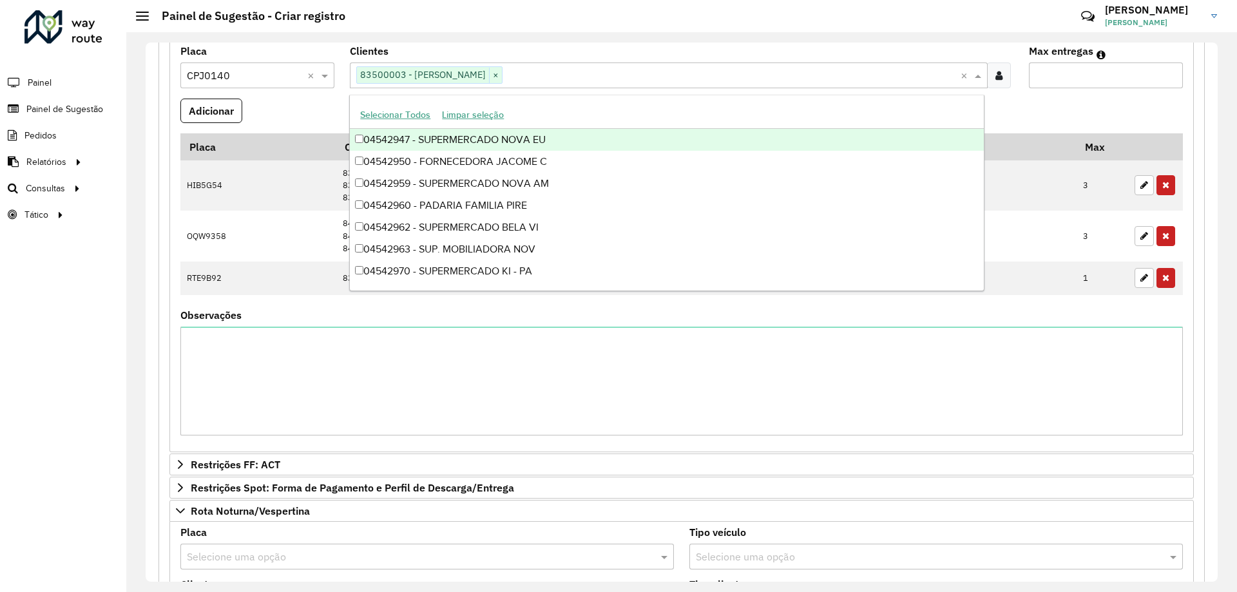
click at [1143, 72] on input "Max entregas" at bounding box center [1106, 75] width 154 height 26
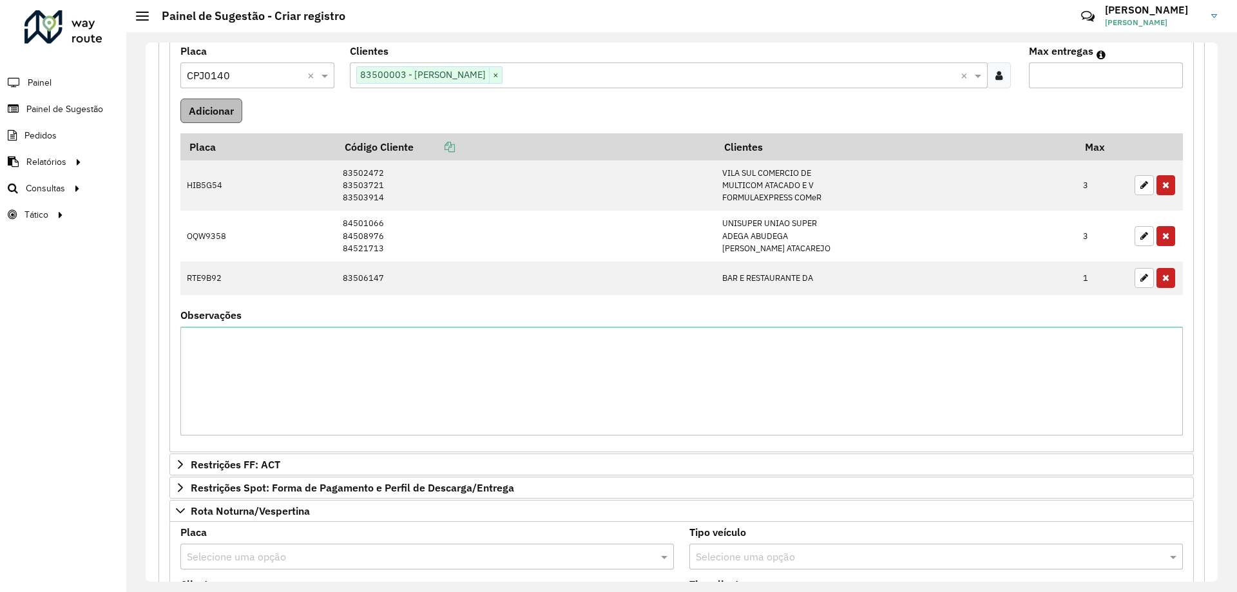
type input "*"
click at [225, 111] on button "Adicionar" at bounding box center [211, 111] width 62 height 24
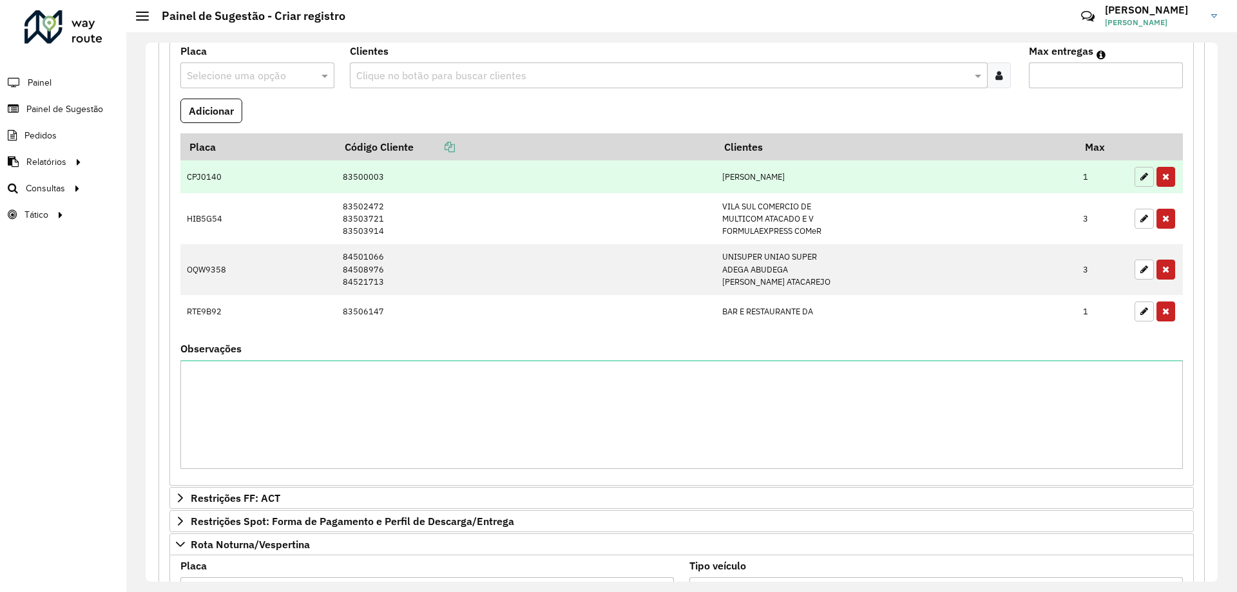
click at [1140, 175] on icon "button" at bounding box center [1144, 176] width 8 height 9
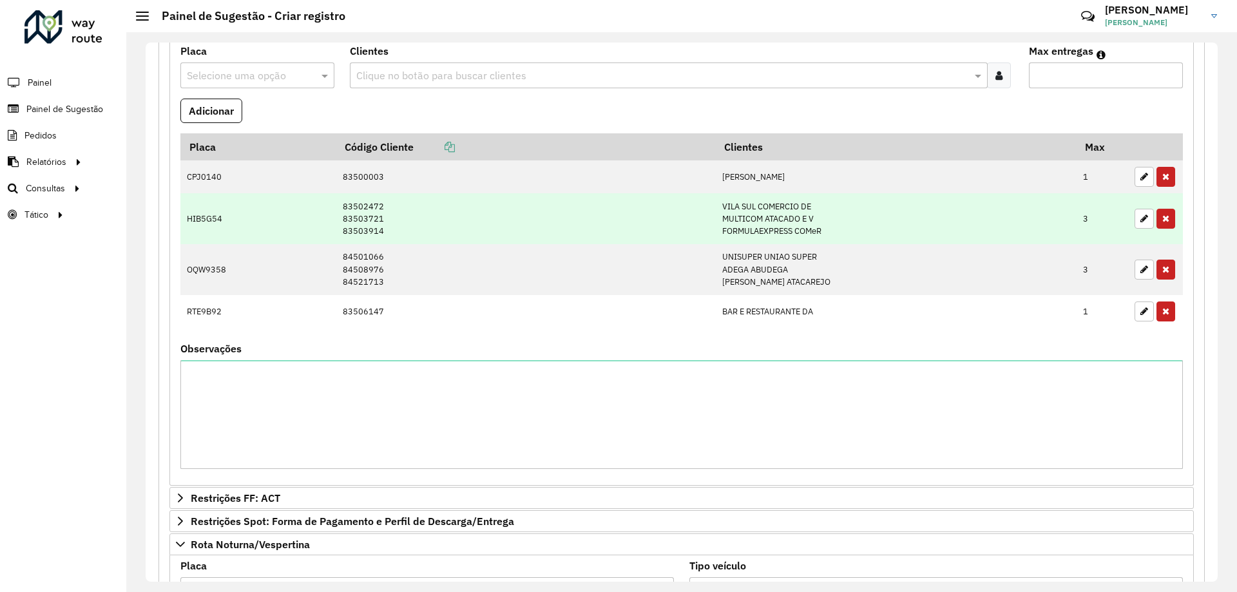
type input "*"
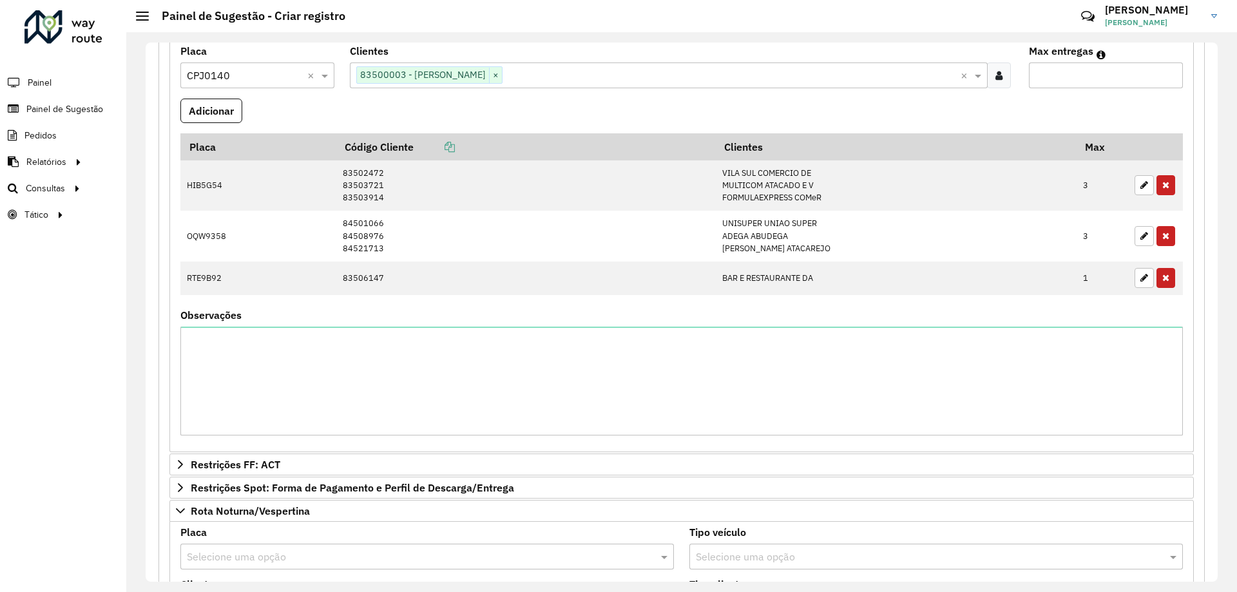
click at [562, 80] on input "text" at bounding box center [730, 75] width 457 height 15
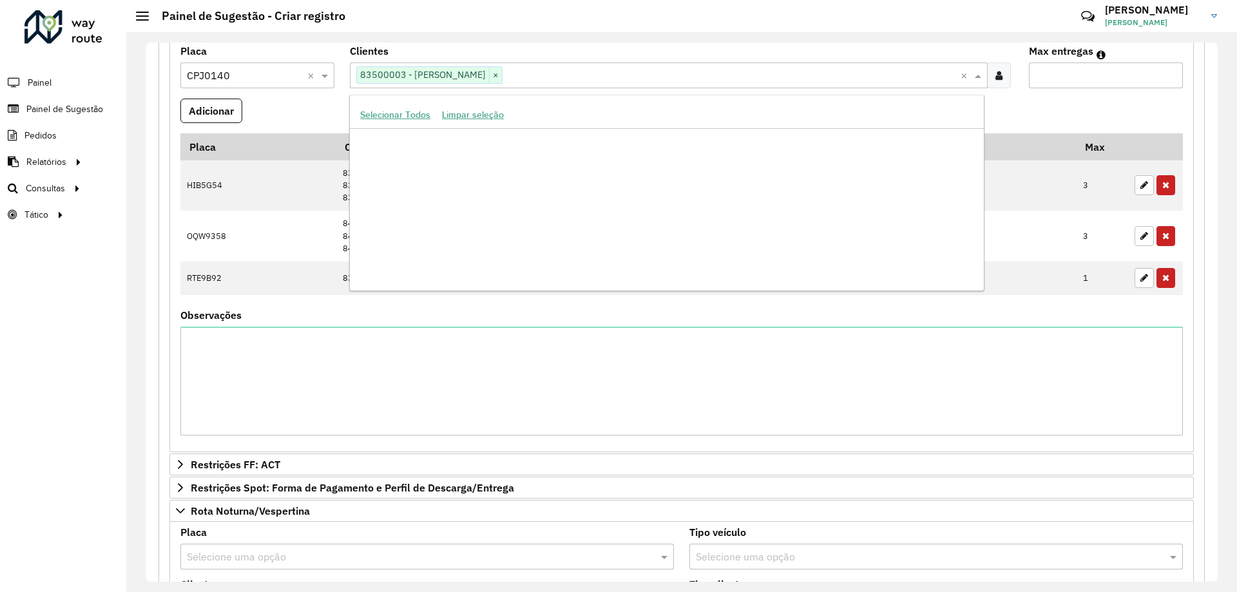
paste input "********"
type input "********"
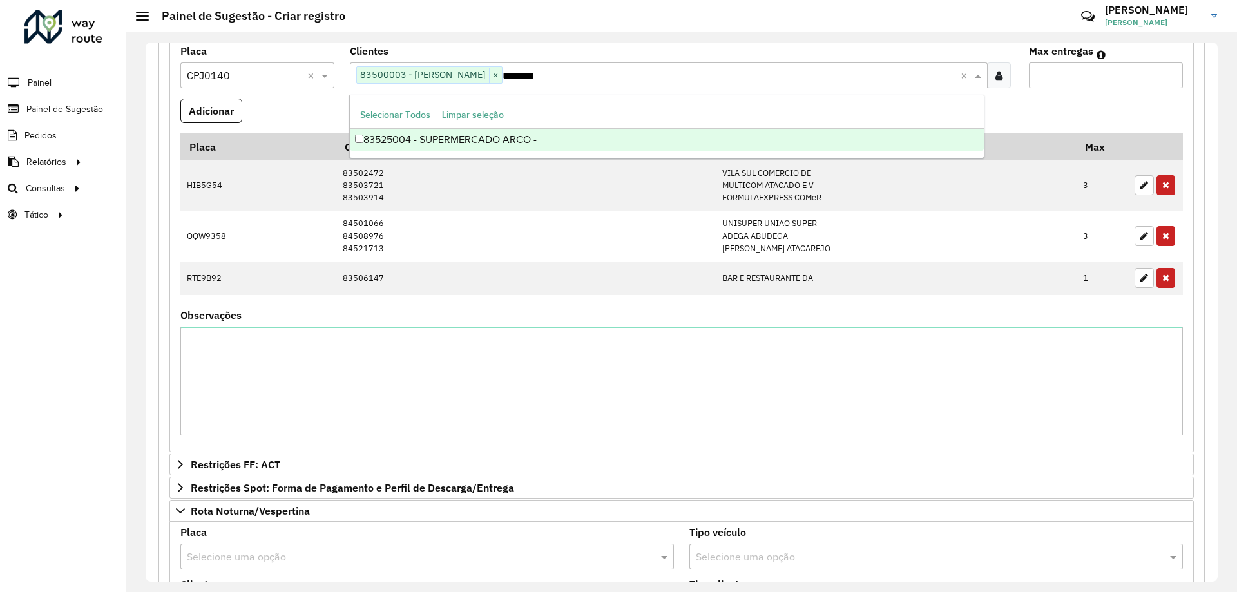
click at [572, 134] on div "83525004 - SUPERMERCADO ARCO -" at bounding box center [666, 140] width 633 height 22
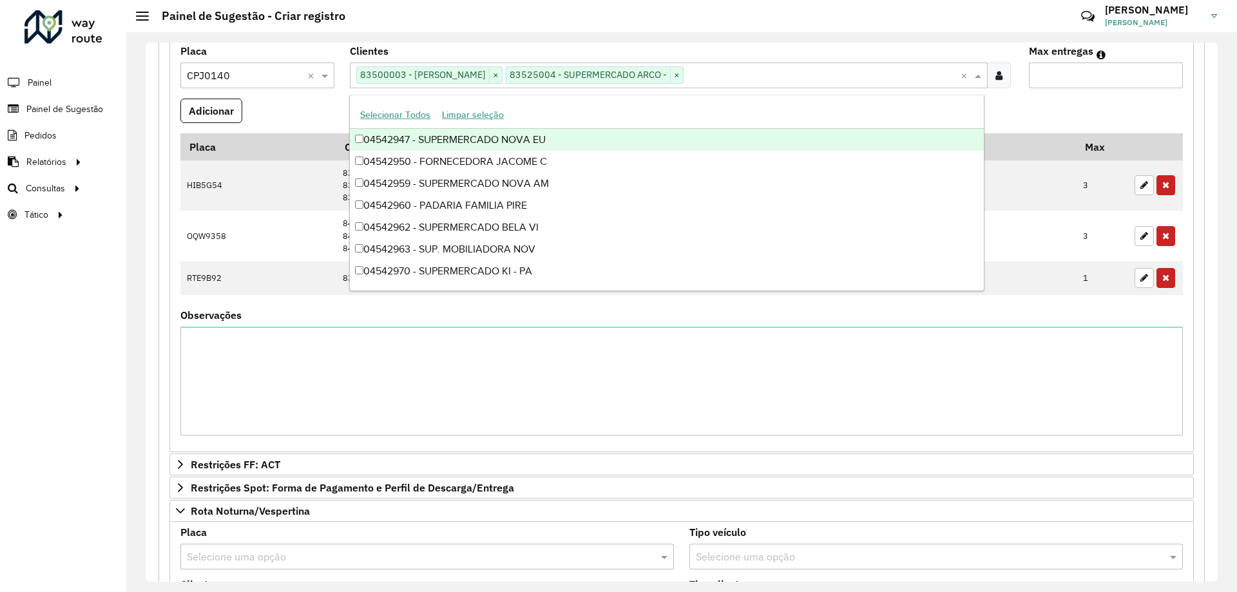
paste input "********"
type input "********"
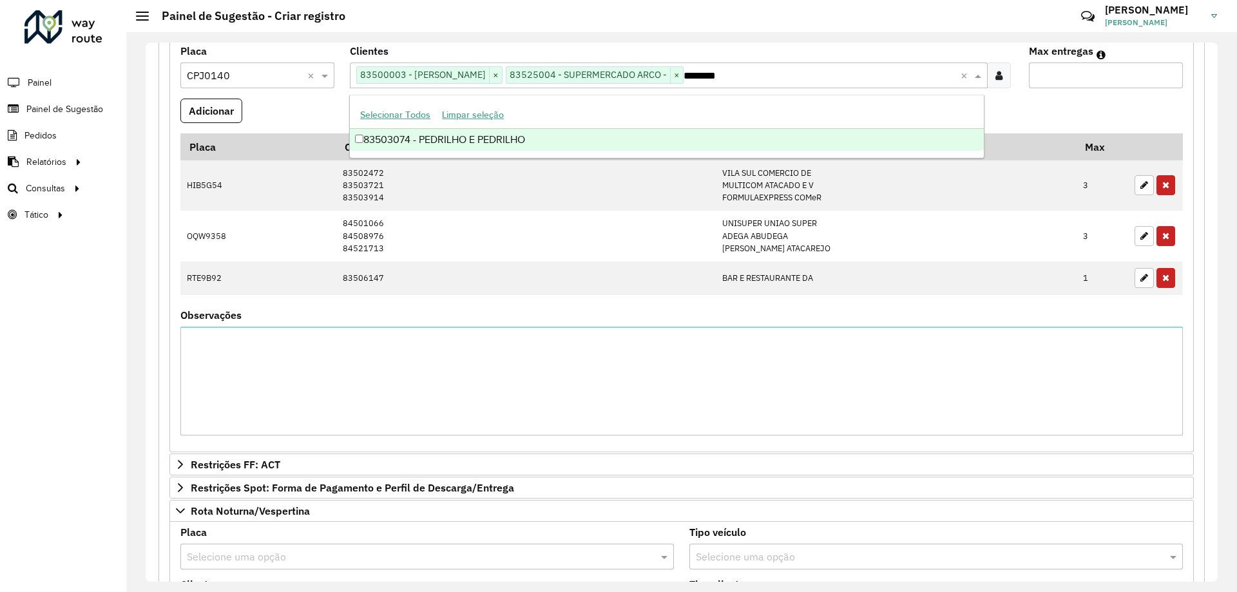
click at [734, 133] on div "83503074 - PEDRILHO E PEDRILHO" at bounding box center [666, 140] width 633 height 22
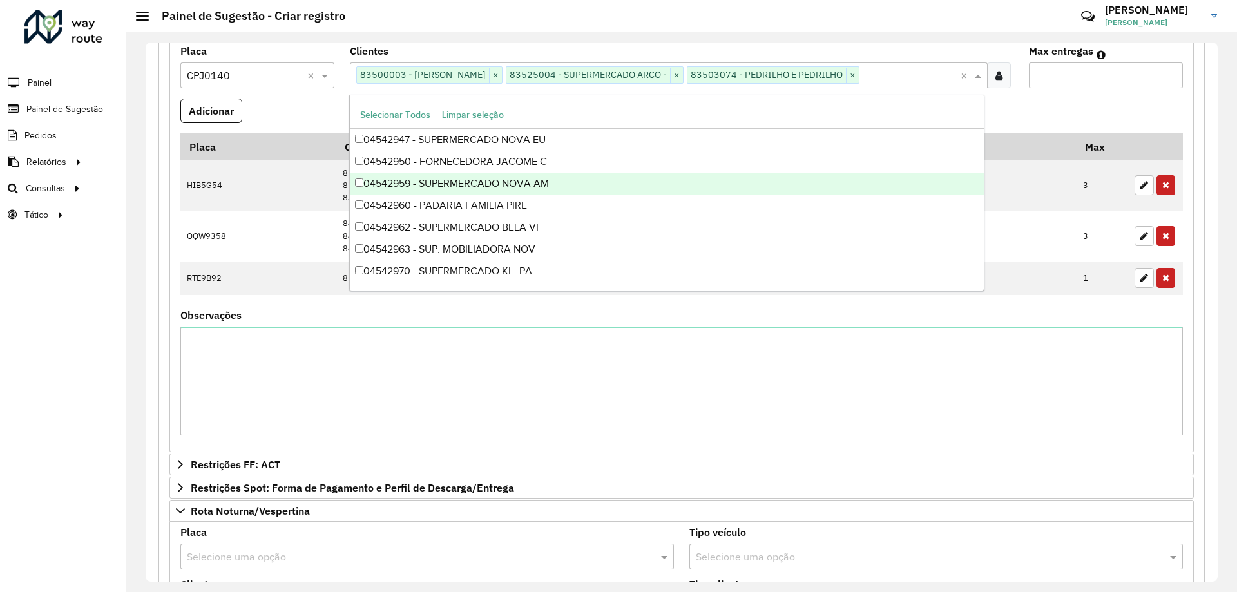
click at [1083, 99] on formly-field "Adicionar" at bounding box center [682, 116] width 1018 height 35
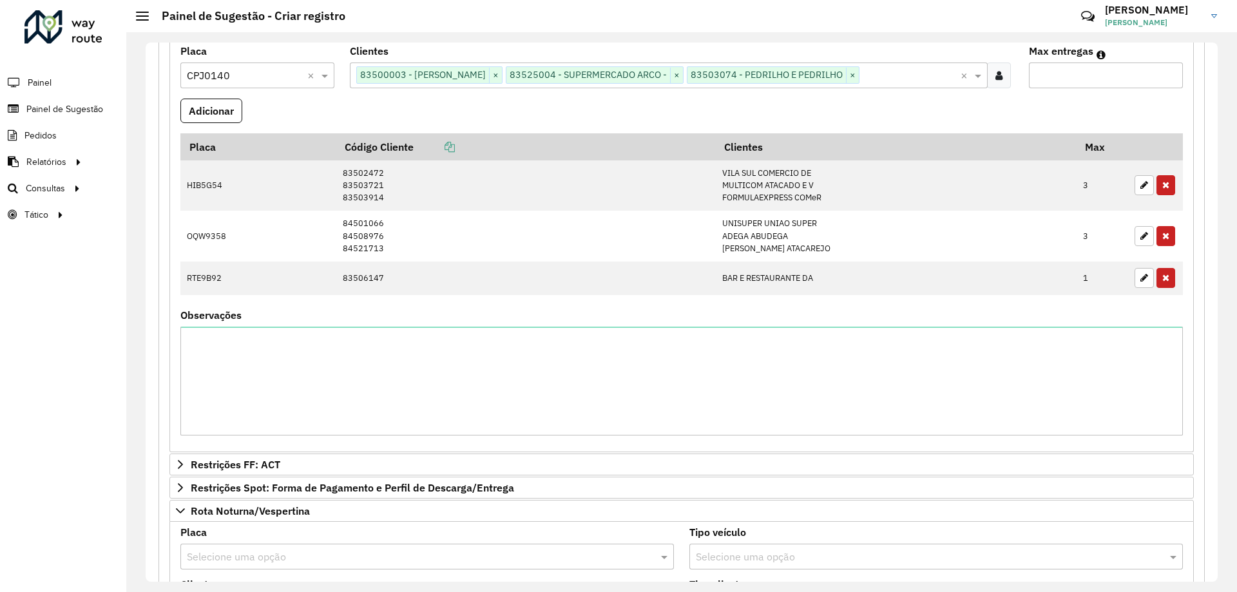
click at [213, 124] on formly-wrapper-form-field "Adicionar" at bounding box center [211, 116] width 62 height 35
drag, startPoint x: 1080, startPoint y: 71, endPoint x: 927, endPoint y: 76, distance: 153.4
click at [927, 76] on formly-group "Placa Selecione uma opção × CPJ0140 × Clientes Clique no botão para buscar clie…" at bounding box center [682, 245] width 1018 height 399
type input "*"
click at [205, 112] on button "Adicionar" at bounding box center [211, 111] width 62 height 24
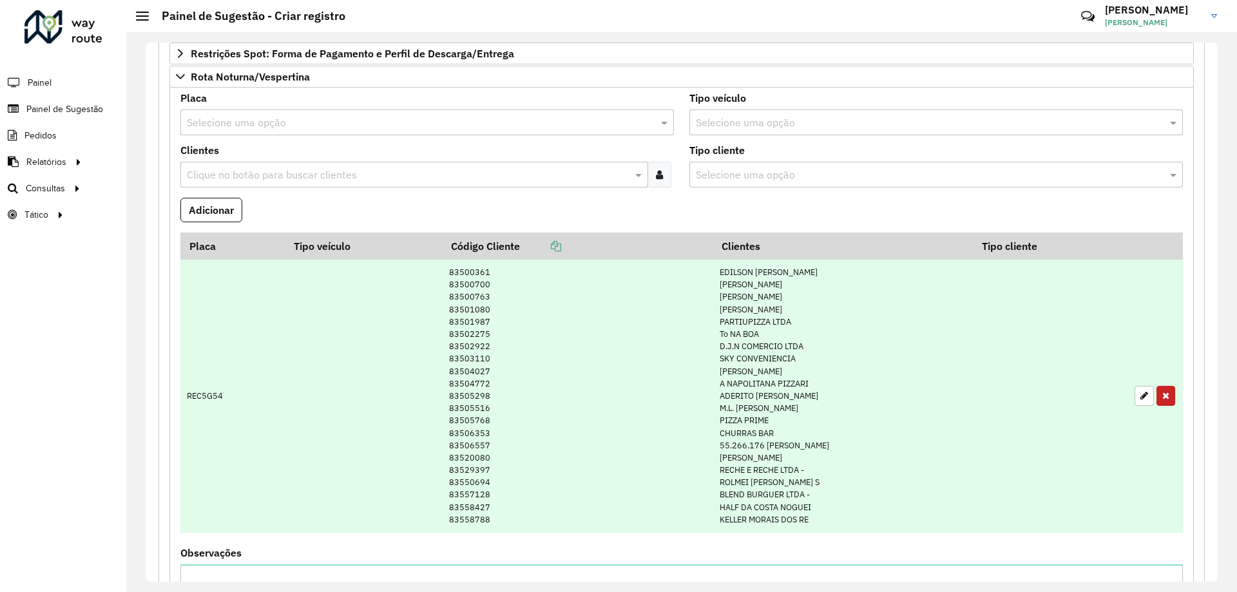
scroll to position [1115, 0]
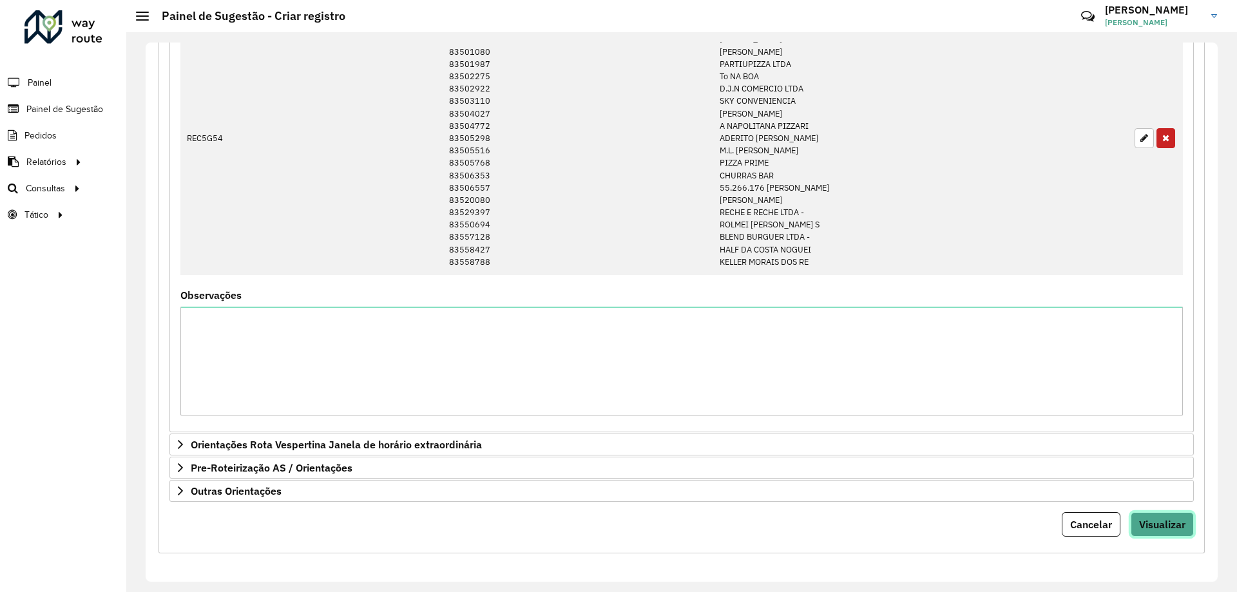
click at [1159, 527] on span "Visualizar" at bounding box center [1162, 524] width 46 height 13
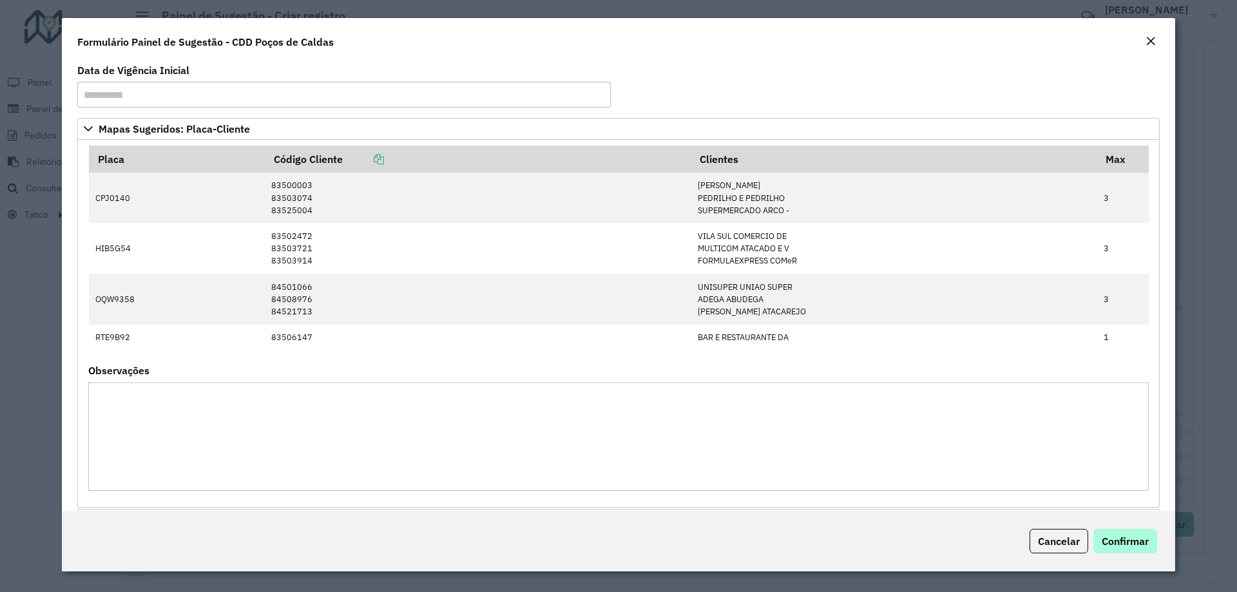
scroll to position [193, 0]
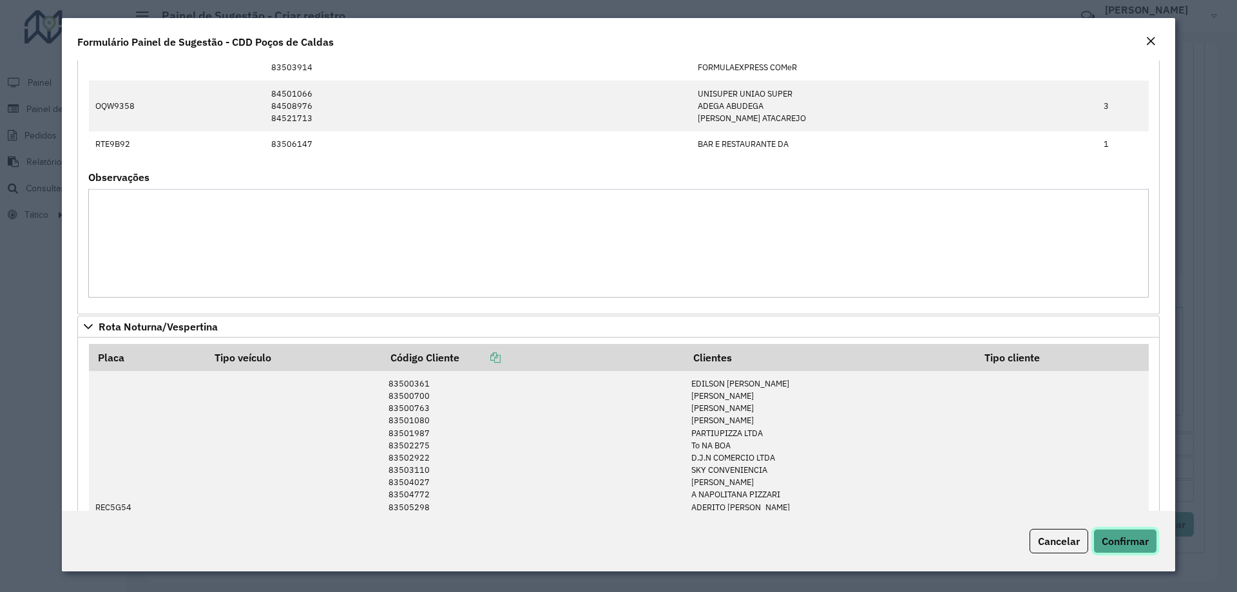
click at [1143, 543] on span "Confirmar" at bounding box center [1124, 541] width 47 height 13
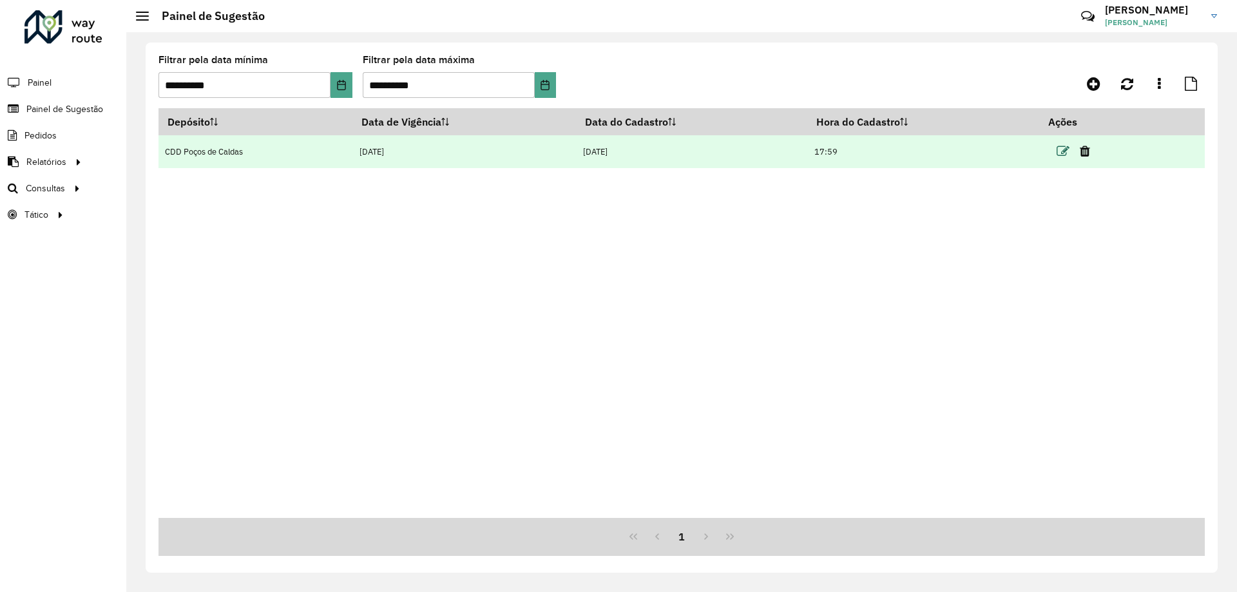
click at [1065, 150] on icon at bounding box center [1062, 151] width 13 height 13
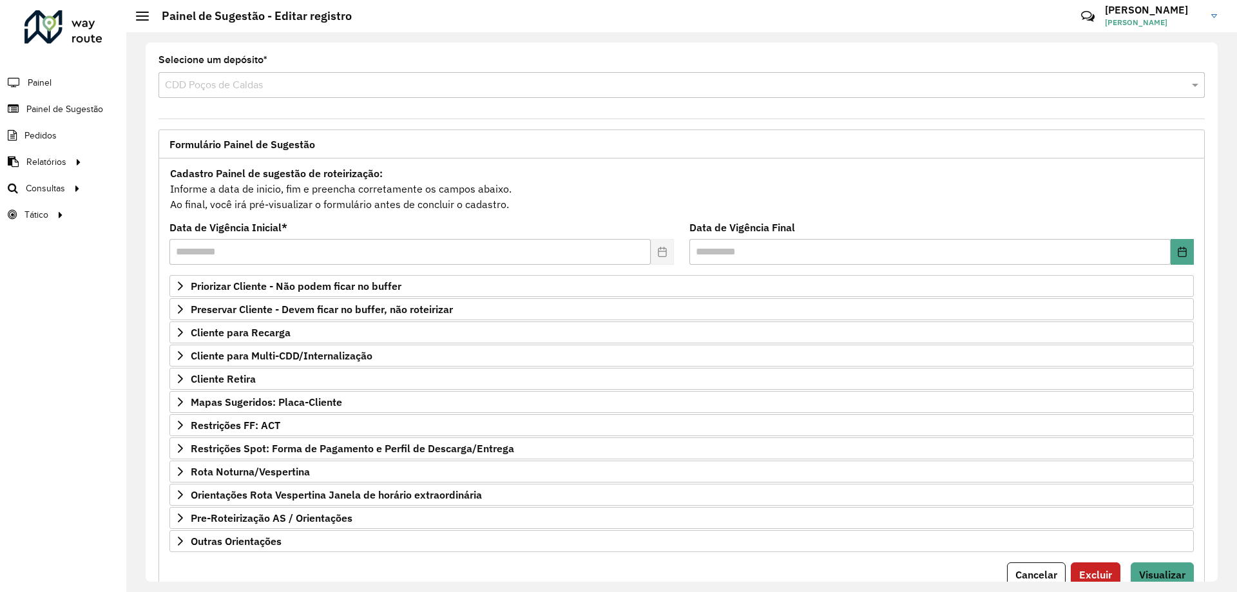
click at [1168, 582] on div "**********" at bounding box center [681, 312] width 1110 height 560
click at [1166, 576] on span "Visualizar" at bounding box center [1162, 574] width 46 height 13
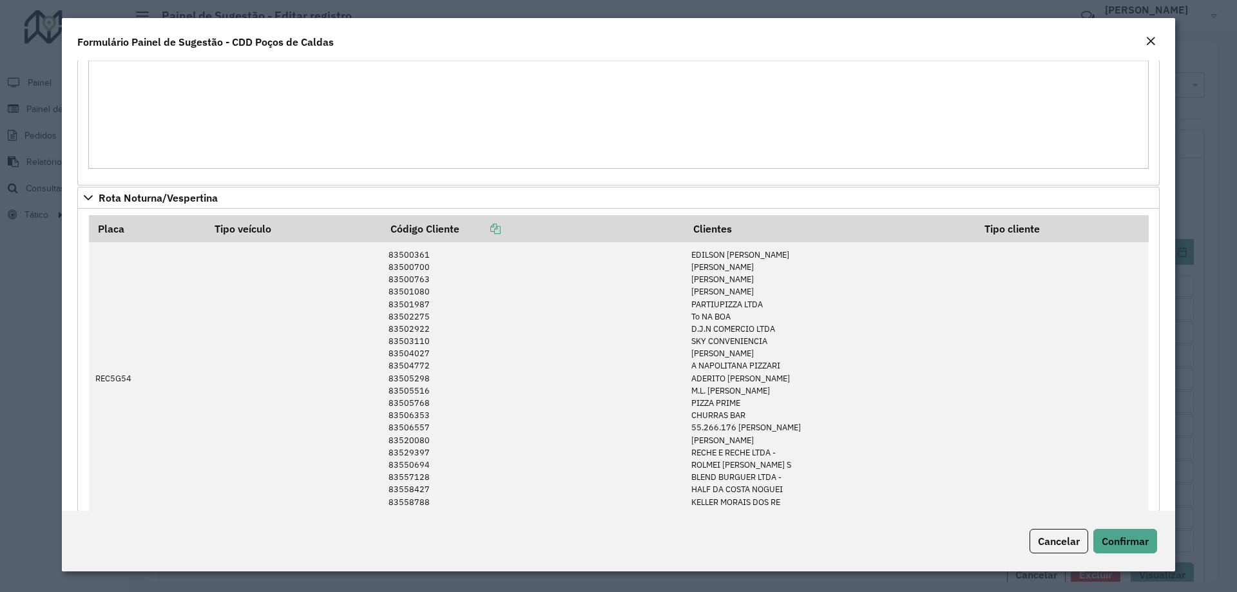
scroll to position [500, 0]
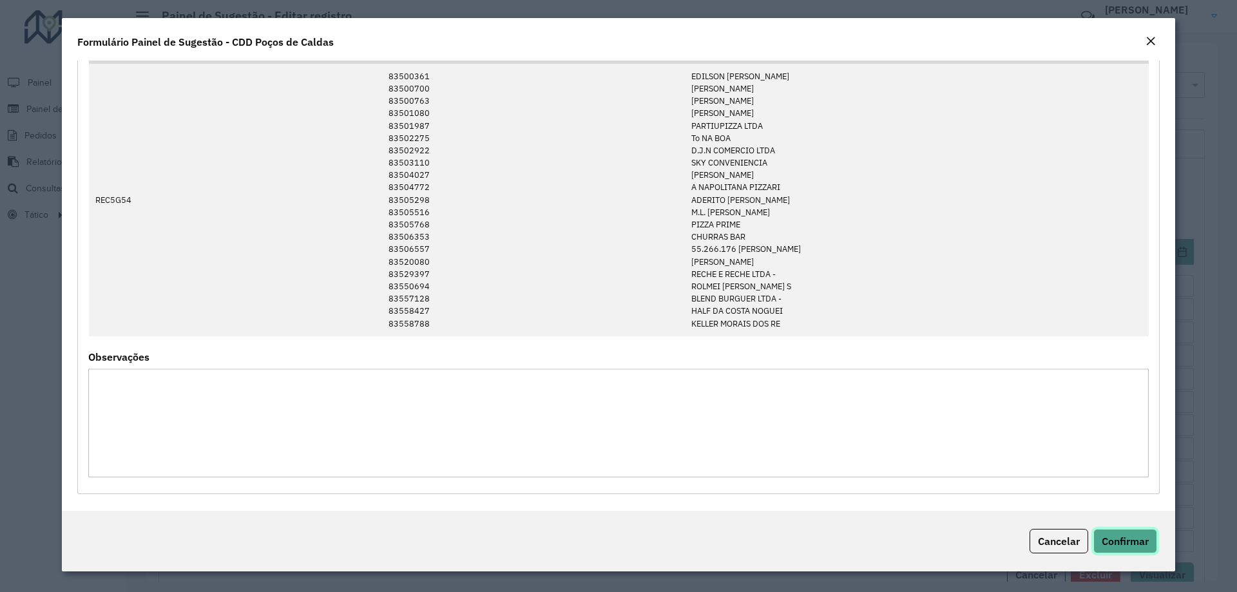
click at [1126, 533] on button "Confirmar" at bounding box center [1125, 541] width 64 height 24
